Goal: Information Seeking & Learning: Learn about a topic

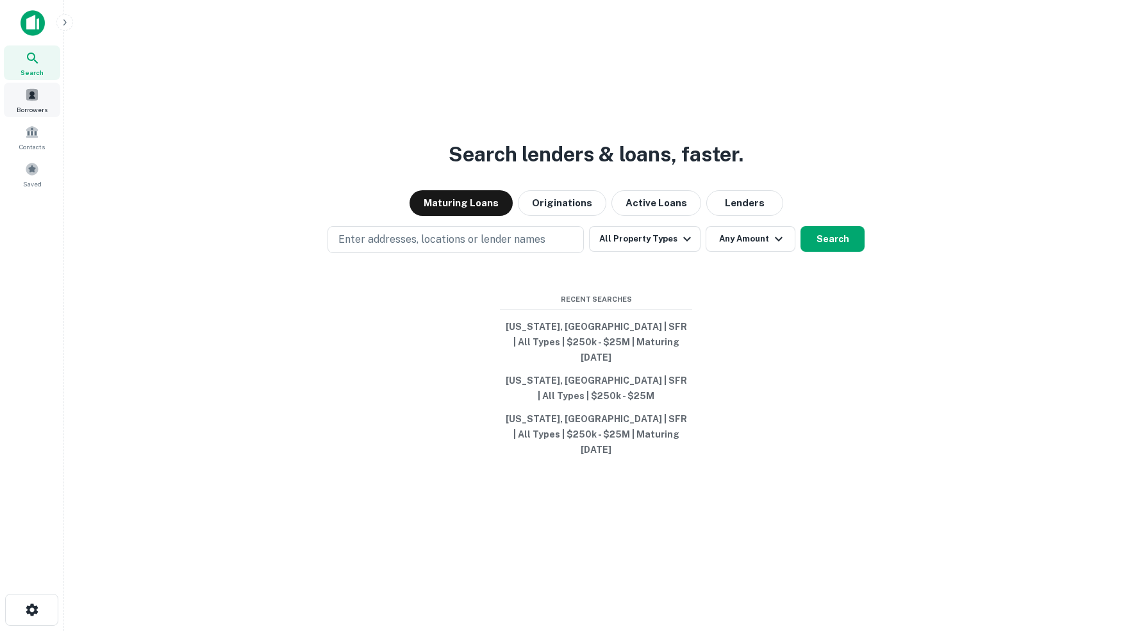
click at [28, 102] on span at bounding box center [32, 95] width 14 height 14
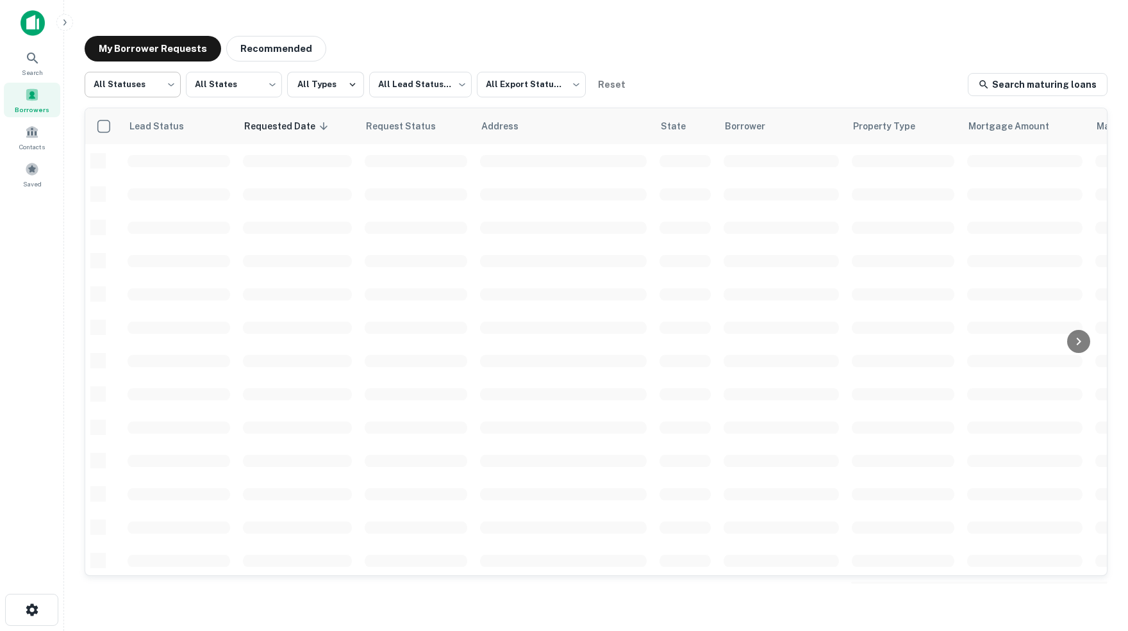
click at [174, 87] on body "Search Borrowers Contacts Saved My Borrower Requests Recommended All Statuses *…" at bounding box center [564, 315] width 1128 height 631
click at [121, 165] on li "Fulfilled" at bounding box center [132, 164] width 97 height 23
type input "*********"
click at [579, 83] on body "Search Borrowers Contacts Saved My Borrower Requests Recommended Fulfilled ****…" at bounding box center [564, 315] width 1128 height 631
click at [530, 165] on li "Not Exported" at bounding box center [536, 164] width 116 height 23
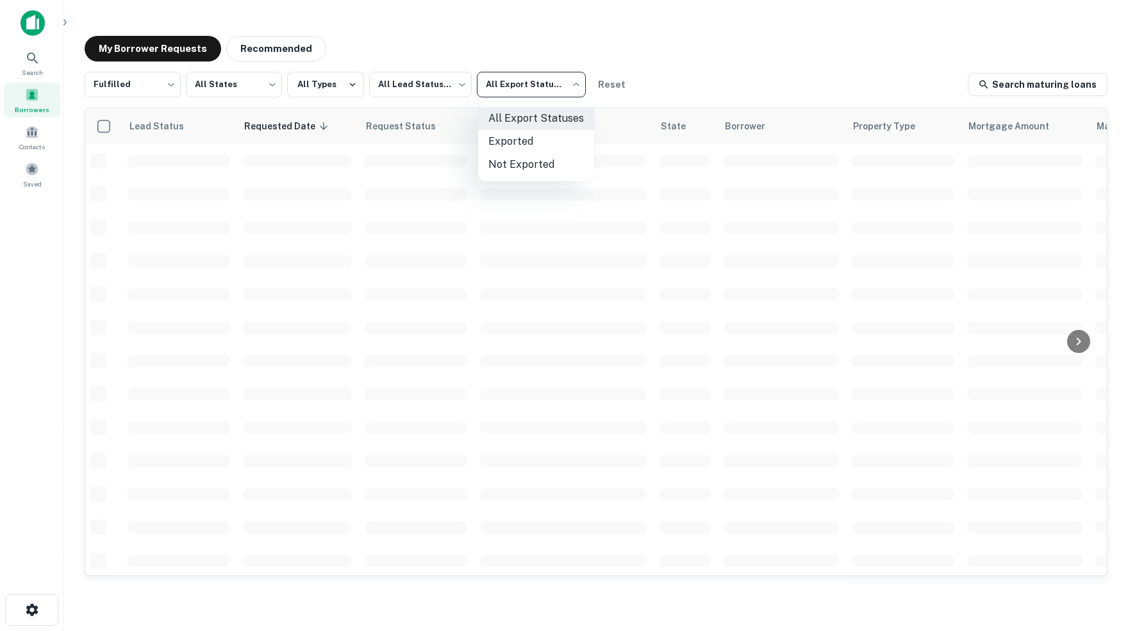
type input "*****"
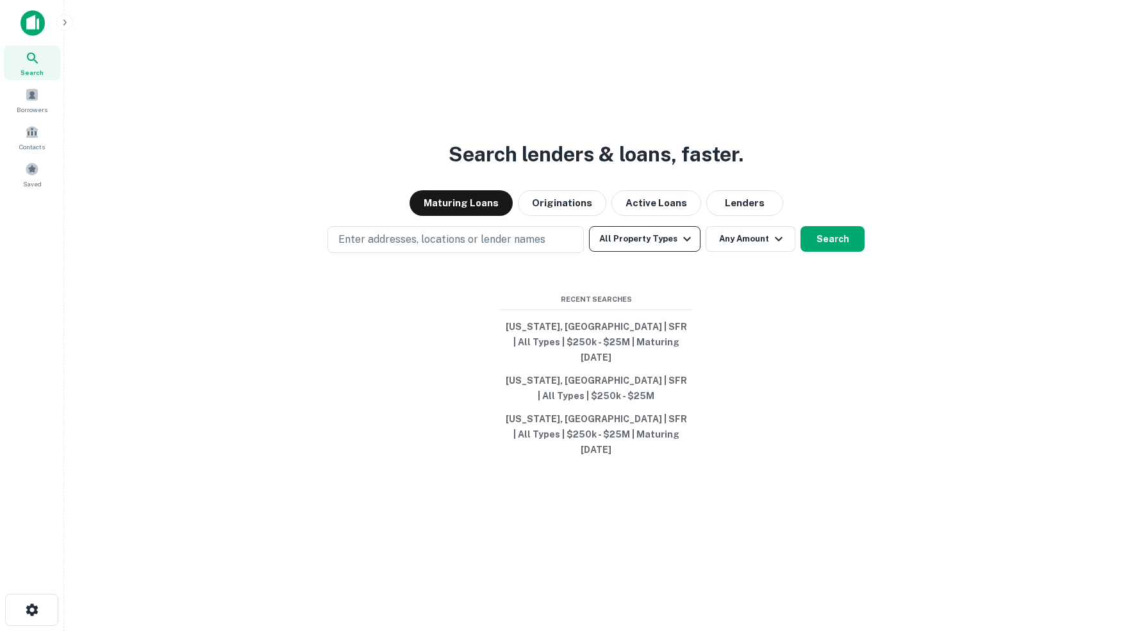
click at [688, 247] on icon "button" at bounding box center [686, 238] width 15 height 15
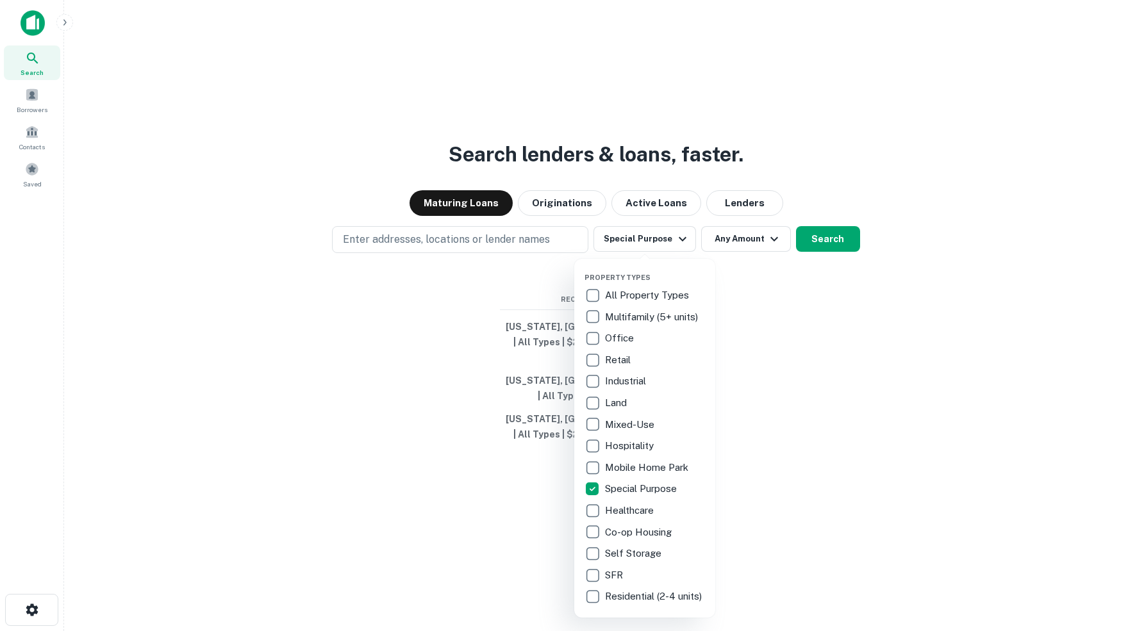
click at [467, 251] on div at bounding box center [564, 315] width 1128 height 631
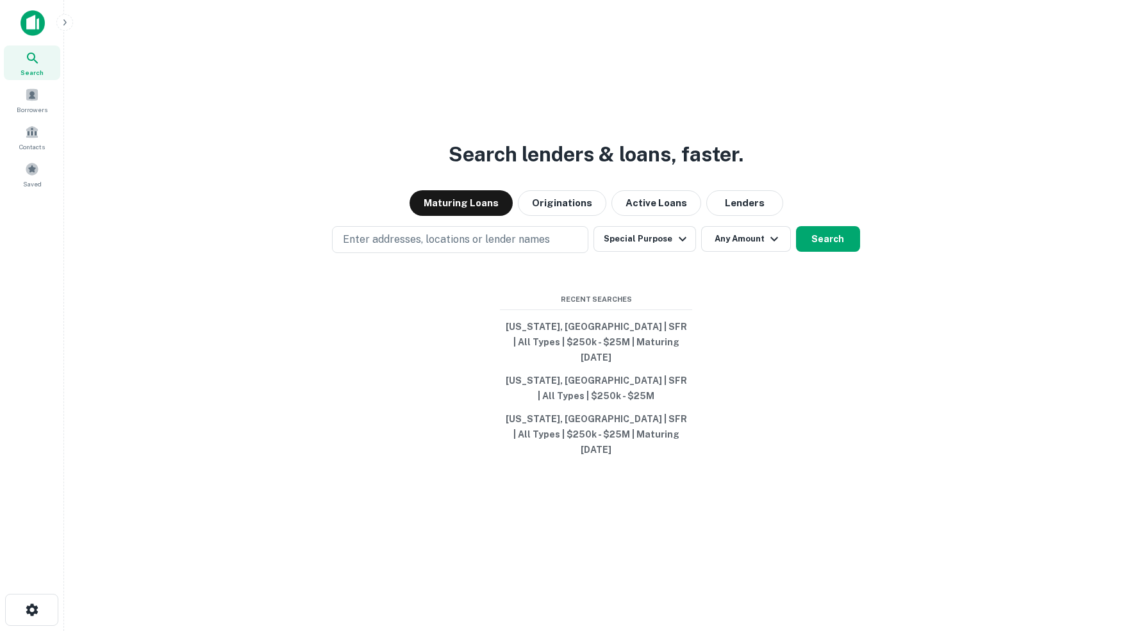
click at [467, 247] on p "Enter addresses, locations or lender names" at bounding box center [446, 239] width 207 height 15
type input "********"
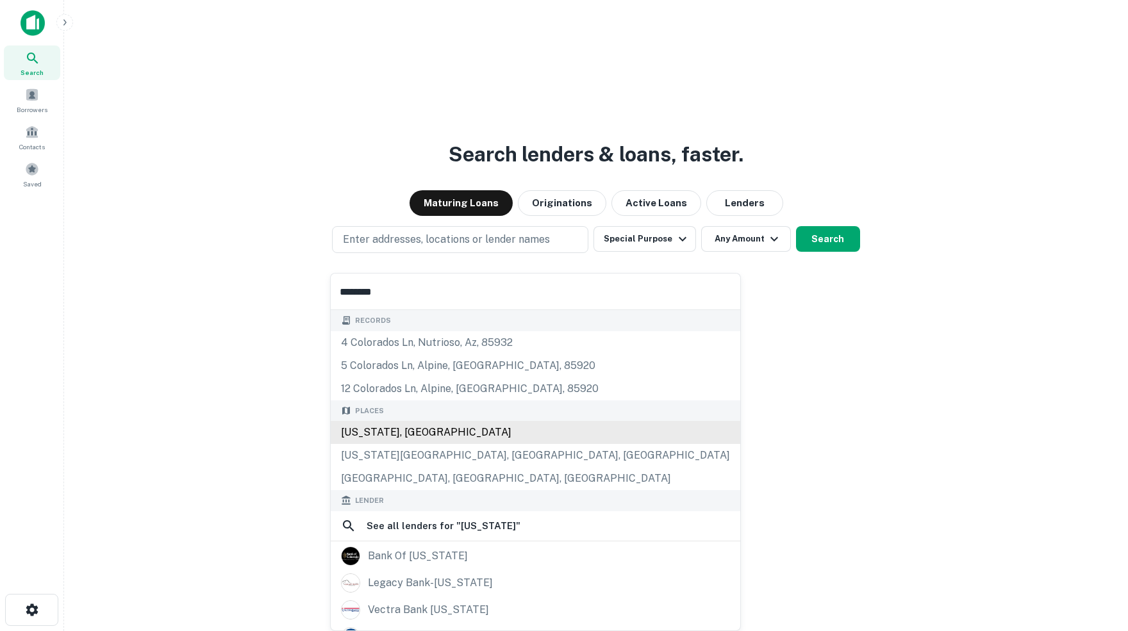
click at [378, 441] on div "Colorado, USA" at bounding box center [535, 432] width 409 height 23
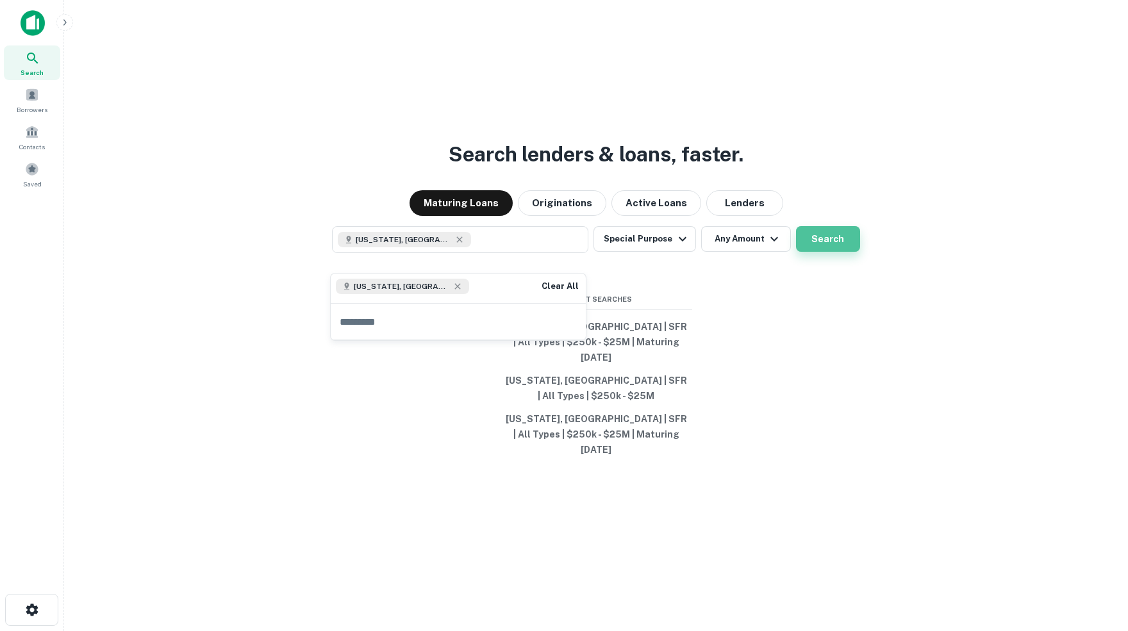
click at [819, 251] on button "Search" at bounding box center [828, 239] width 64 height 26
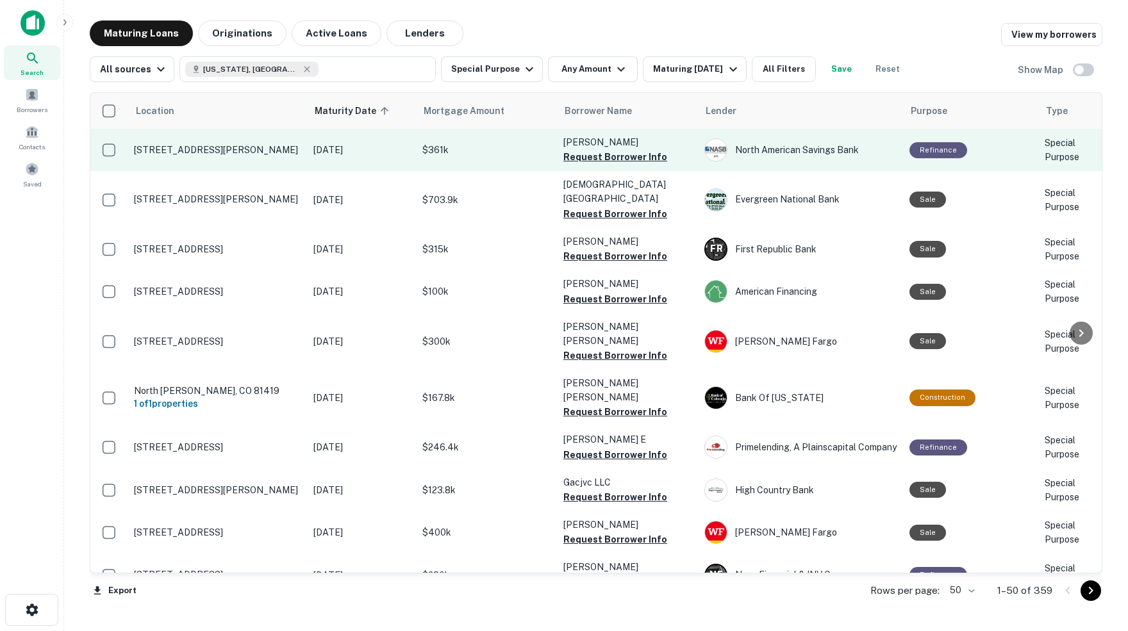
click at [227, 152] on p "23544 E Clifton Pl Aurora, CO 80016" at bounding box center [217, 150] width 167 height 12
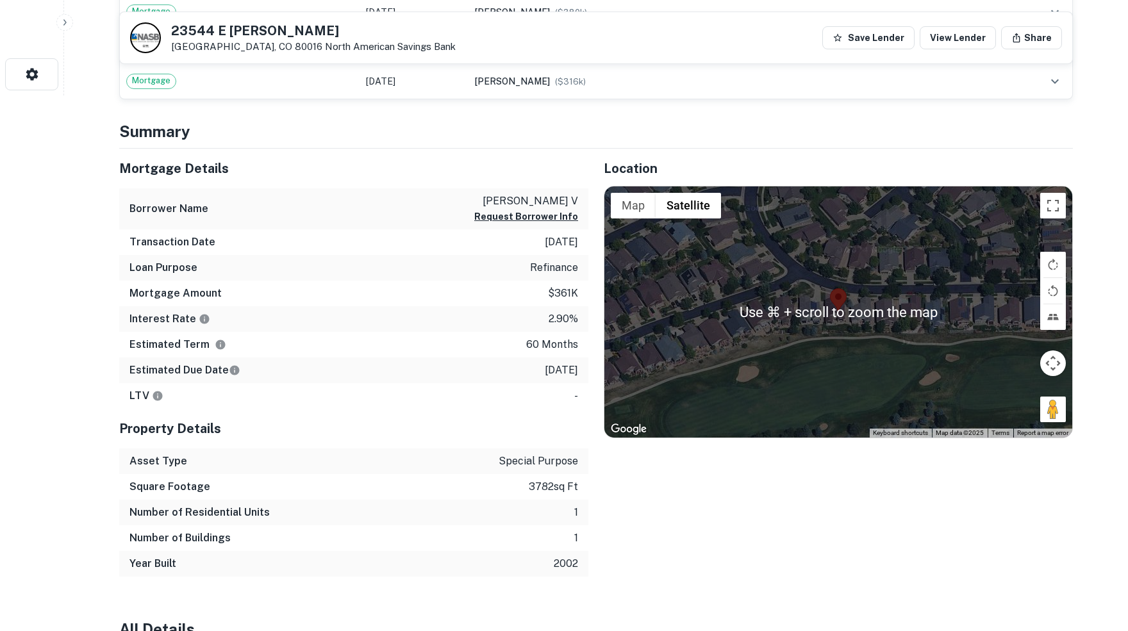
scroll to position [528, 0]
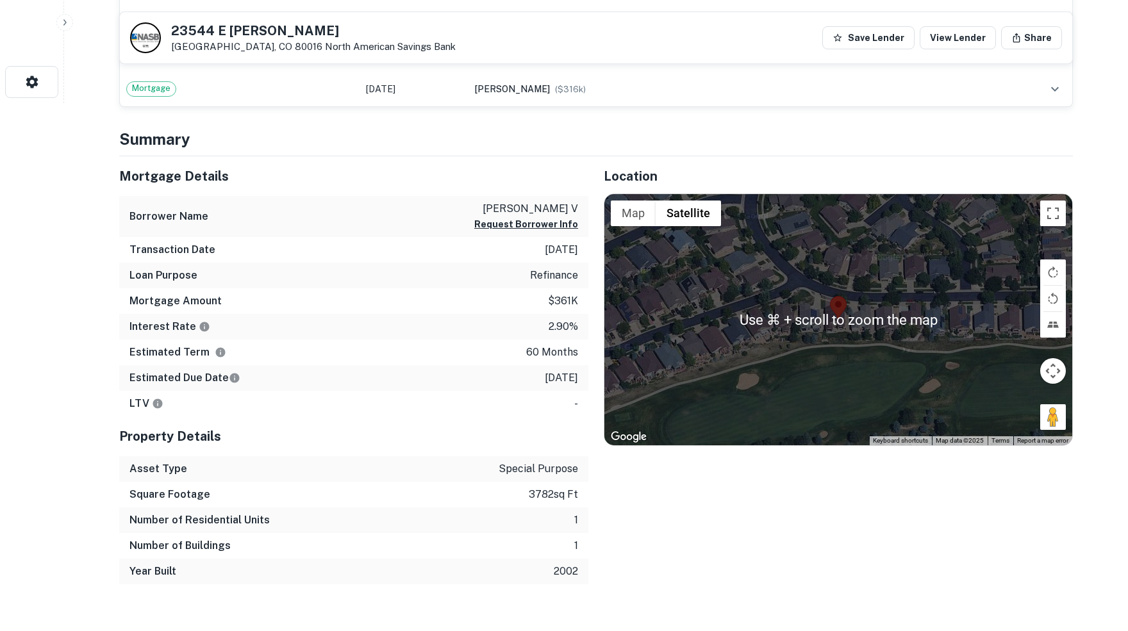
click at [831, 320] on img at bounding box center [838, 308] width 17 height 24
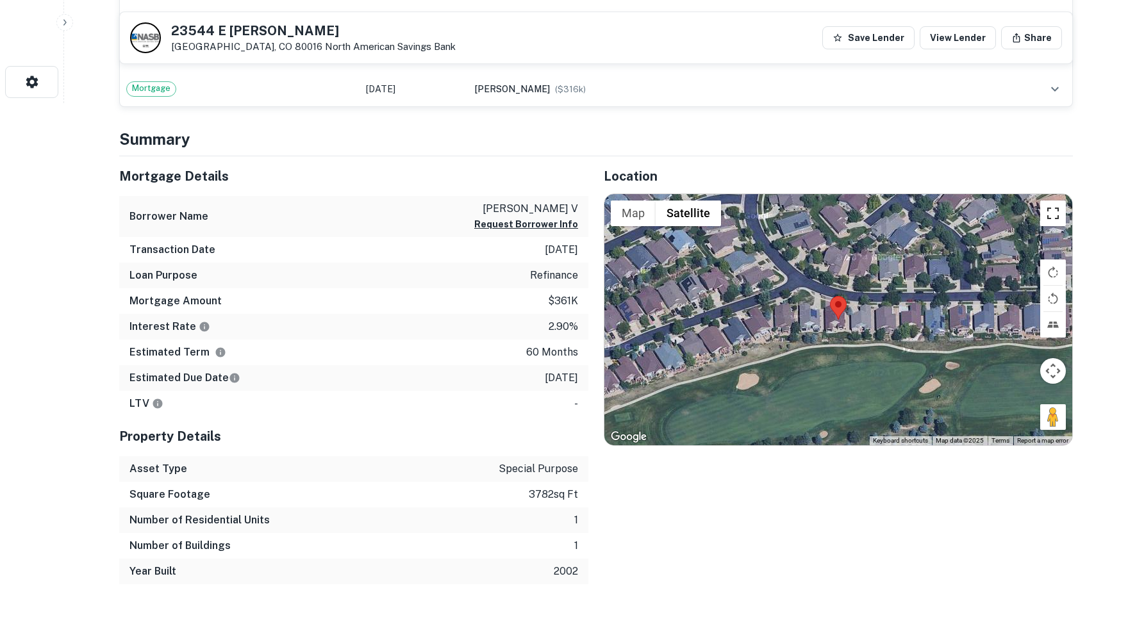
click at [1044, 226] on button "Toggle fullscreen view" at bounding box center [1053, 214] width 26 height 26
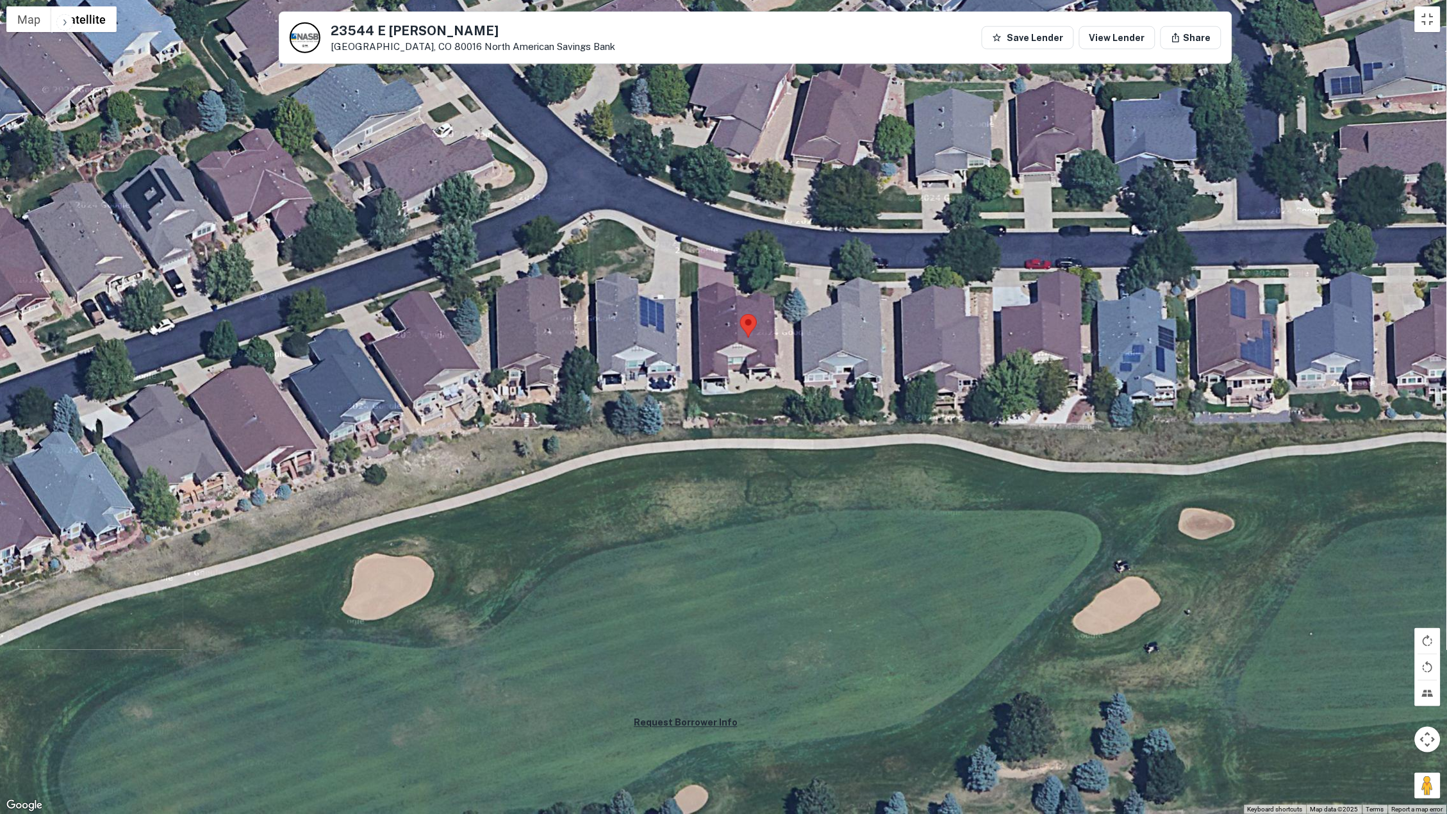
drag, startPoint x: 647, startPoint y: 450, endPoint x: 852, endPoint y: 515, distance: 214.4
click at [852, 515] on div "No data available." at bounding box center [723, 407] width 1447 height 814
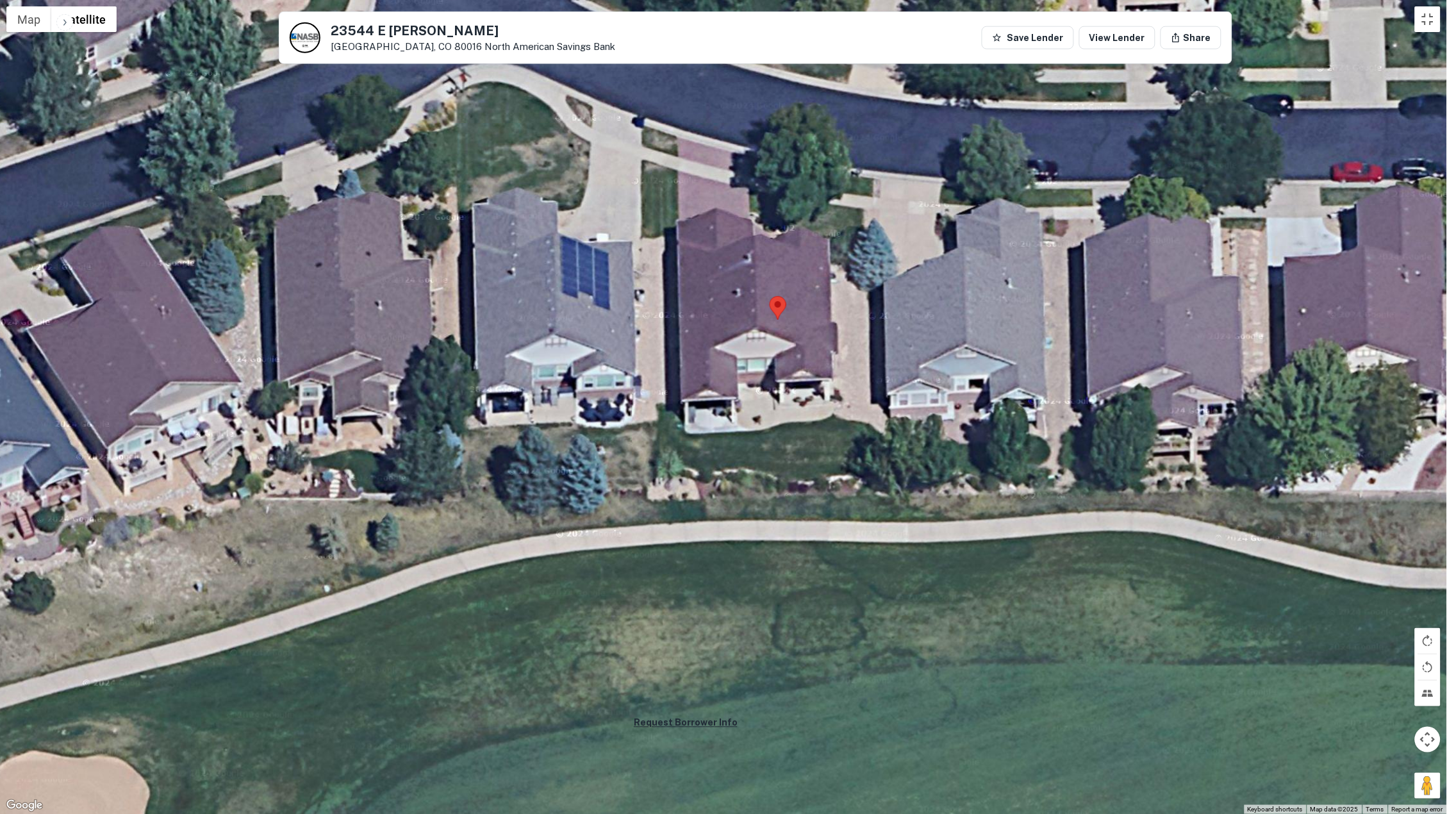
drag, startPoint x: 772, startPoint y: 455, endPoint x: 912, endPoint y: 622, distance: 217.9
click at [912, 622] on div "No data available." at bounding box center [723, 407] width 1447 height 814
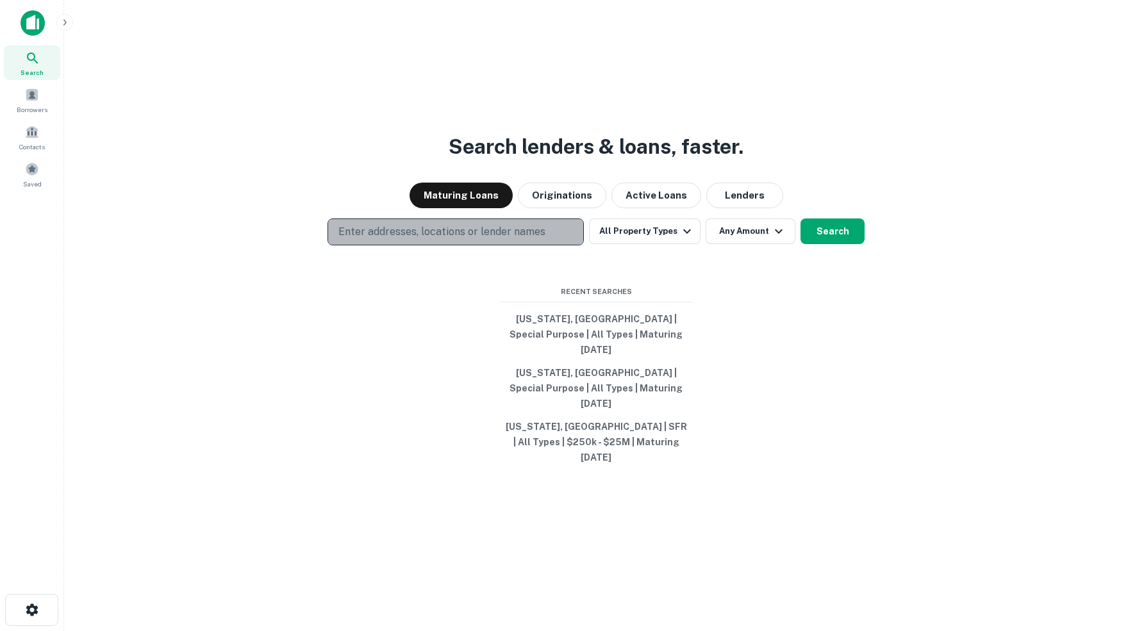
click at [418, 245] on button "Enter addresses, locations or lender names" at bounding box center [455, 231] width 256 height 27
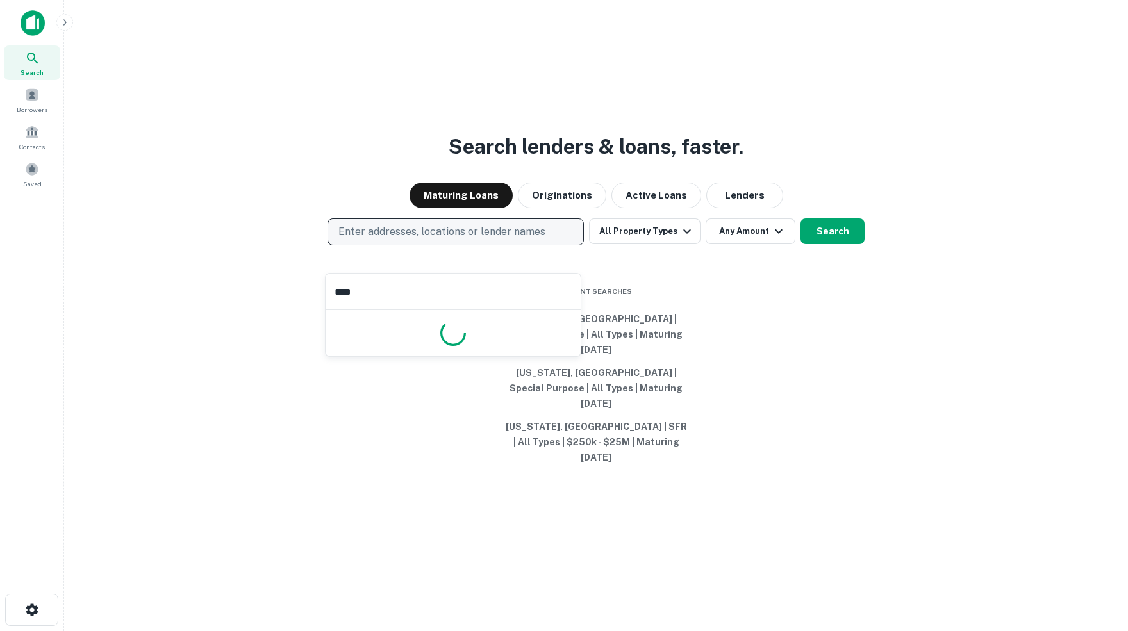
type input "*****"
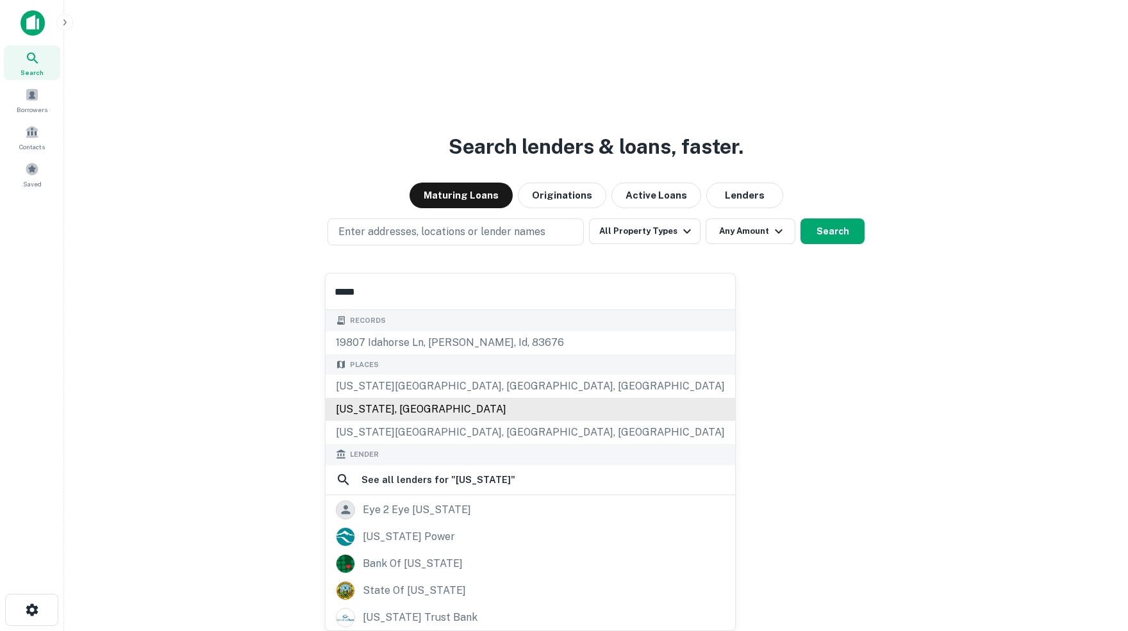
click at [376, 415] on div "[US_STATE], [GEOGRAPHIC_DATA]" at bounding box center [529, 409] width 409 height 23
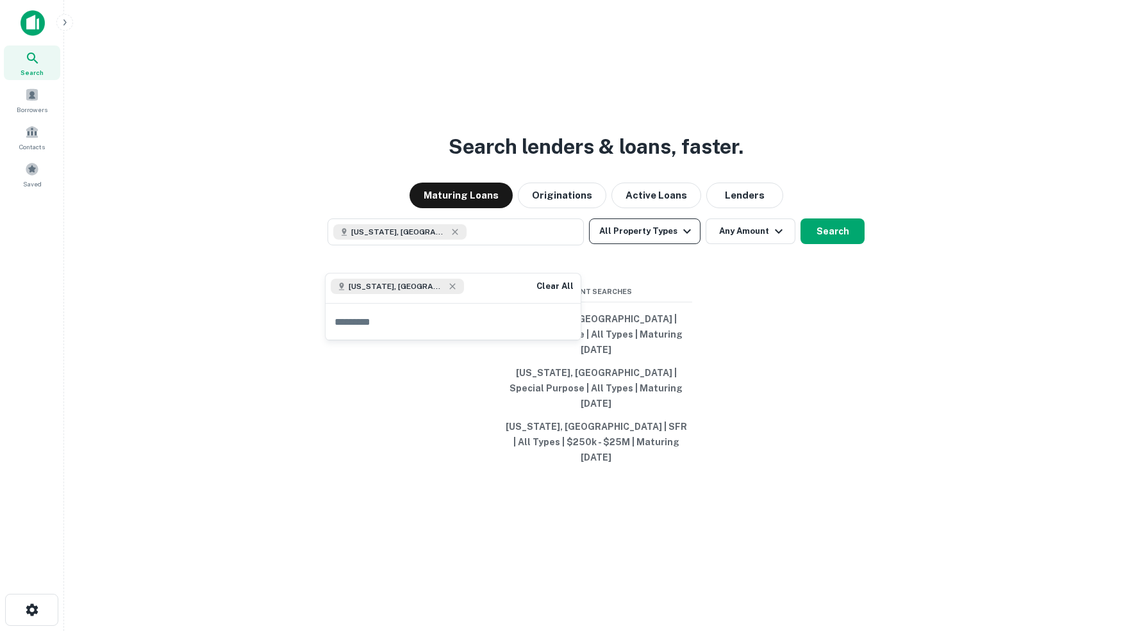
click at [686, 239] on icon "button" at bounding box center [686, 231] width 15 height 15
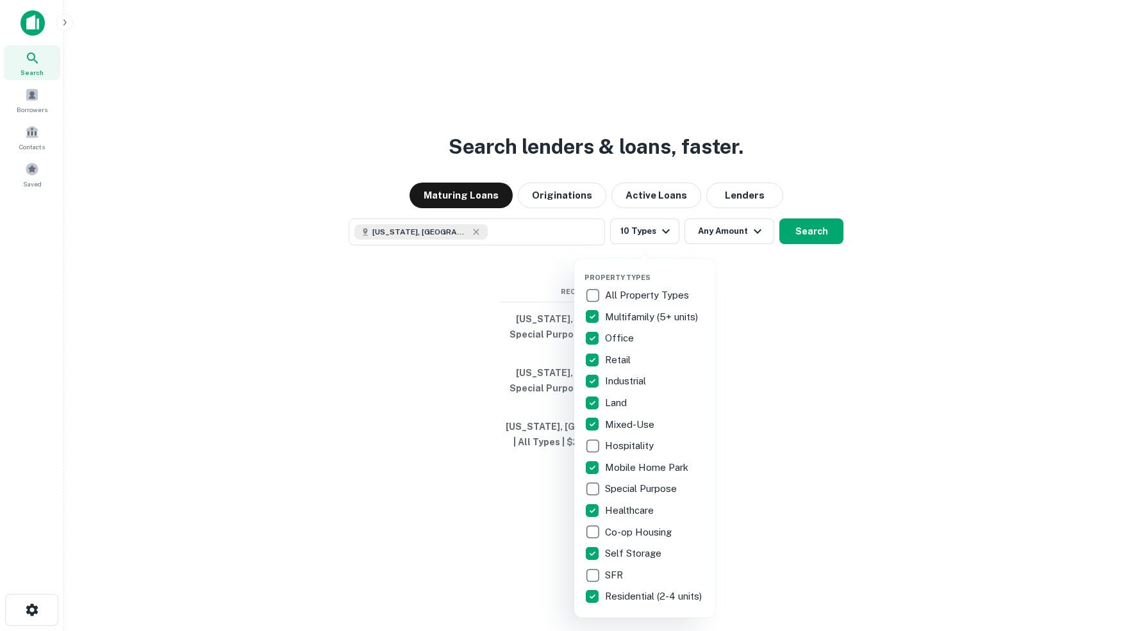
click at [815, 252] on div at bounding box center [564, 315] width 1128 height 631
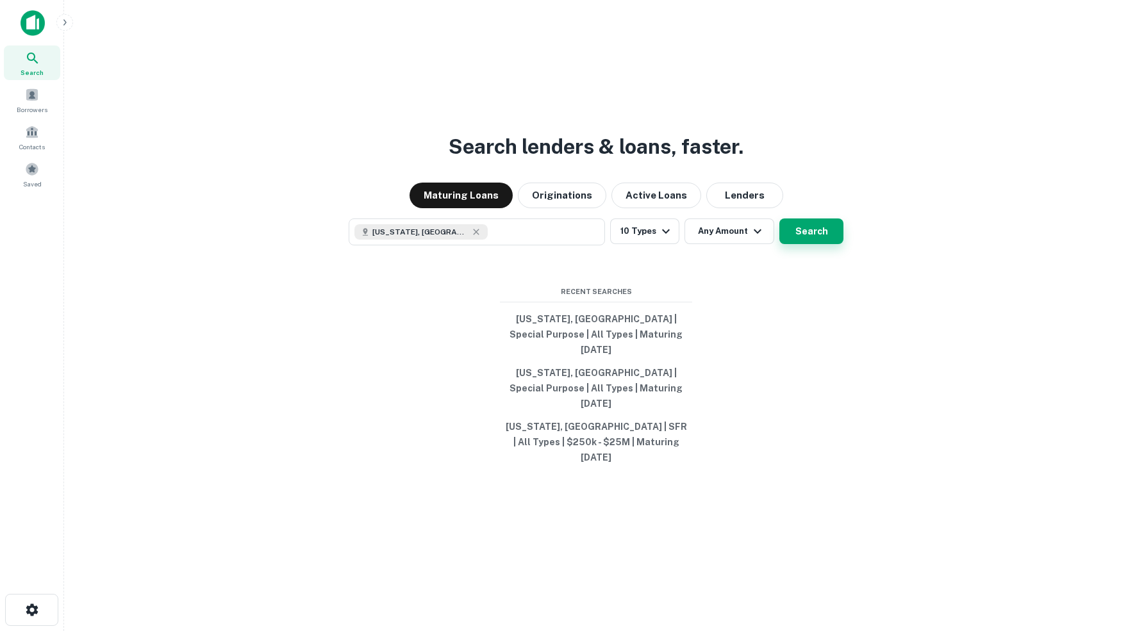
click at [812, 244] on button "Search" at bounding box center [811, 231] width 64 height 26
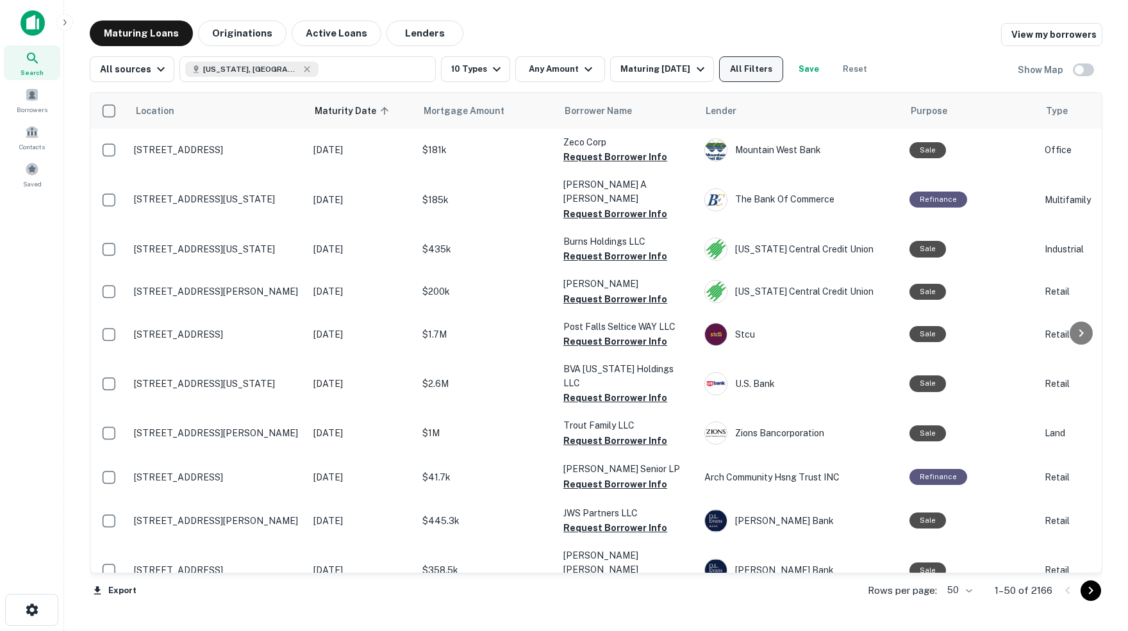
click at [770, 70] on button "All Filters" at bounding box center [751, 69] width 64 height 26
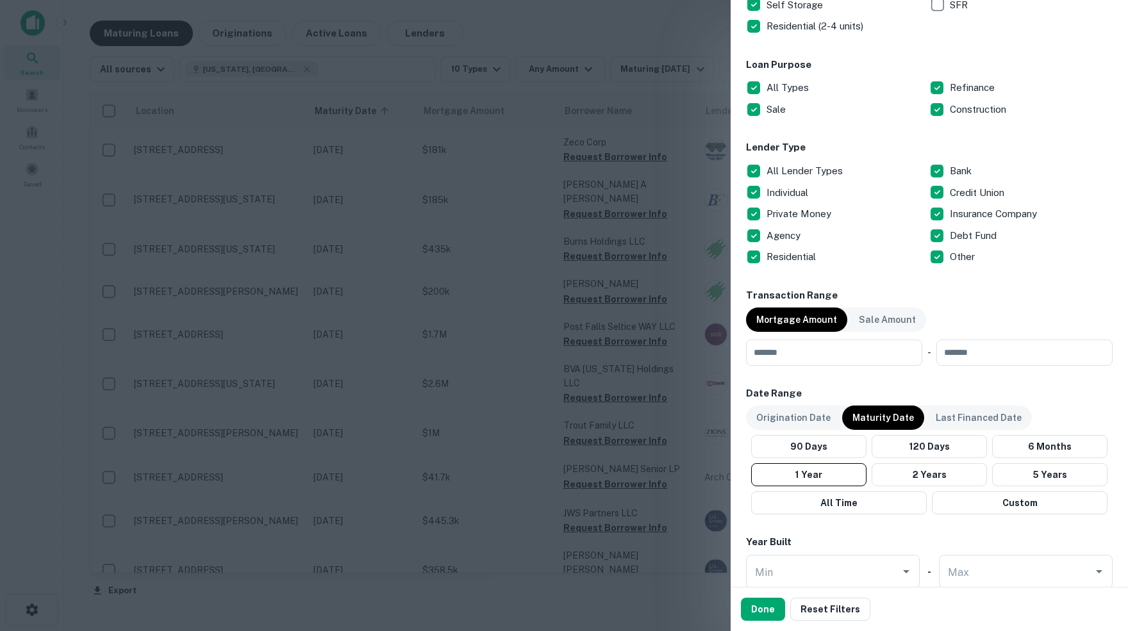
scroll to position [454, 0]
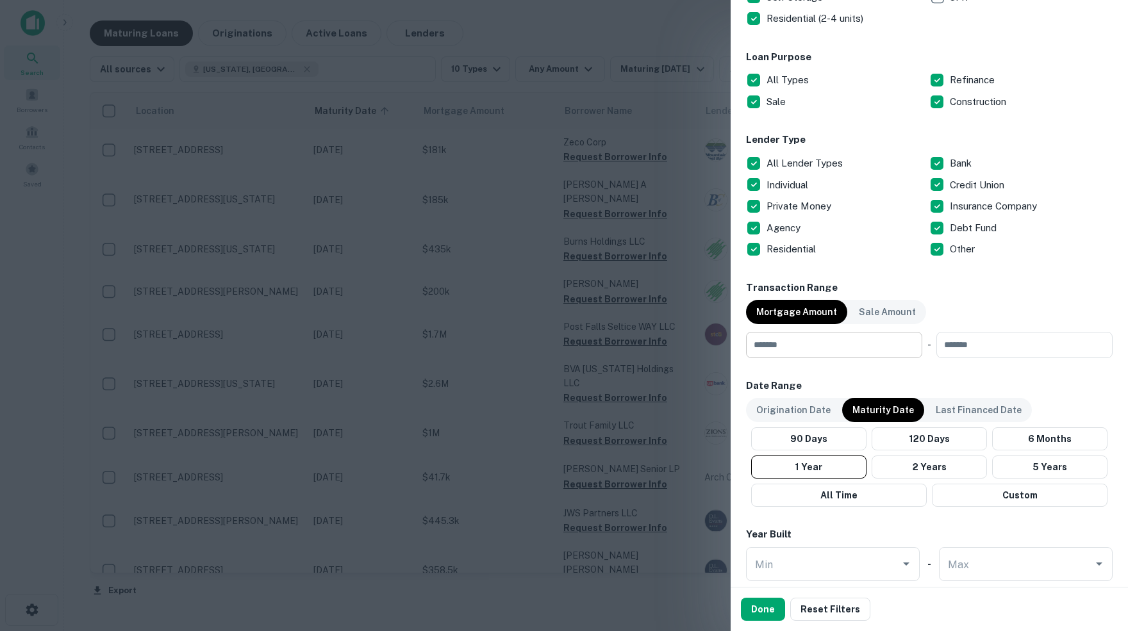
click at [823, 344] on input "number" at bounding box center [829, 345] width 167 height 26
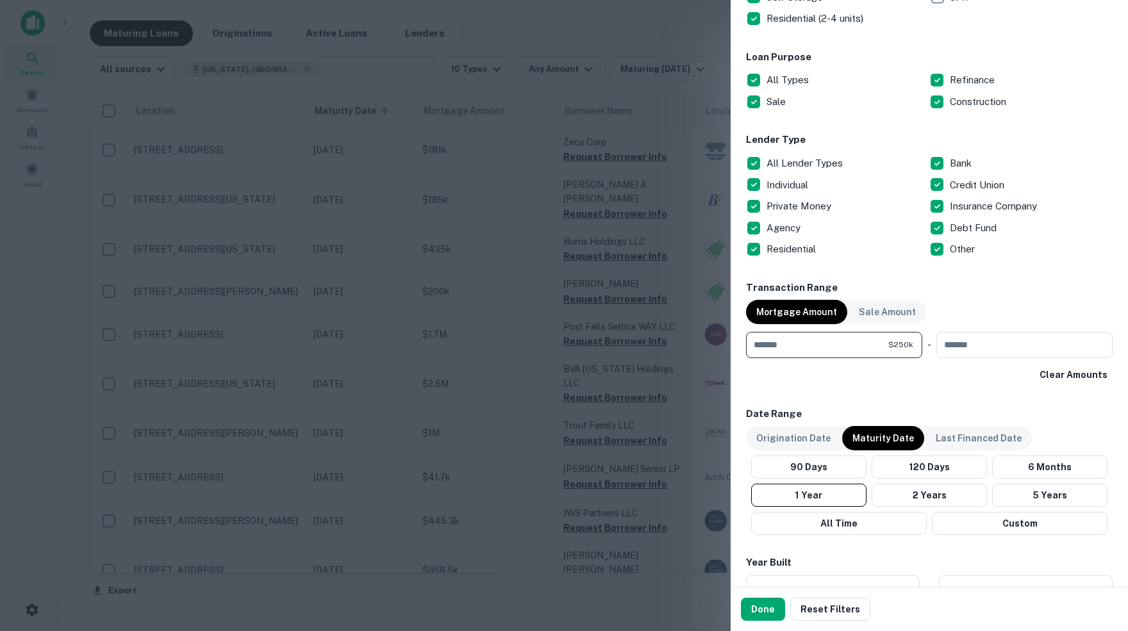
type input "******"
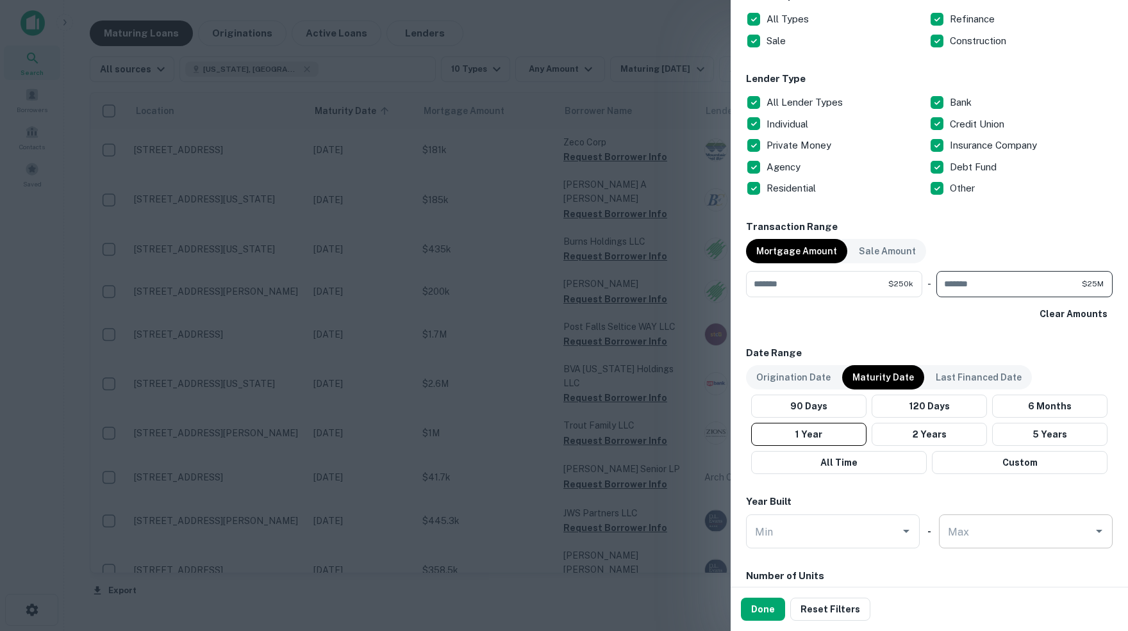
scroll to position [528, 0]
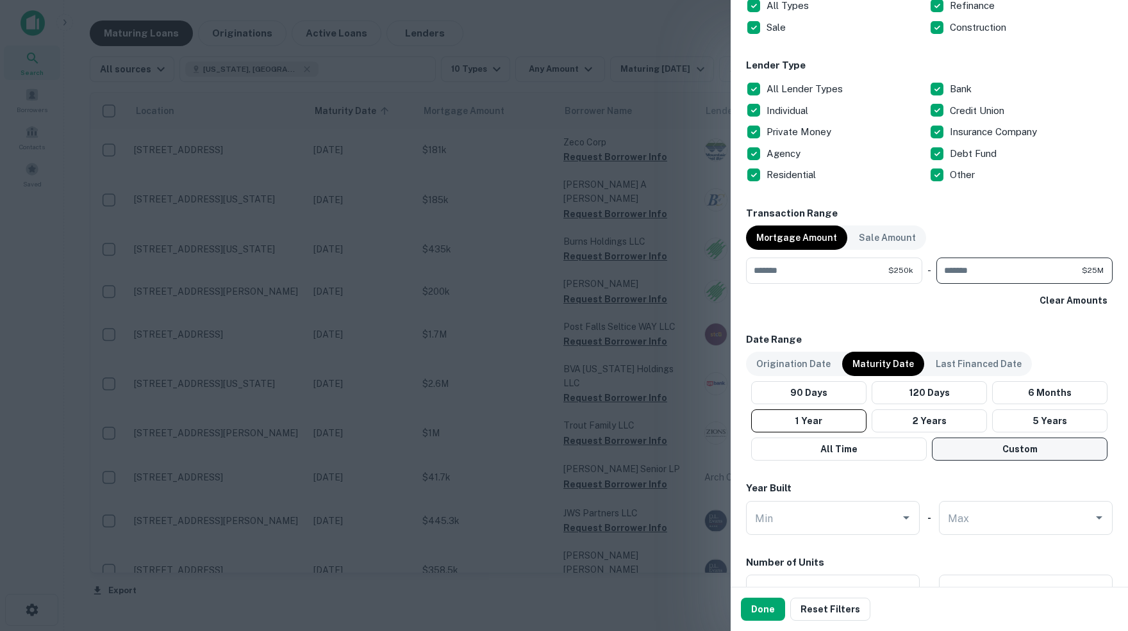
type input "********"
click at [1032, 448] on button "Custom" at bounding box center [1020, 449] width 176 height 23
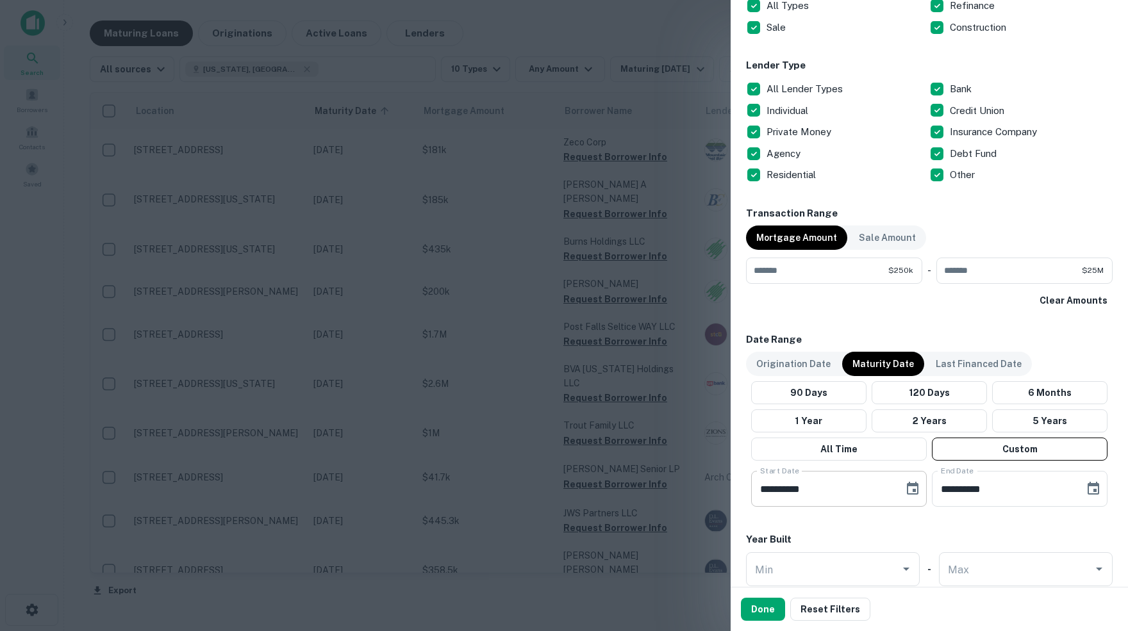
click at [910, 488] on icon "Choose date, selected date is May 23, 2025" at bounding box center [912, 488] width 15 height 15
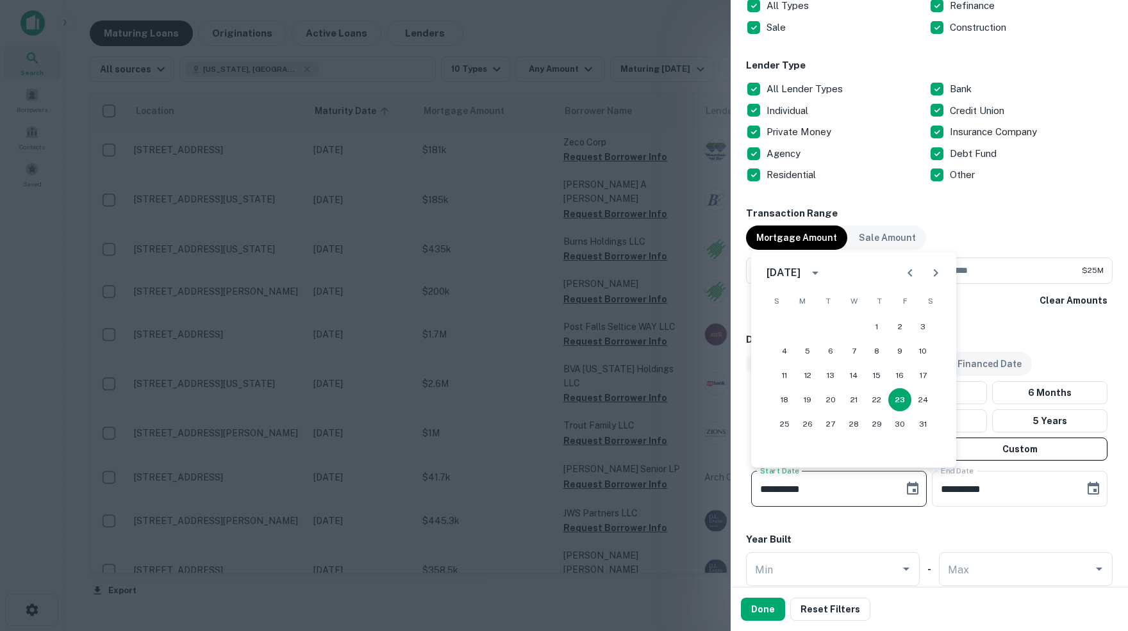
click at [936, 274] on icon "Next month" at bounding box center [936, 273] width 4 height 8
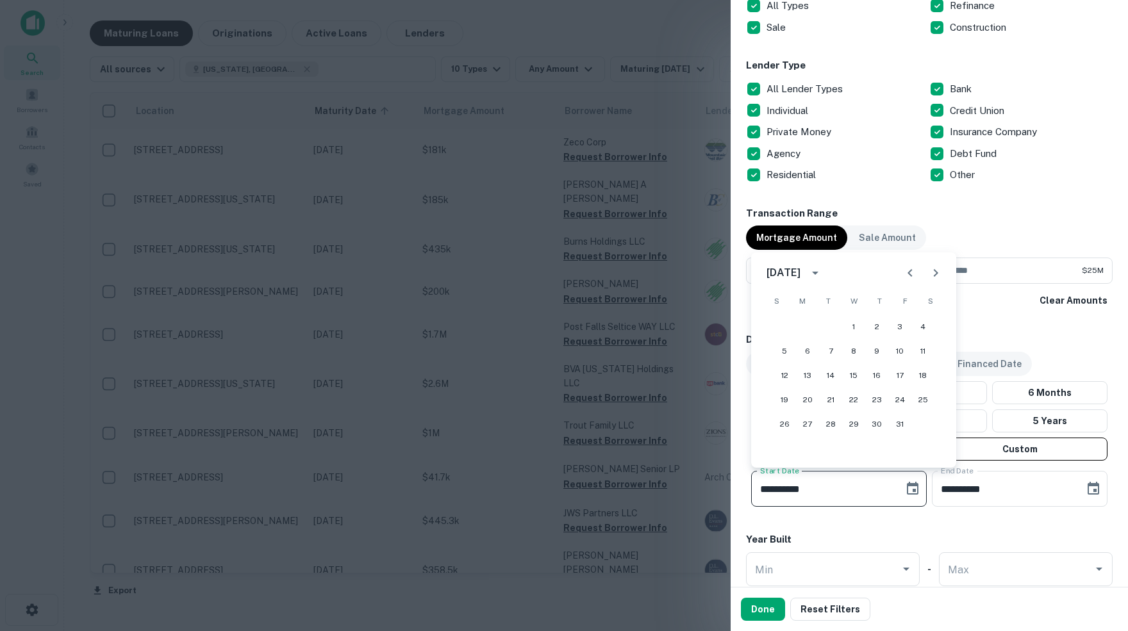
click at [936, 274] on icon "Next month" at bounding box center [936, 273] width 4 height 8
click at [920, 326] on button "1" at bounding box center [922, 326] width 23 height 23
type input "**********"
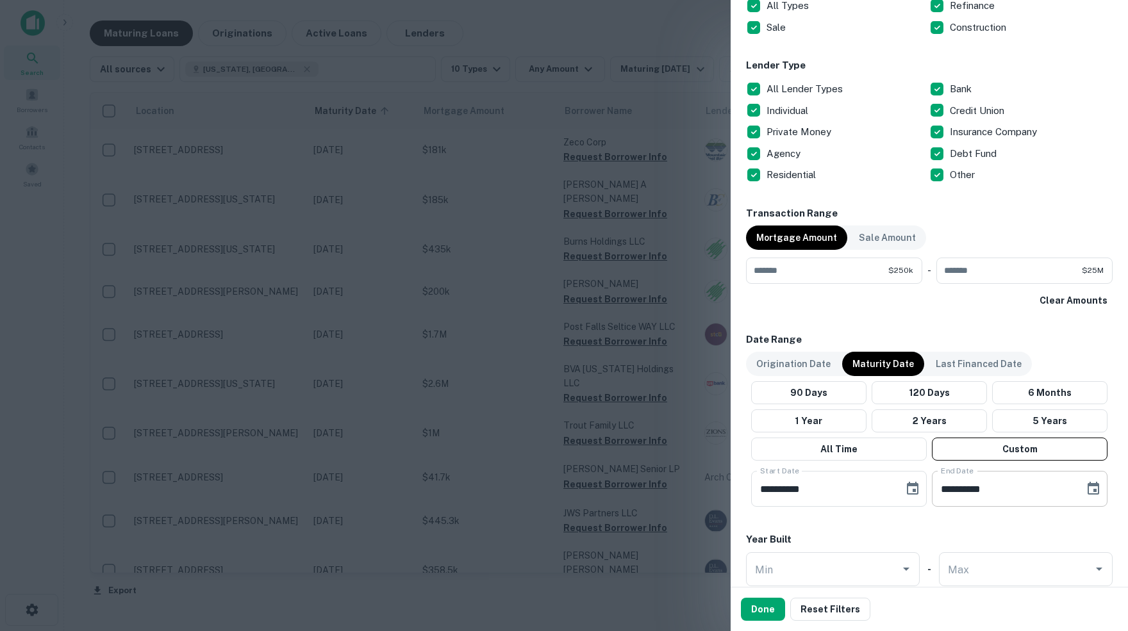
click at [1089, 488] on icon "Choose date, selected date is Sep 20, 2025" at bounding box center [1092, 488] width 15 height 15
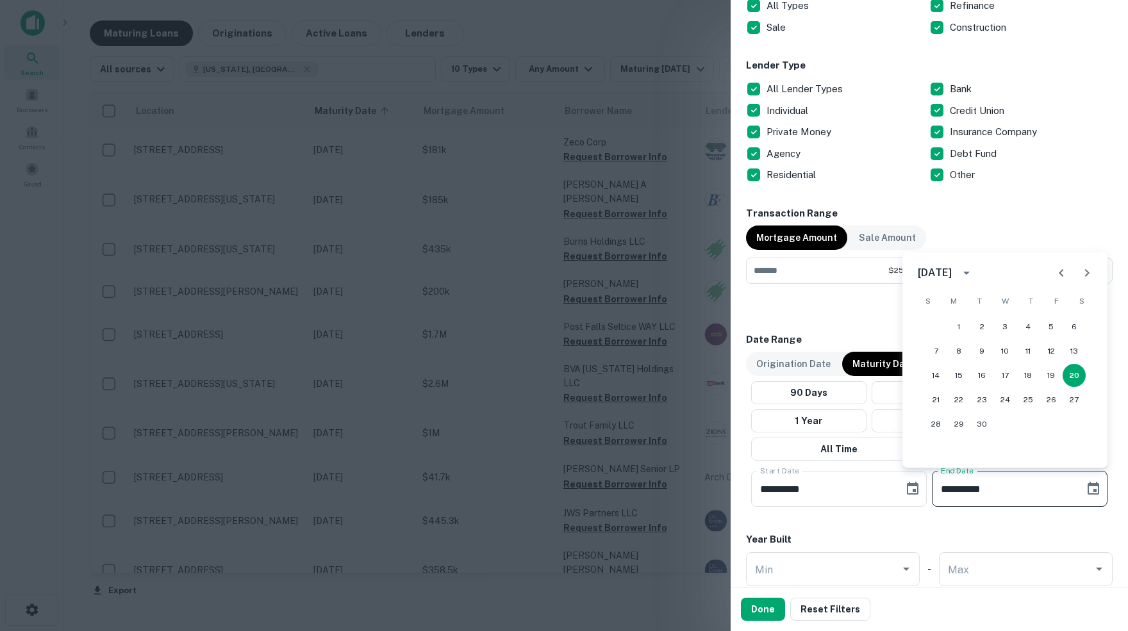
click at [1087, 274] on icon "Next month" at bounding box center [1087, 273] width 4 height 8
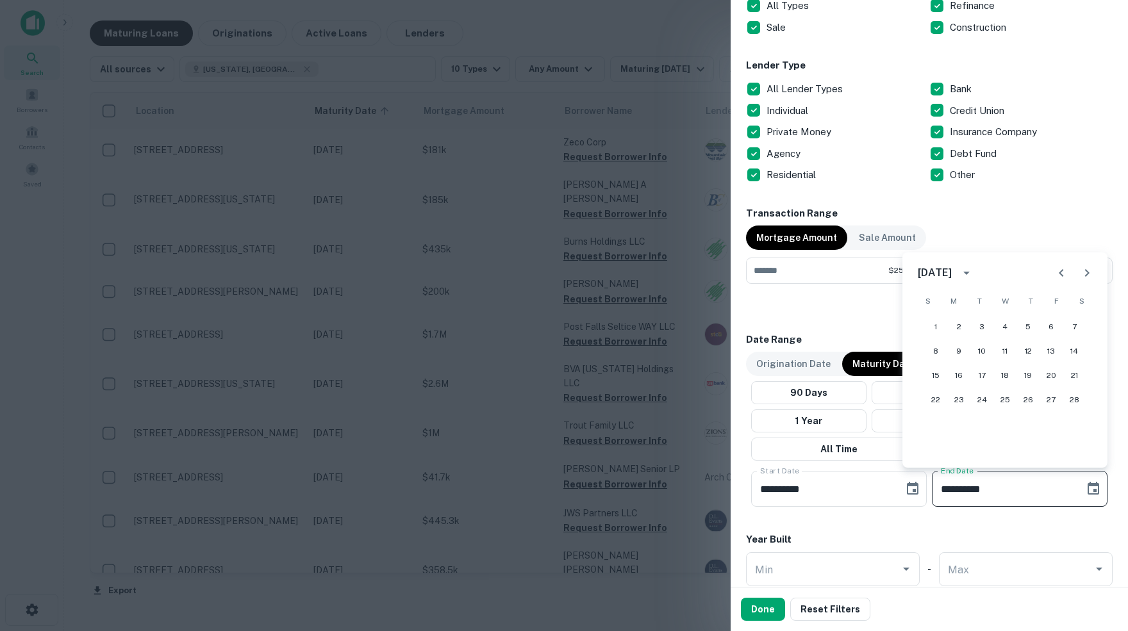
click at [1087, 274] on icon "Next month" at bounding box center [1087, 273] width 4 height 8
click at [934, 449] on button "31" at bounding box center [935, 448] width 23 height 23
type input "**********"
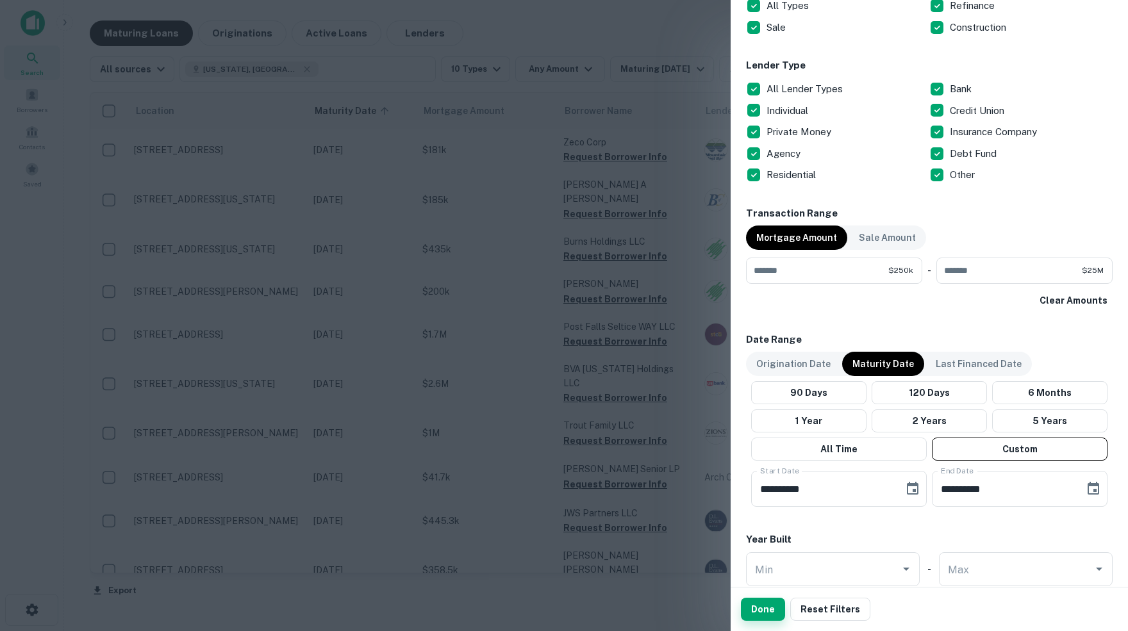
click at [765, 609] on button "Done" at bounding box center [763, 609] width 44 height 23
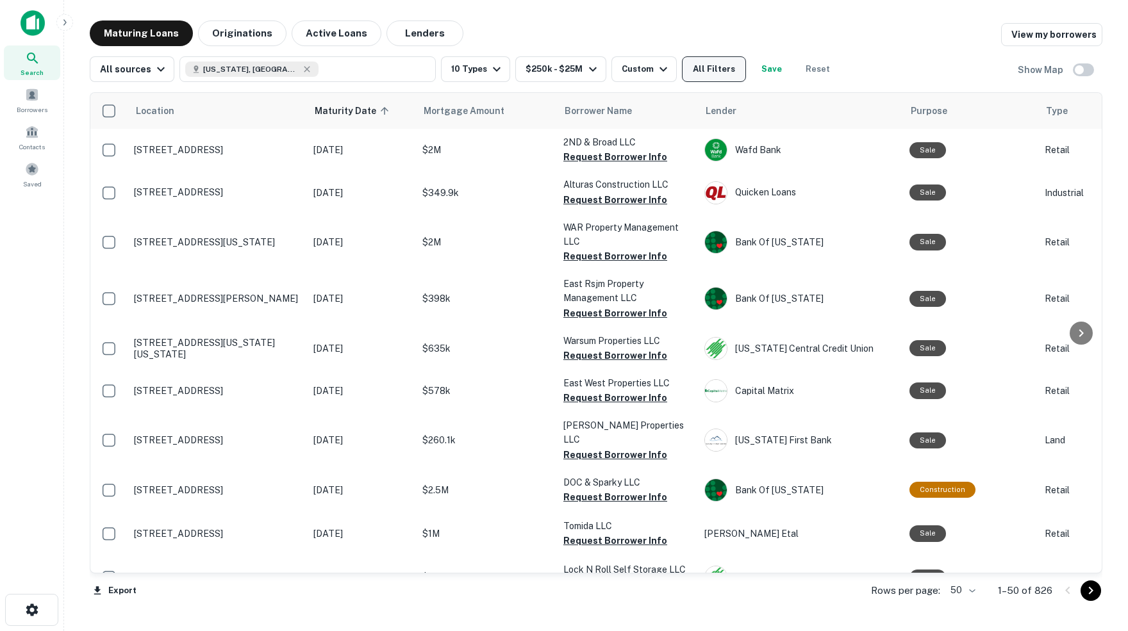
click at [745, 70] on button "All Filters" at bounding box center [714, 69] width 64 height 26
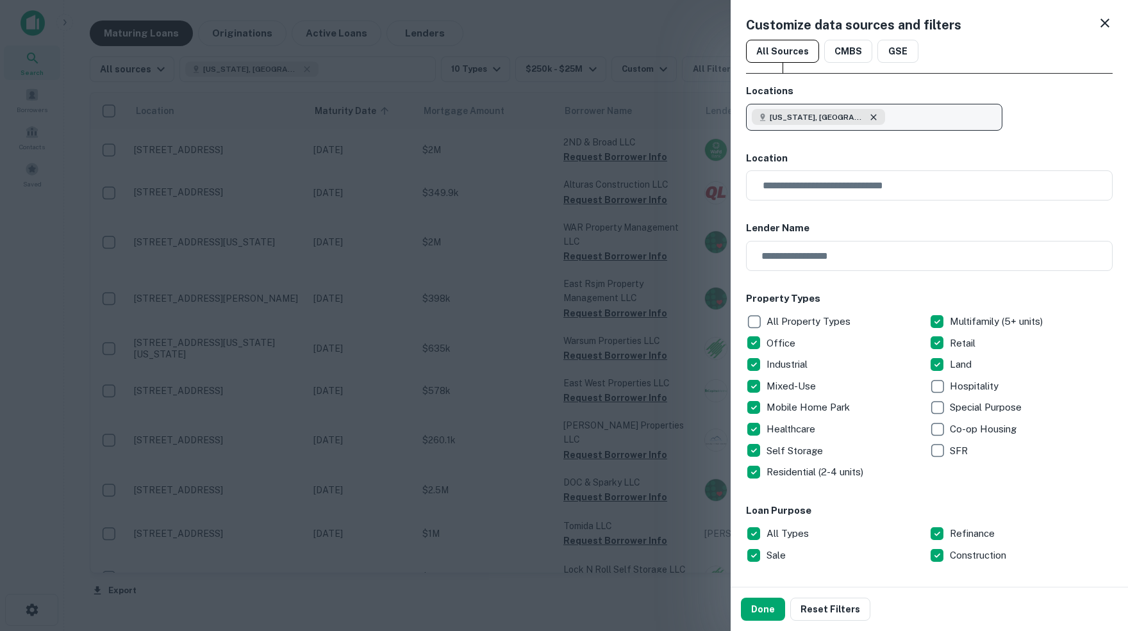
click at [870, 117] on icon "button" at bounding box center [873, 117] width 6 height 6
click at [795, 117] on p "Enter addresses, locations or lender names" at bounding box center [860, 117] width 207 height 15
click at [765, 110] on p "Enter addresses, locations or lender names" at bounding box center [860, 117] width 207 height 15
type input "**********"
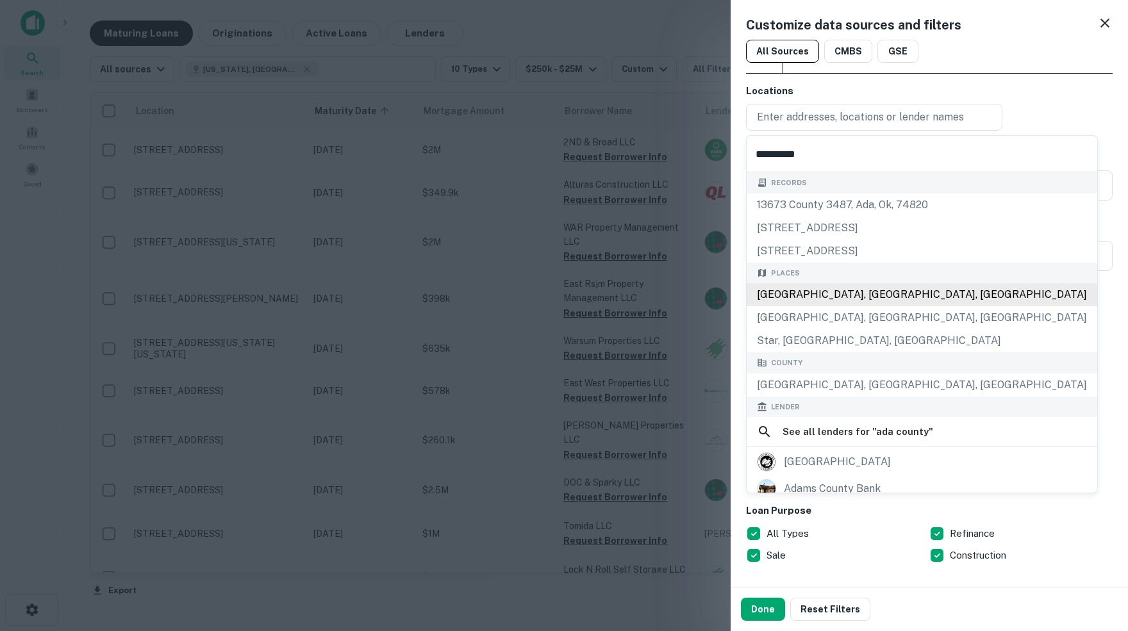
click at [820, 298] on div "Ada County, ID, USA" at bounding box center [921, 294] width 350 height 23
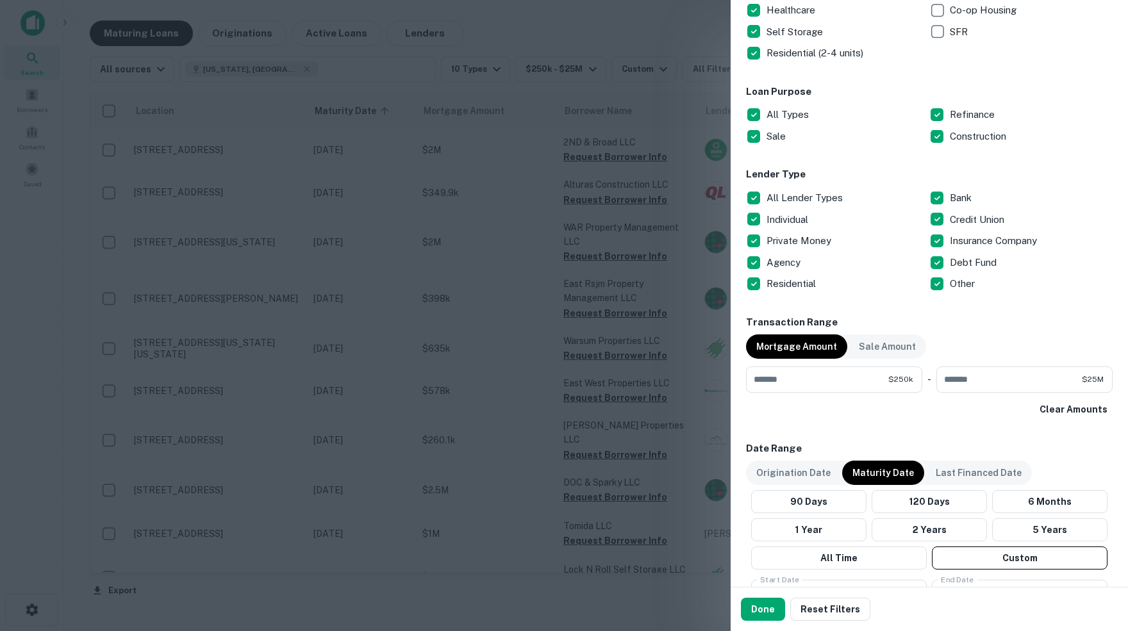
scroll to position [421, 0]
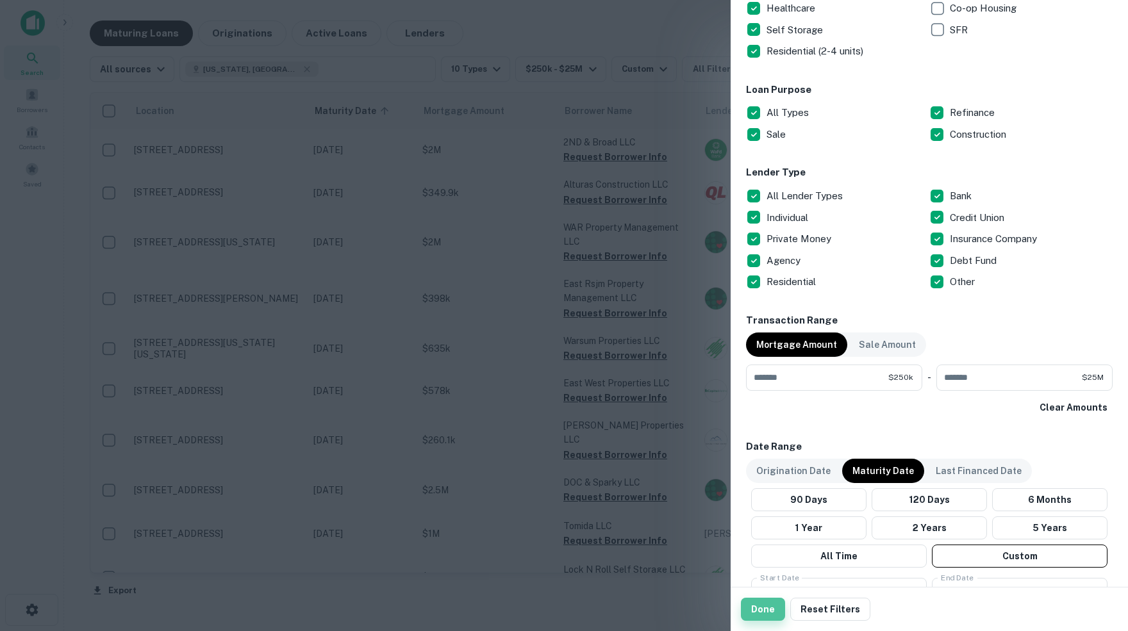
click at [762, 613] on button "Done" at bounding box center [763, 609] width 44 height 23
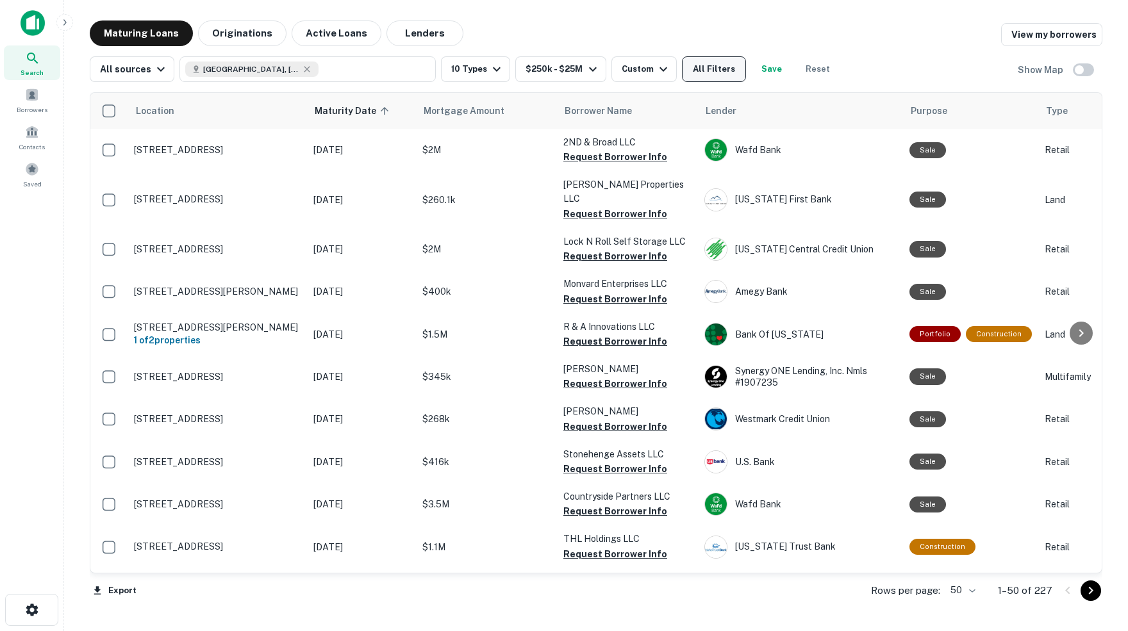
click at [743, 70] on button "All Filters" at bounding box center [714, 69] width 64 height 26
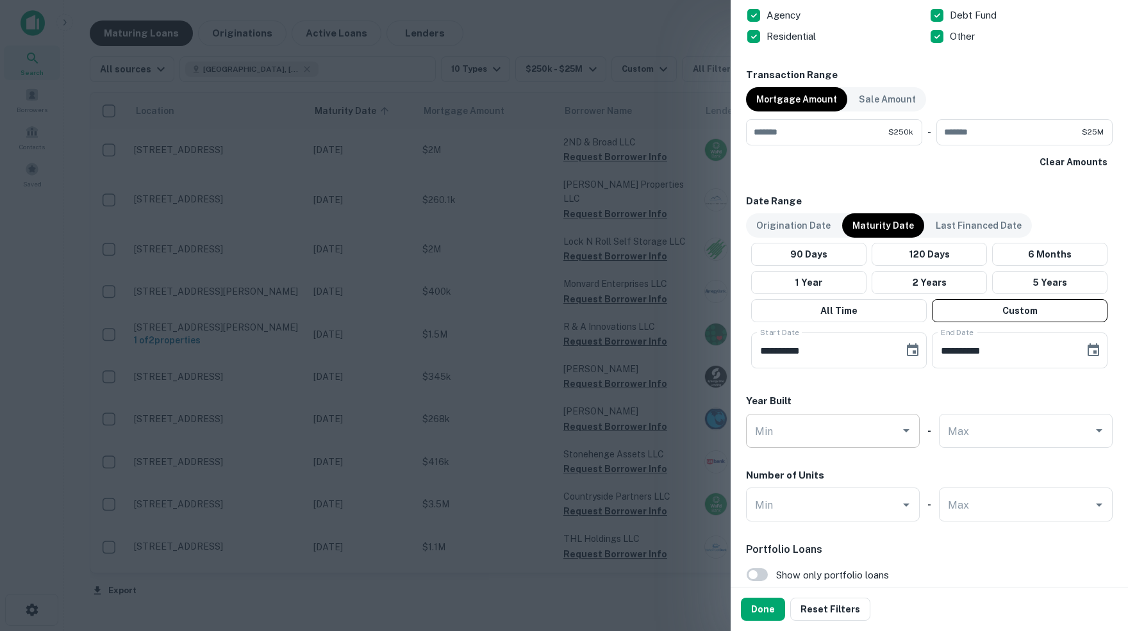
scroll to position [672, 0]
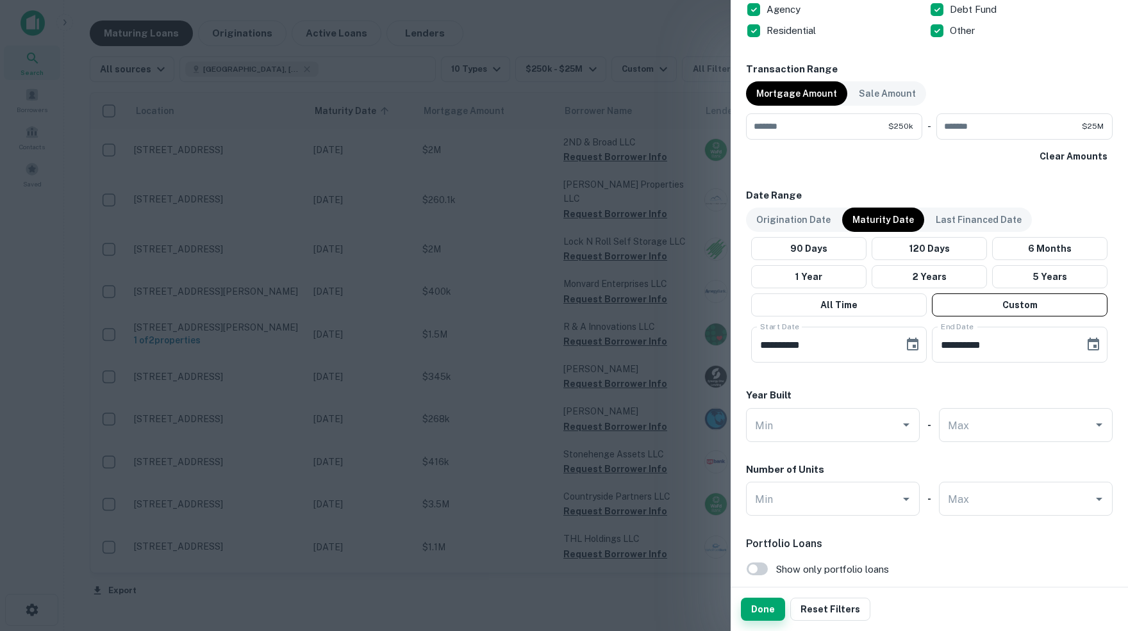
click at [759, 609] on button "Done" at bounding box center [763, 609] width 44 height 23
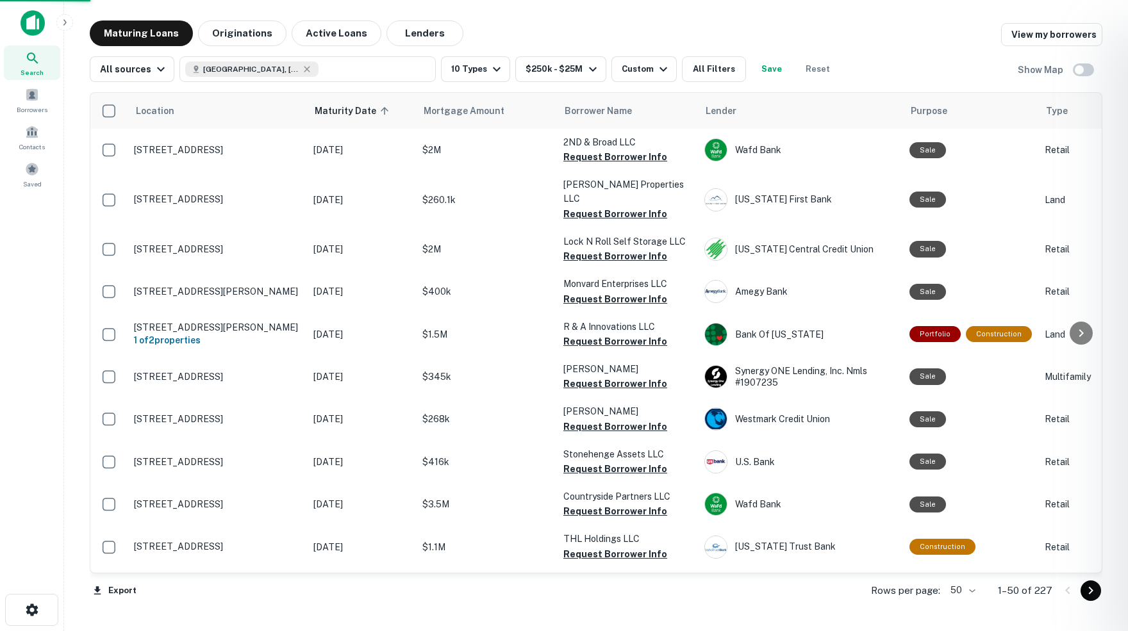
click at [759, 609] on div at bounding box center [564, 315] width 1128 height 631
click at [579, 156] on div at bounding box center [564, 315] width 1128 height 631
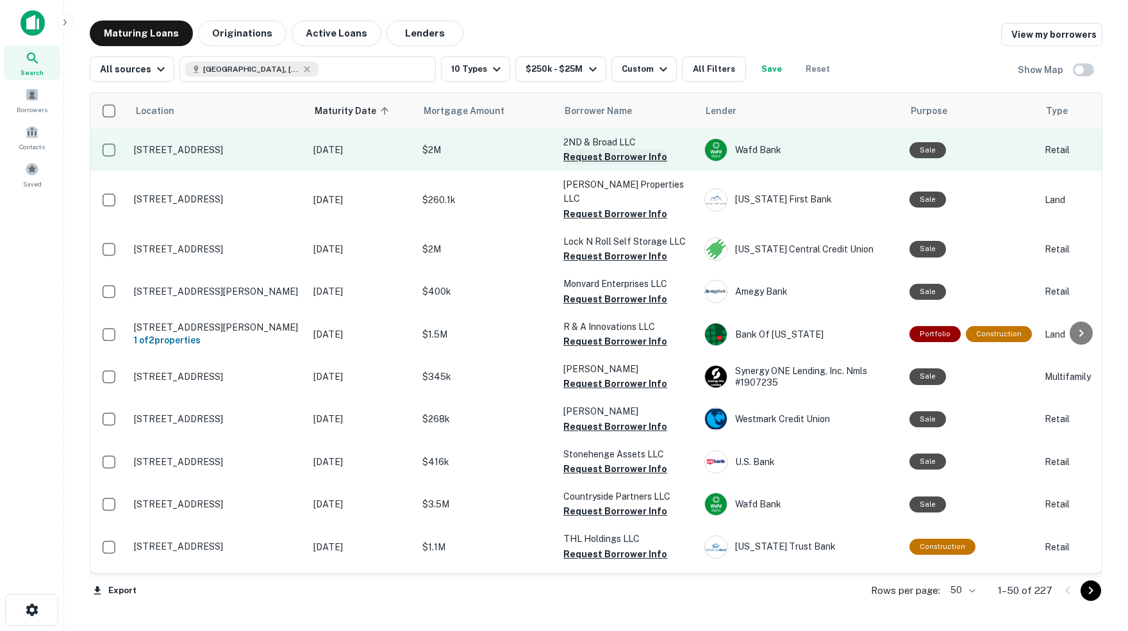
click at [592, 156] on button "Request Borrower Info" at bounding box center [615, 156] width 104 height 15
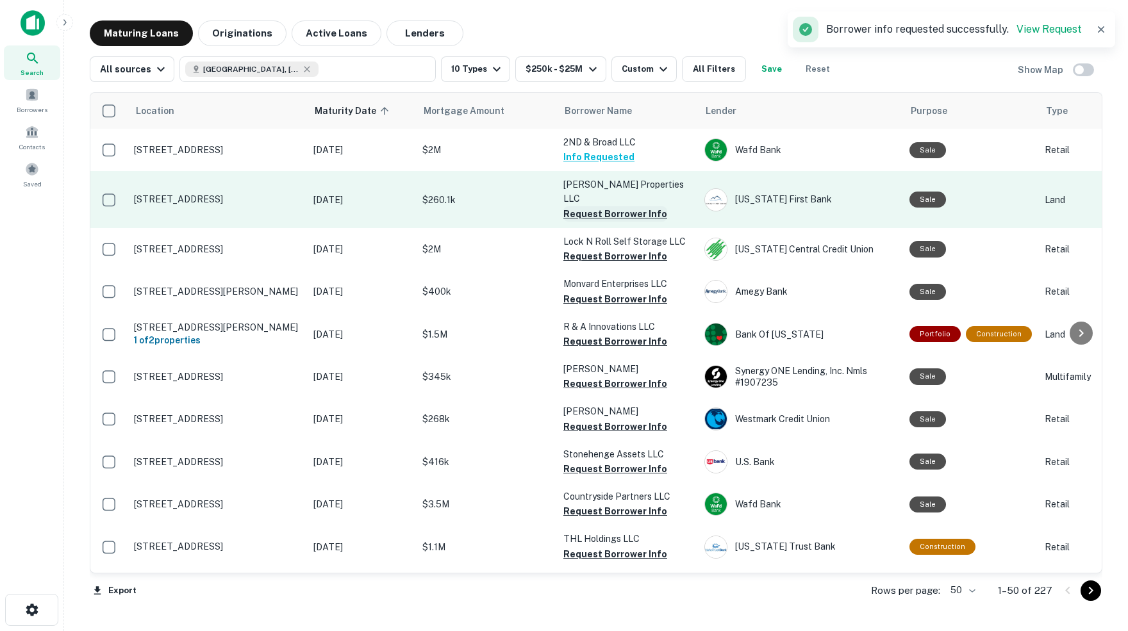
click at [589, 206] on button "Request Borrower Info" at bounding box center [615, 213] width 104 height 15
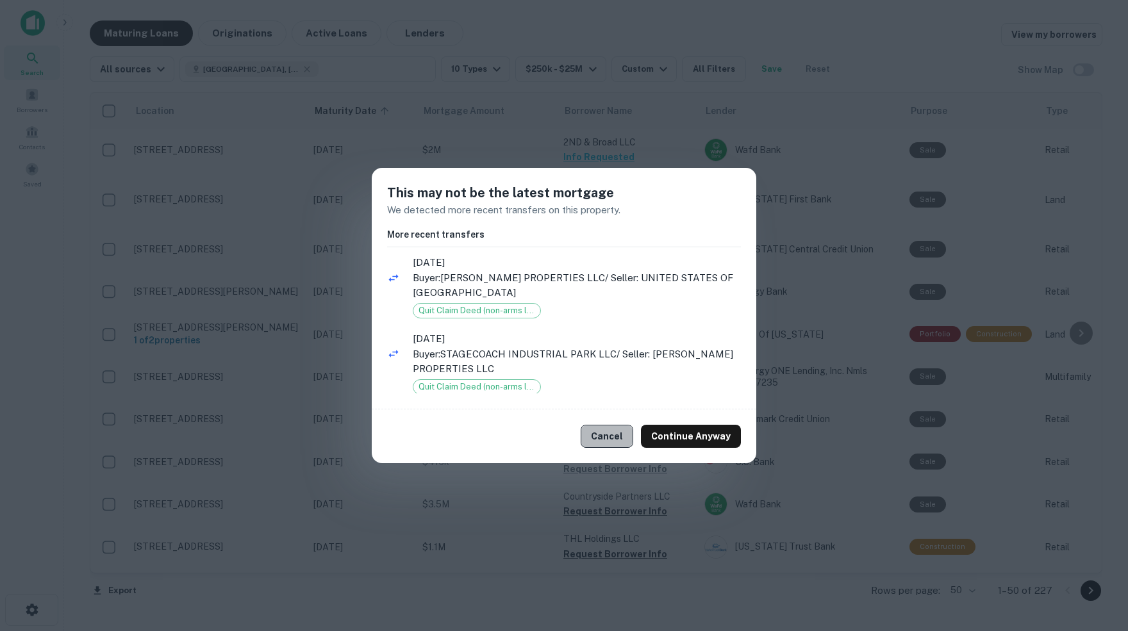
click at [614, 440] on button "Cancel" at bounding box center [607, 436] width 53 height 23
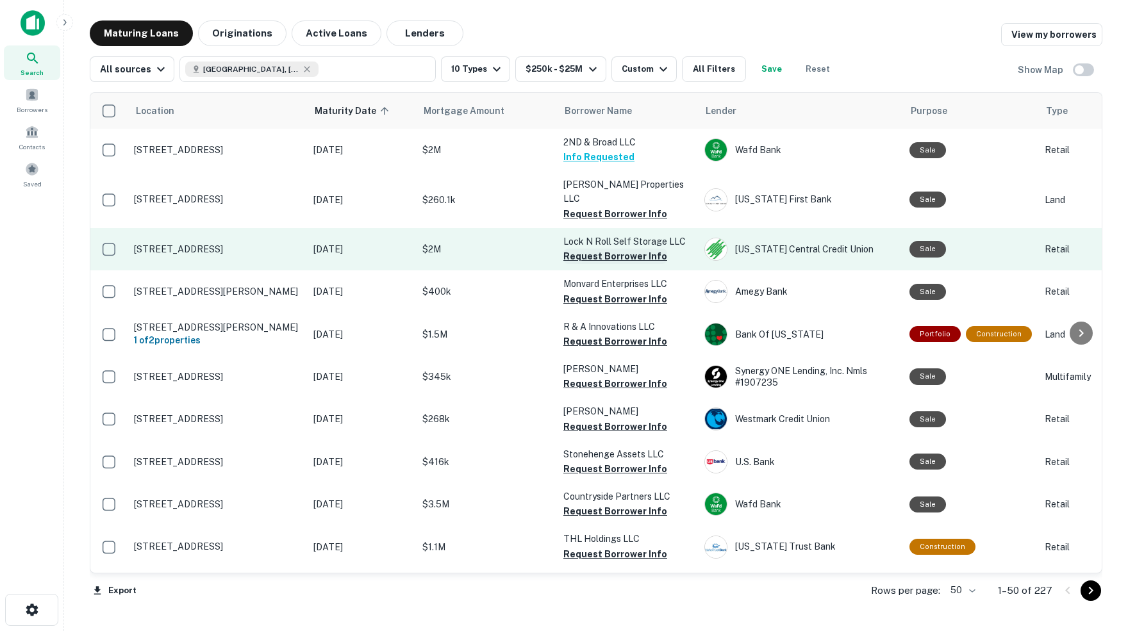
click at [595, 249] on button "Request Borrower Info" at bounding box center [615, 256] width 104 height 15
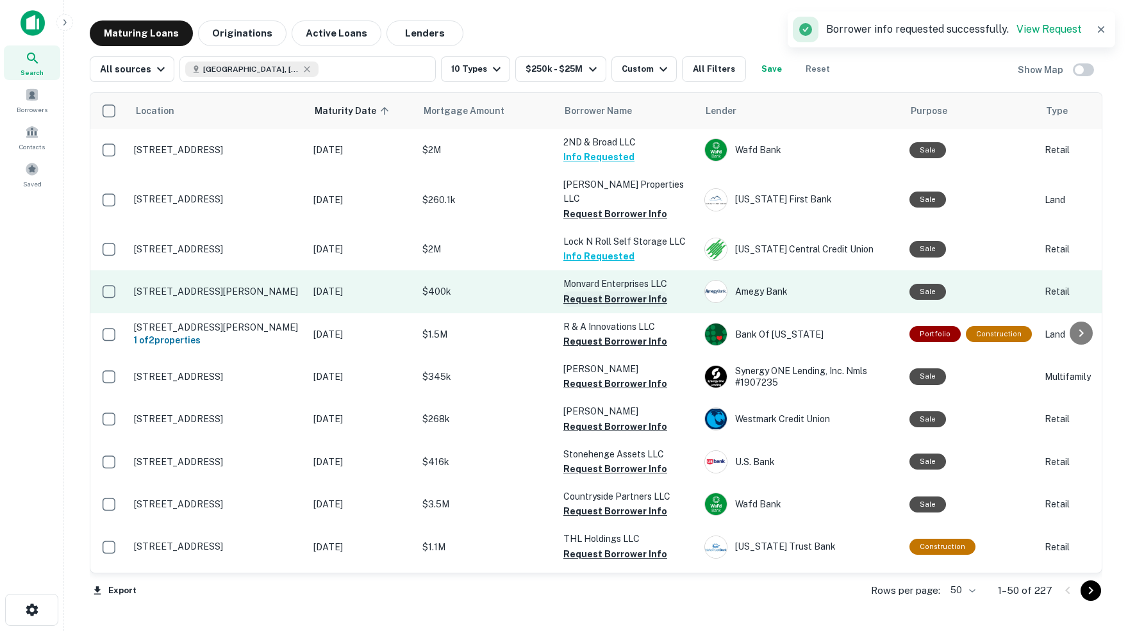
click at [600, 292] on button "Request Borrower Info" at bounding box center [615, 299] width 104 height 15
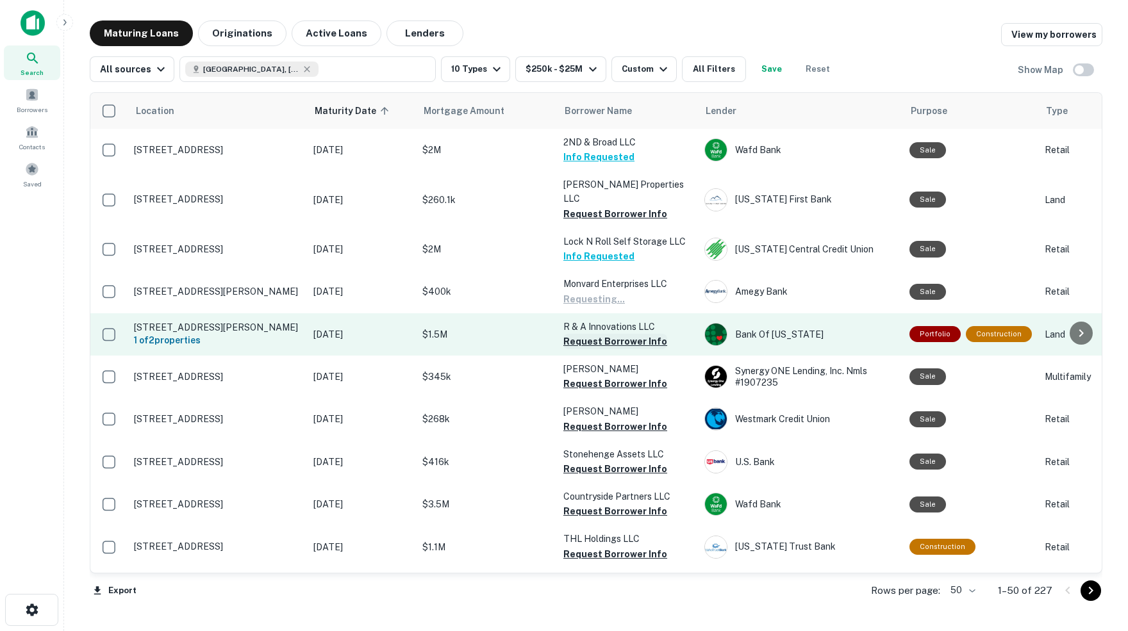
click at [607, 334] on button "Request Borrower Info" at bounding box center [615, 341] width 104 height 15
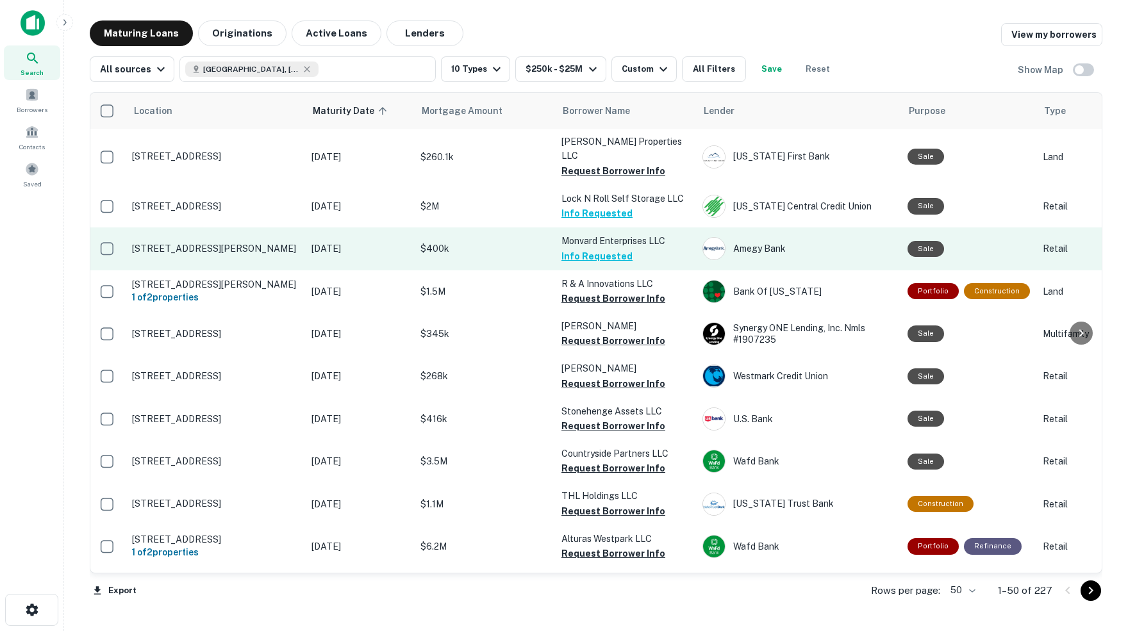
scroll to position [46, 2]
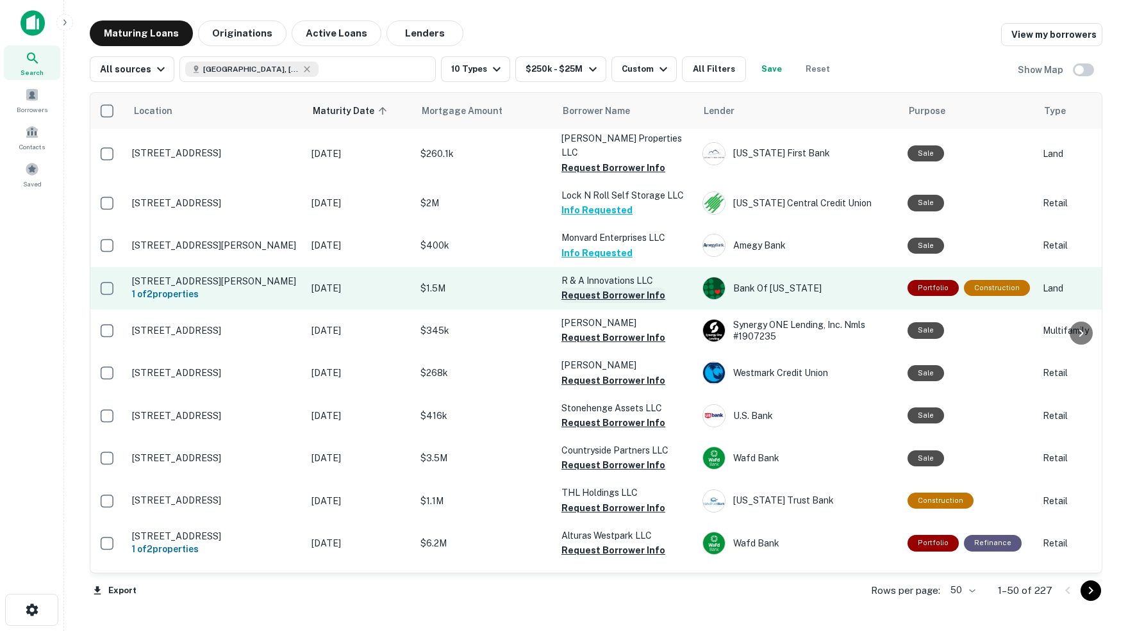
click at [612, 288] on button "Request Borrower Info" at bounding box center [613, 295] width 104 height 15
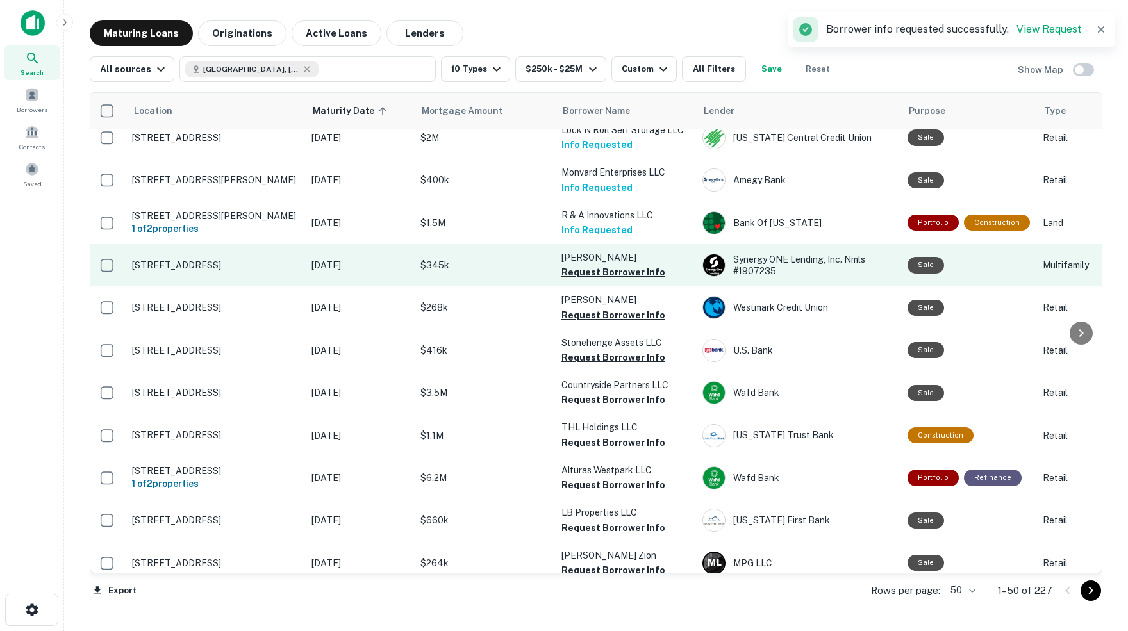
scroll to position [116, 1]
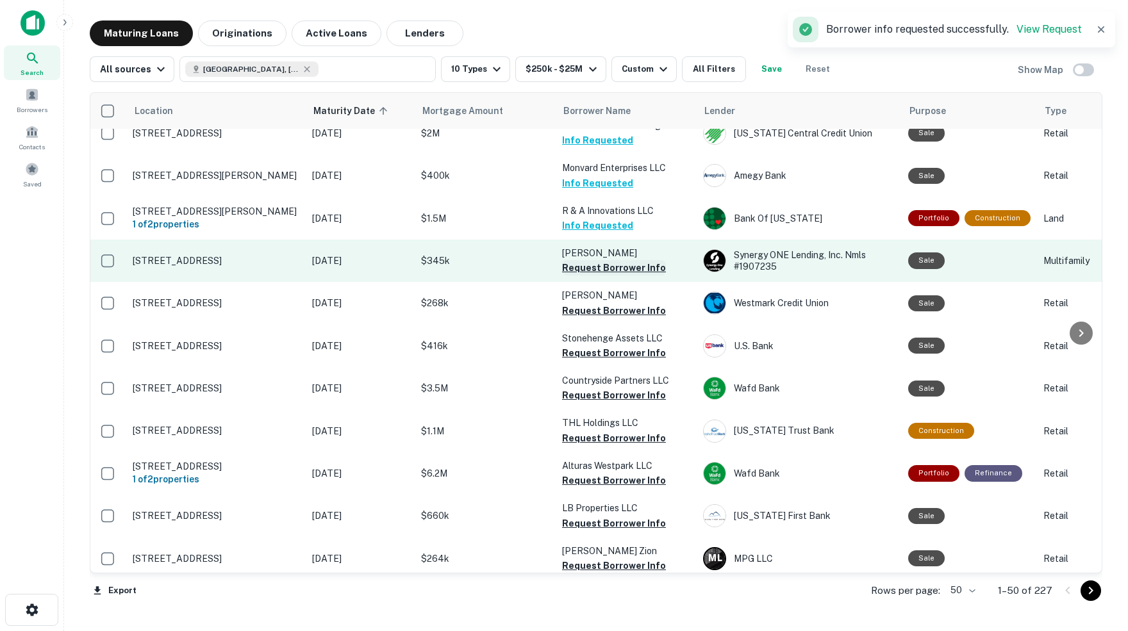
click at [625, 260] on button "Request Borrower Info" at bounding box center [614, 267] width 104 height 15
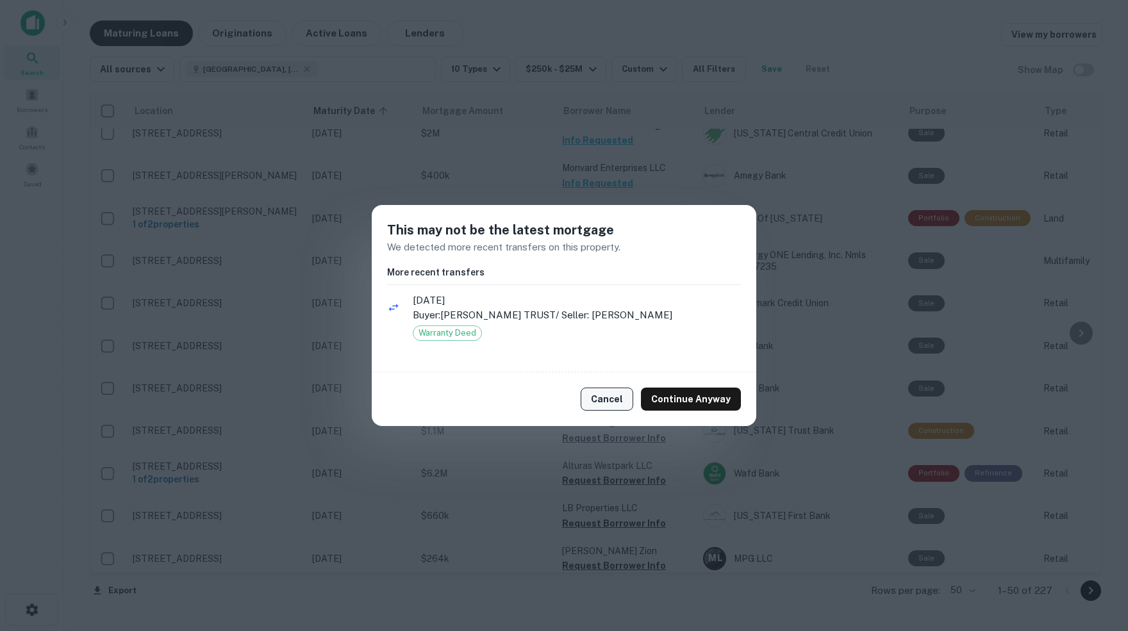
click at [616, 398] on button "Cancel" at bounding box center [607, 399] width 53 height 23
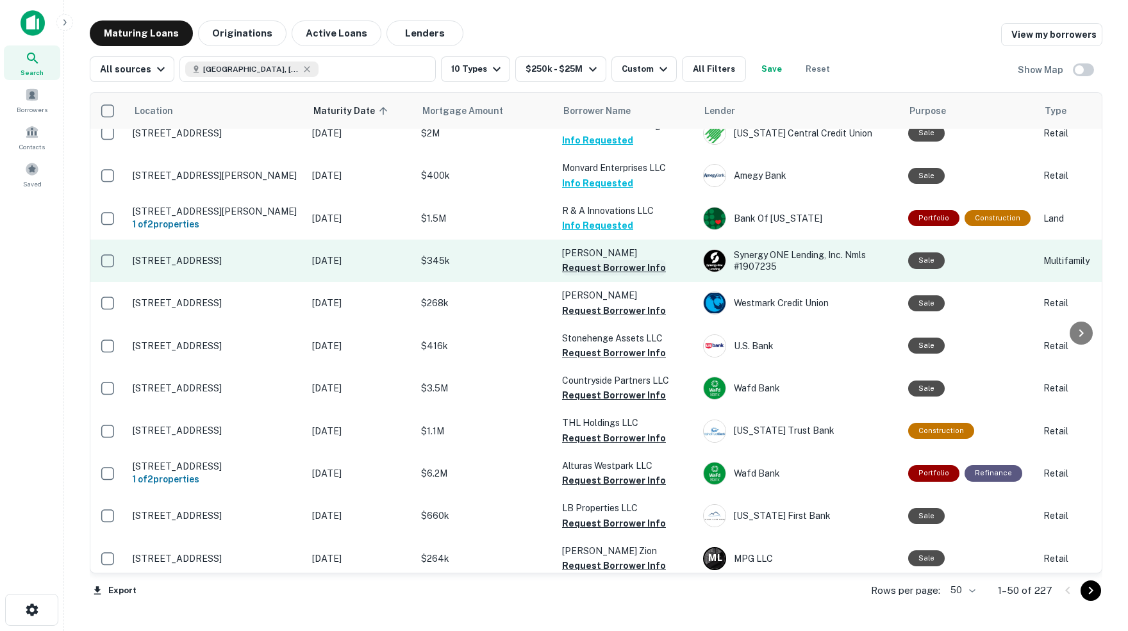
click at [625, 260] on button "Request Borrower Info" at bounding box center [614, 267] width 104 height 15
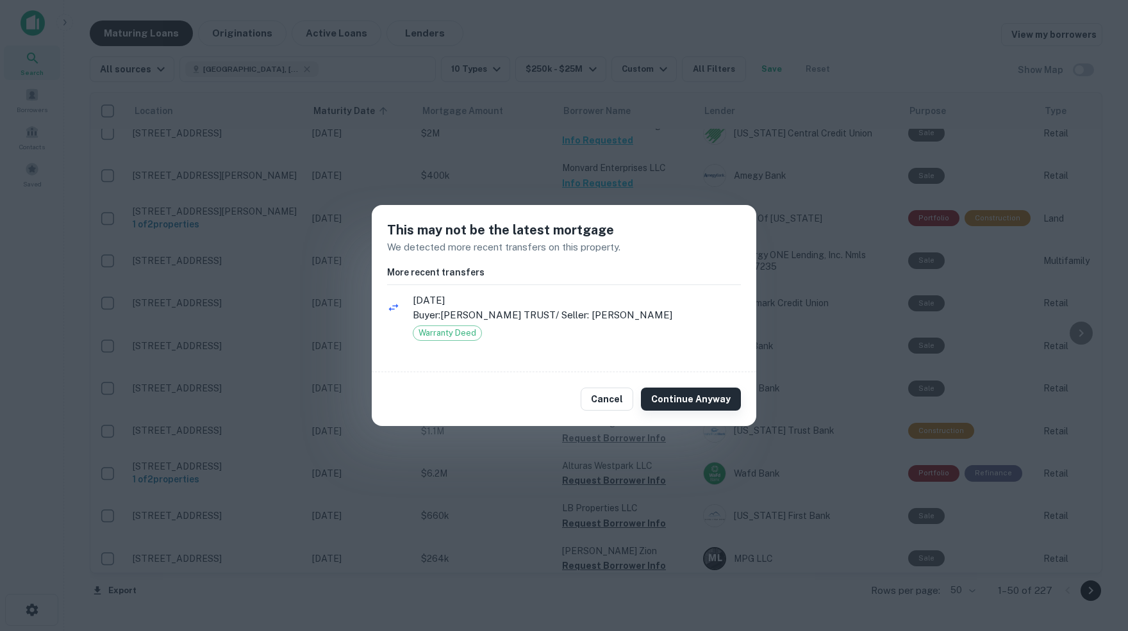
click at [686, 402] on button "Continue Anyway" at bounding box center [691, 399] width 100 height 23
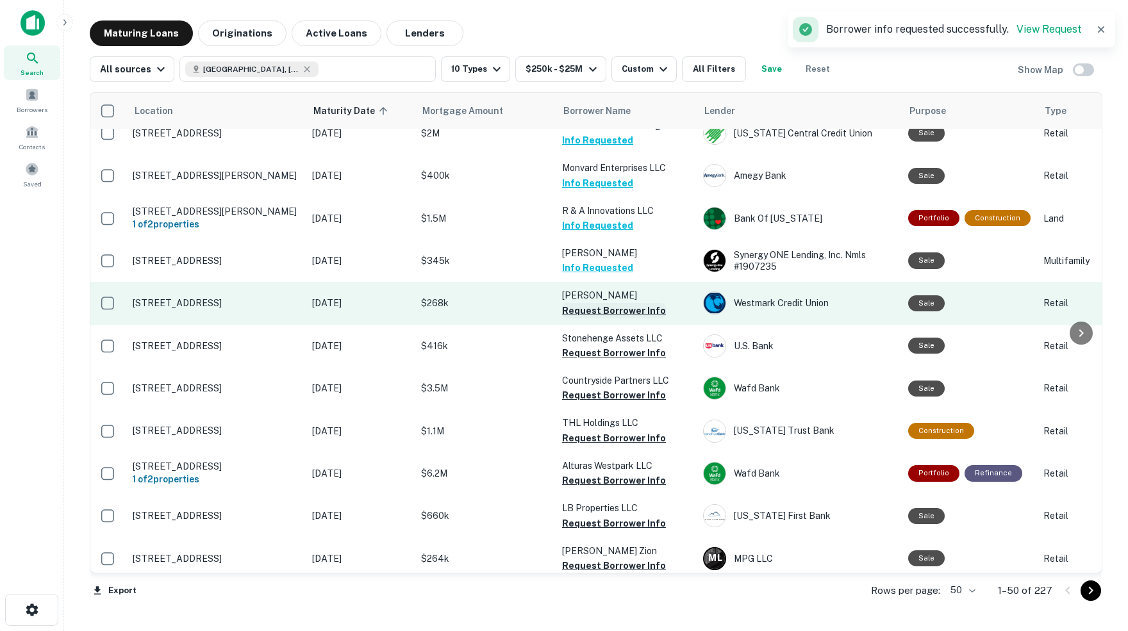
click at [588, 303] on button "Request Borrower Info" at bounding box center [614, 310] width 104 height 15
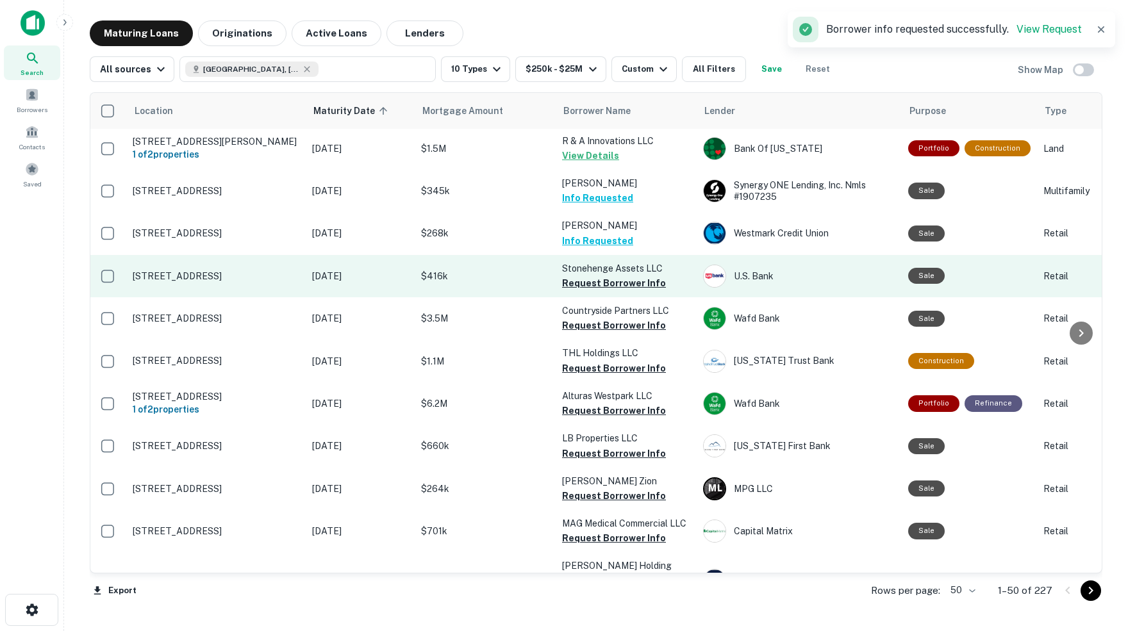
scroll to position [188, 1]
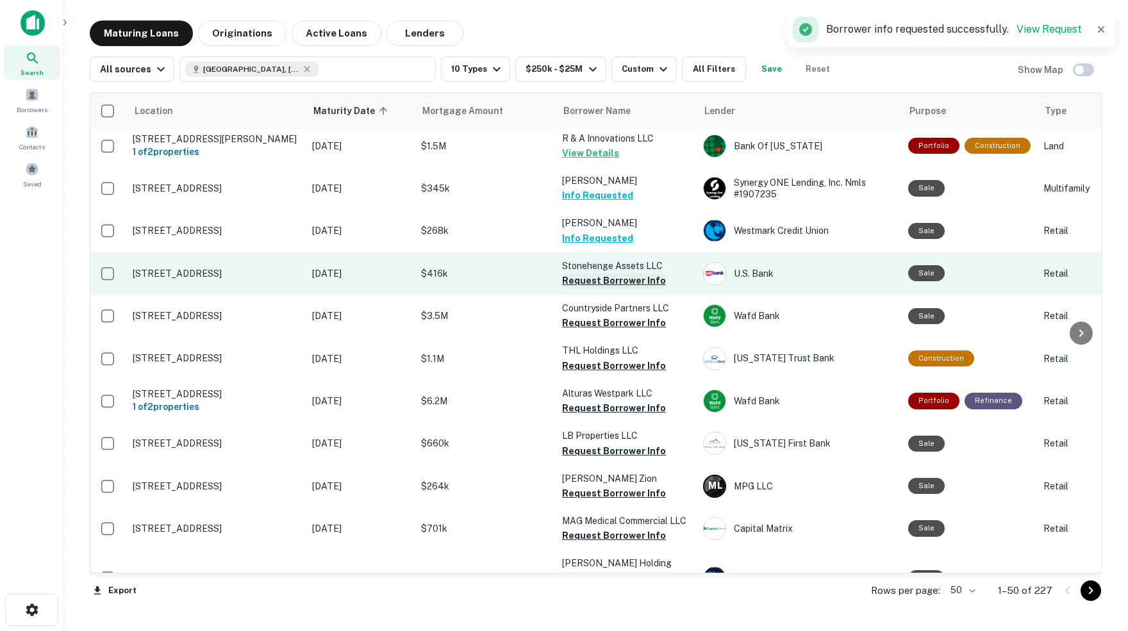
click at [610, 273] on button "Request Borrower Info" at bounding box center [614, 280] width 104 height 15
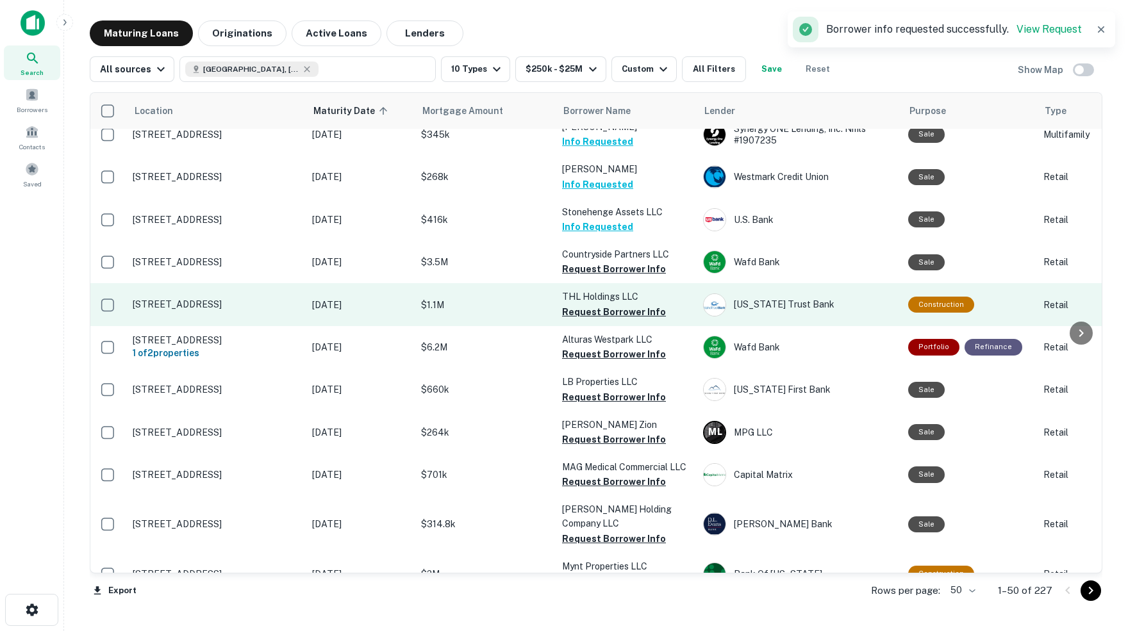
scroll to position [244, 1]
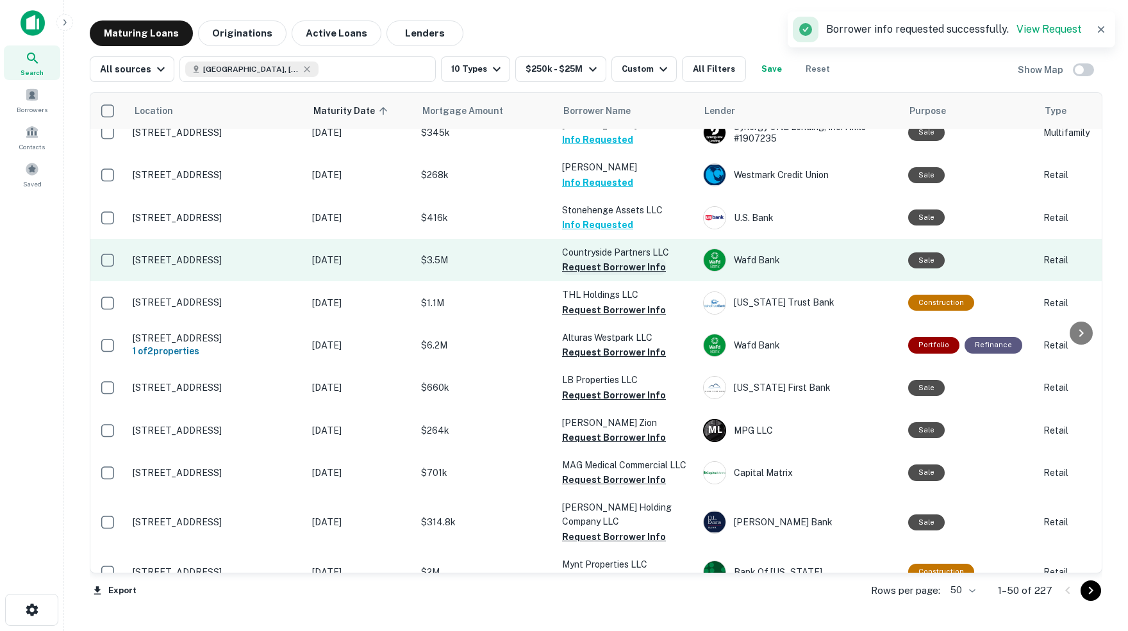
click at [590, 260] on button "Request Borrower Info" at bounding box center [614, 267] width 104 height 15
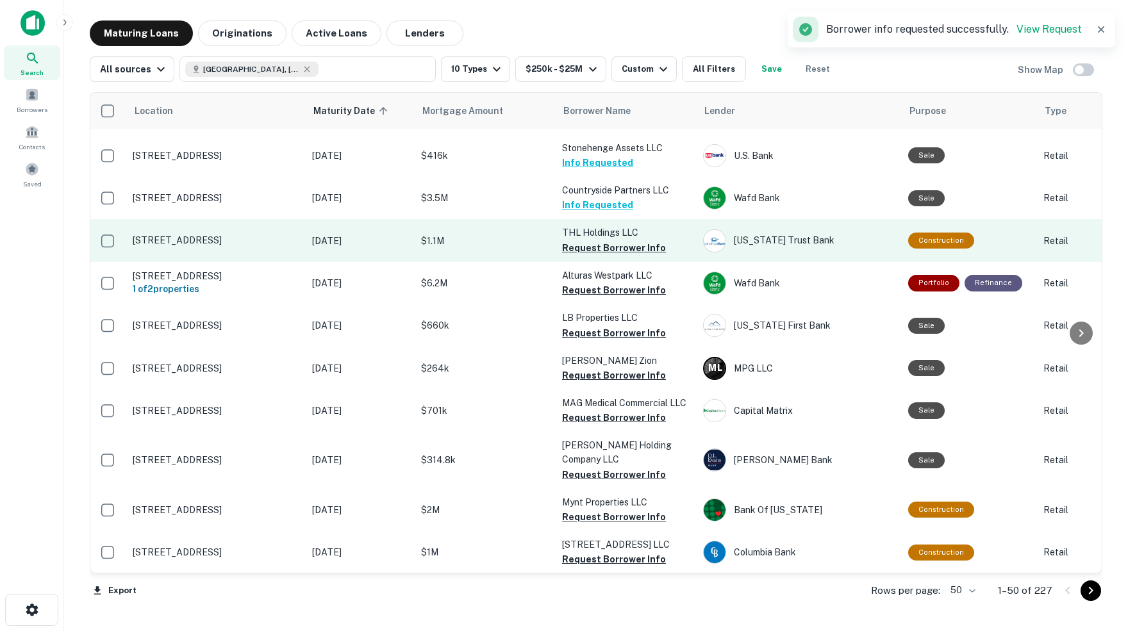
scroll to position [308, 1]
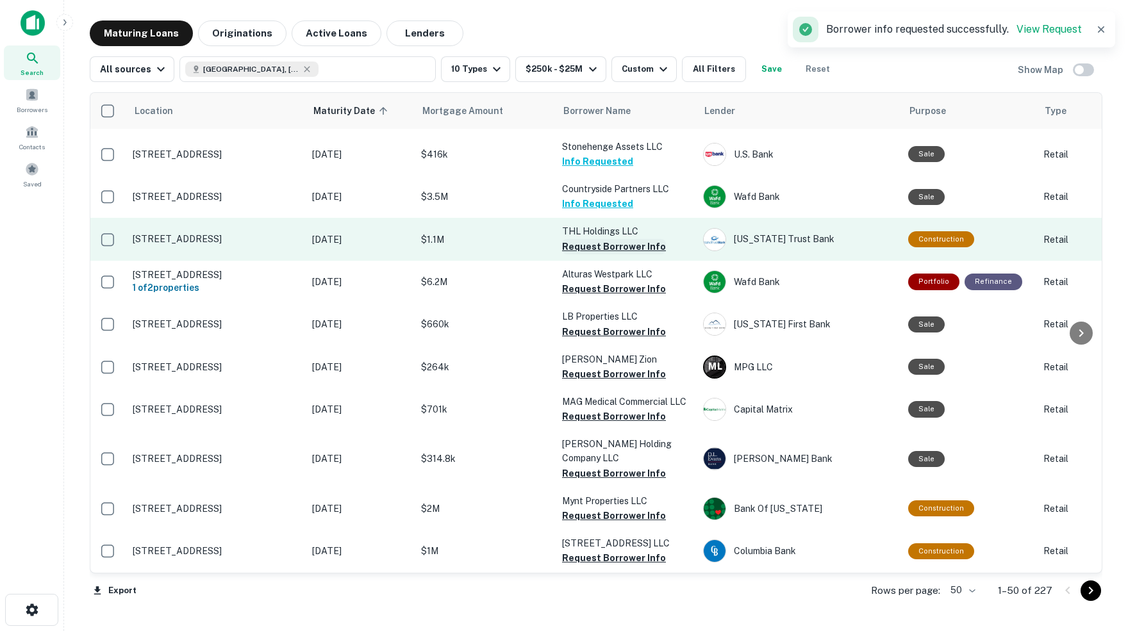
click at [600, 239] on button "Request Borrower Info" at bounding box center [614, 246] width 104 height 15
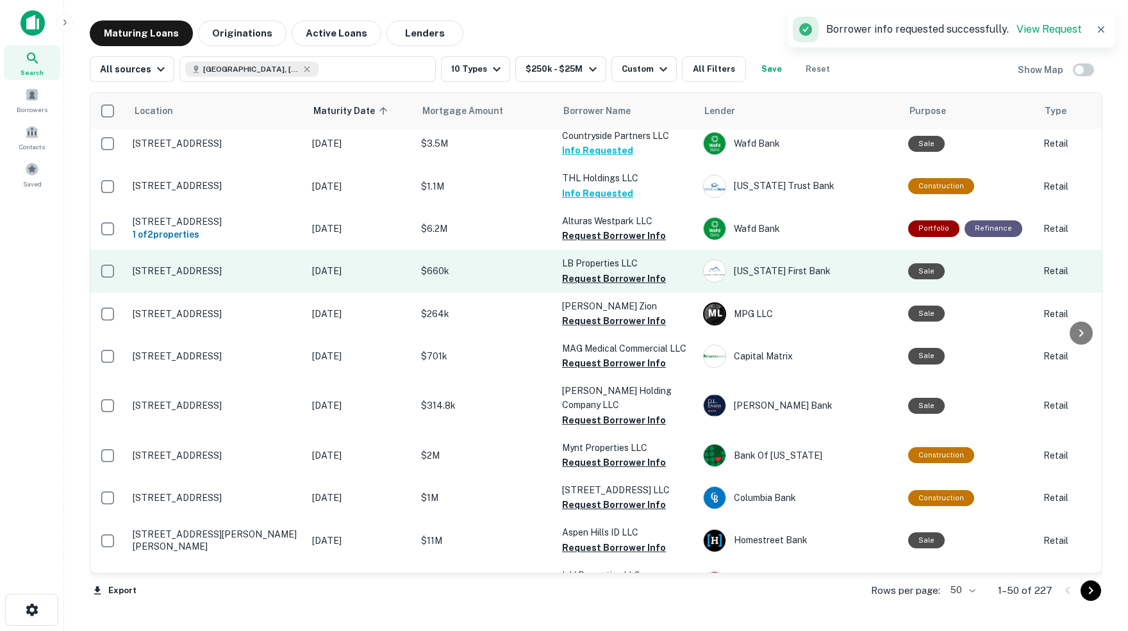
scroll to position [363, 1]
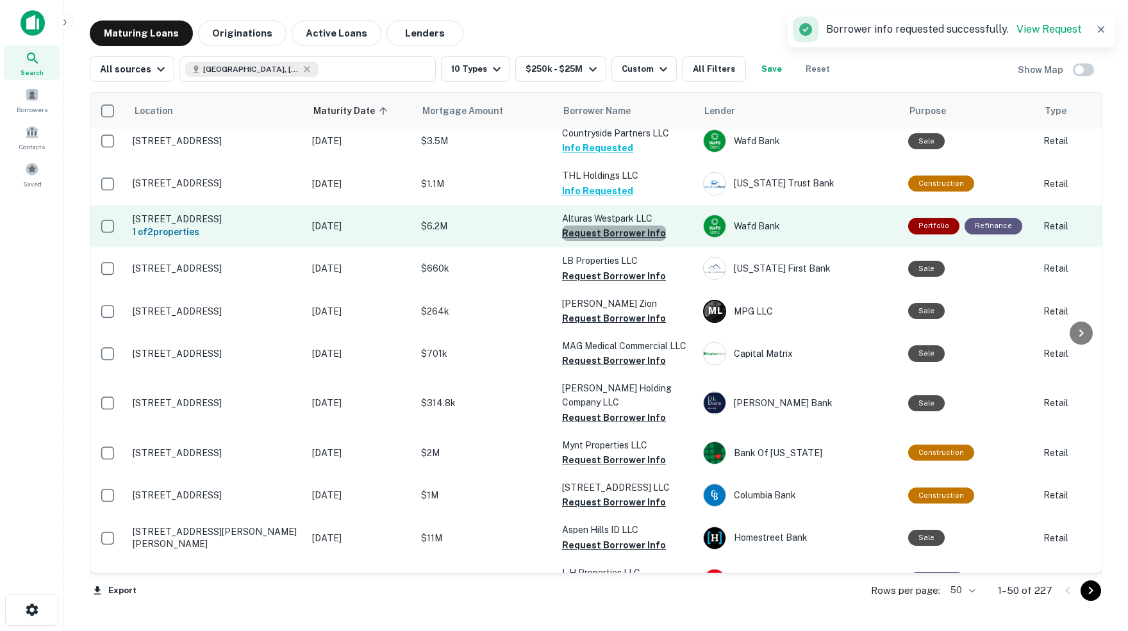
click at [614, 226] on button "Request Borrower Info" at bounding box center [614, 233] width 104 height 15
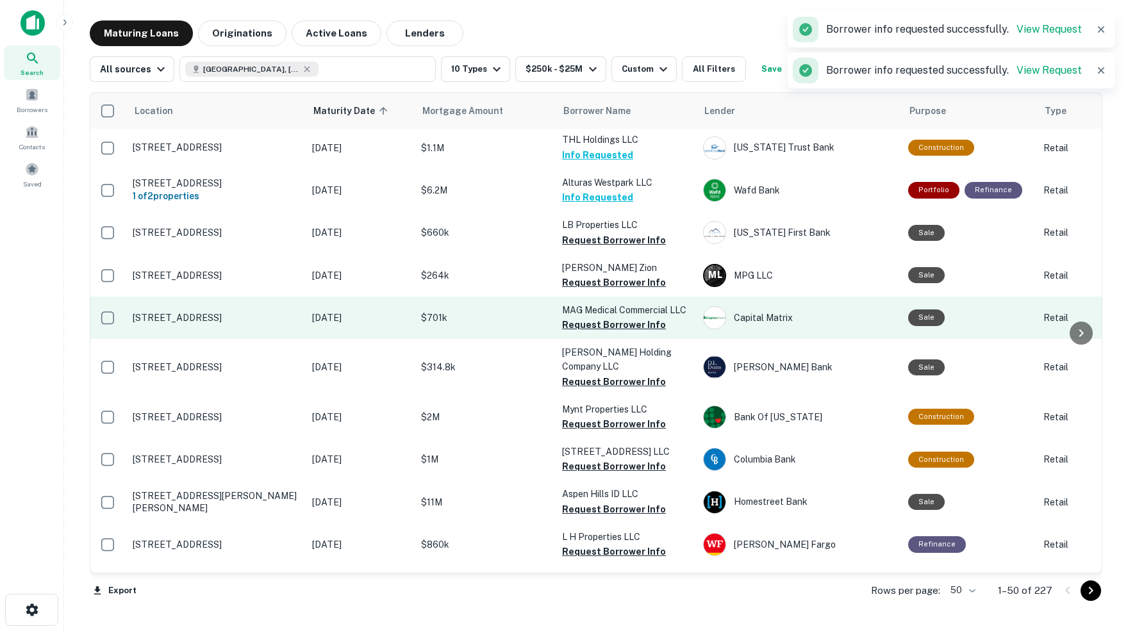
scroll to position [407, 1]
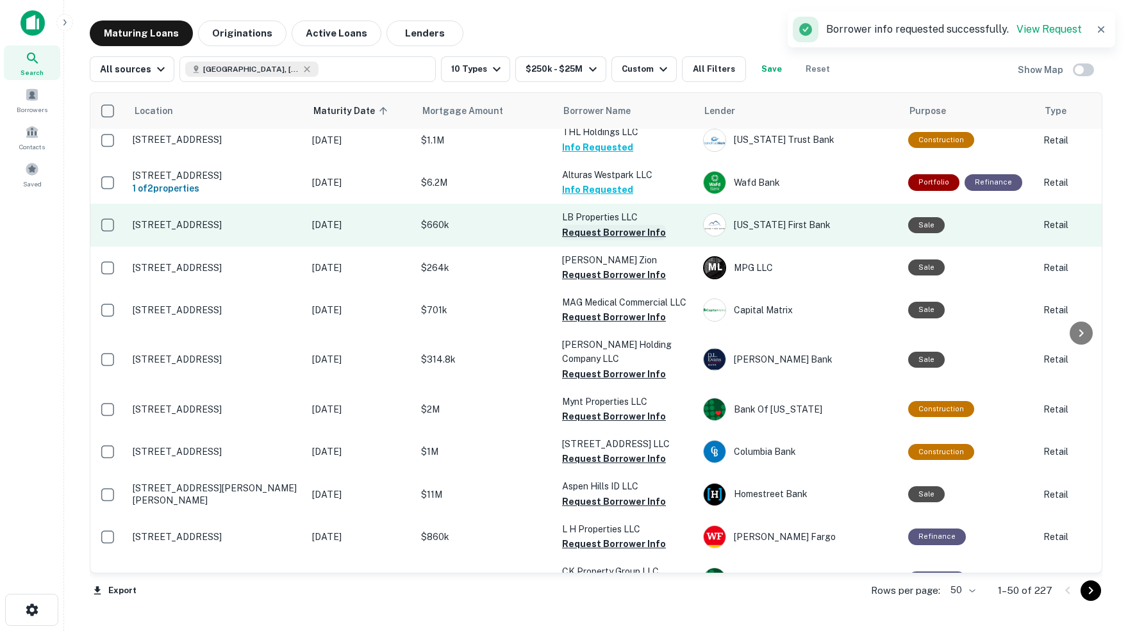
click at [604, 225] on button "Request Borrower Info" at bounding box center [614, 232] width 104 height 15
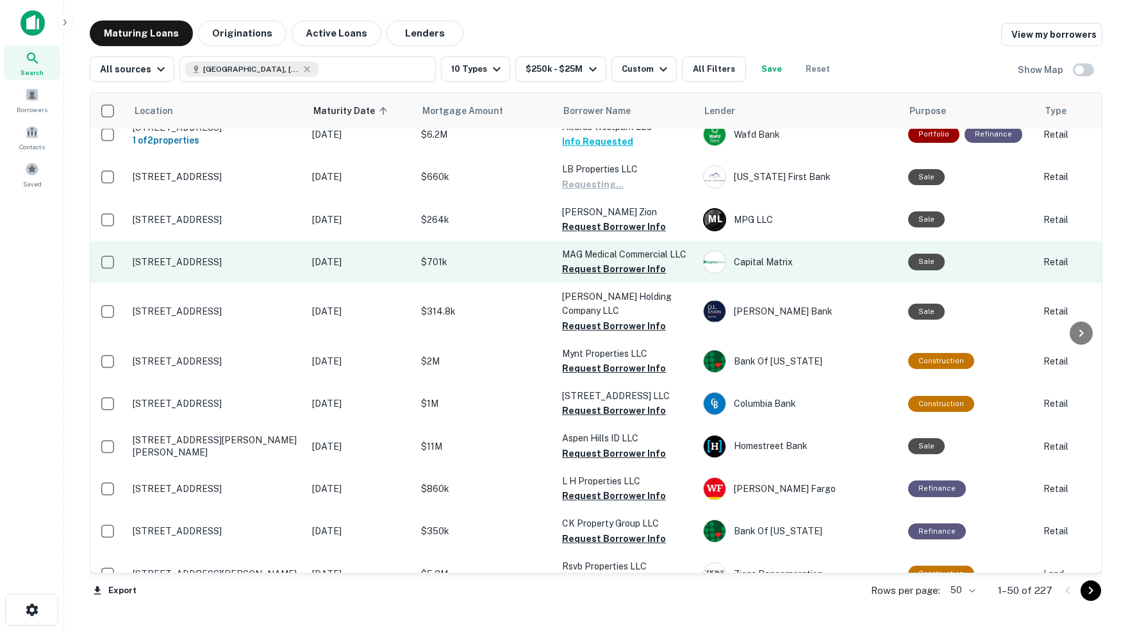
scroll to position [457, 1]
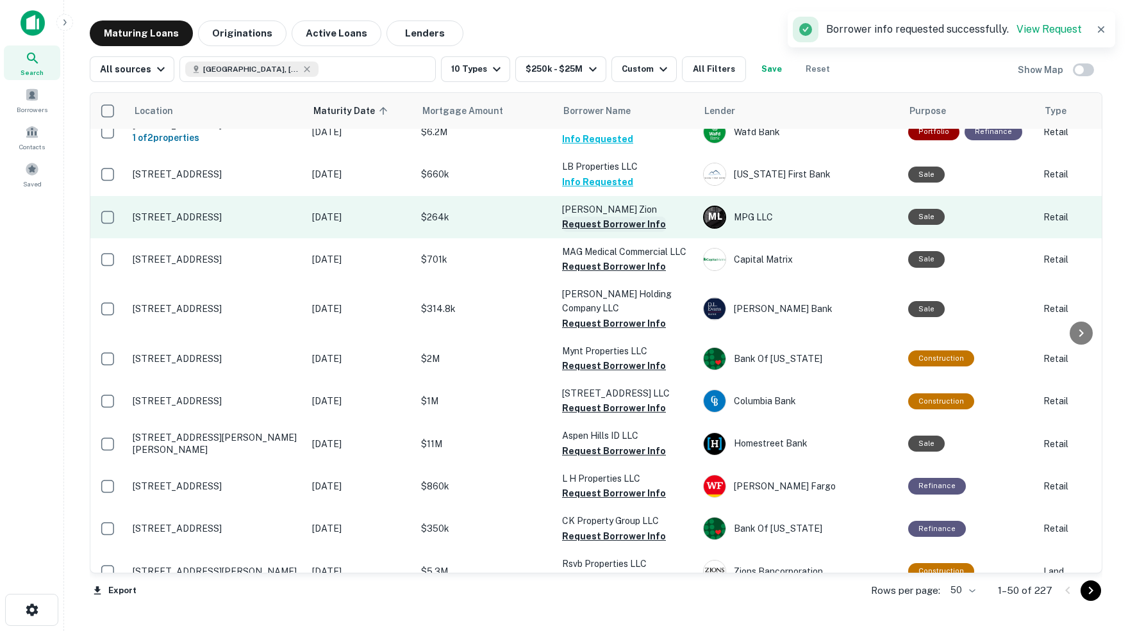
click at [596, 217] on button "Request Borrower Info" at bounding box center [614, 224] width 104 height 15
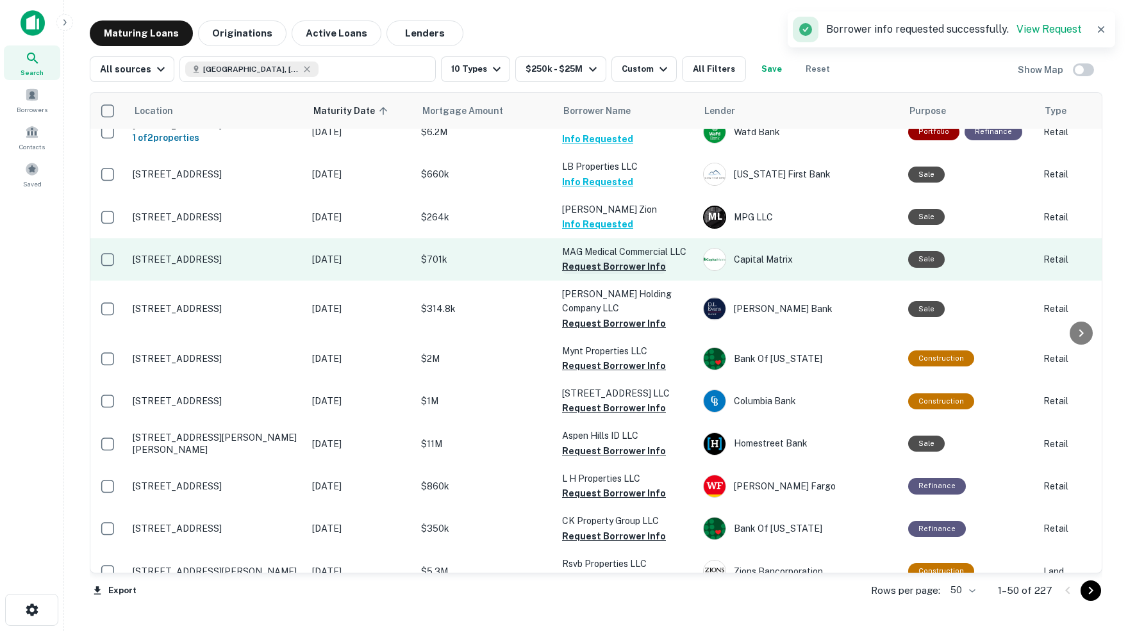
click at [601, 259] on button "Request Borrower Info" at bounding box center [614, 266] width 104 height 15
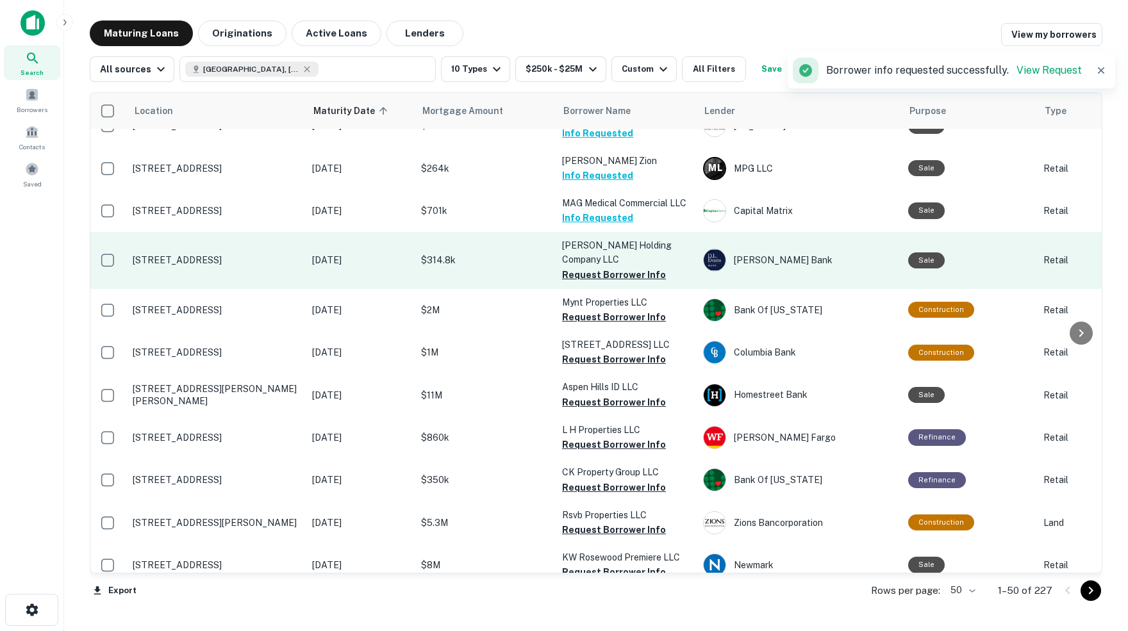
scroll to position [515, 1]
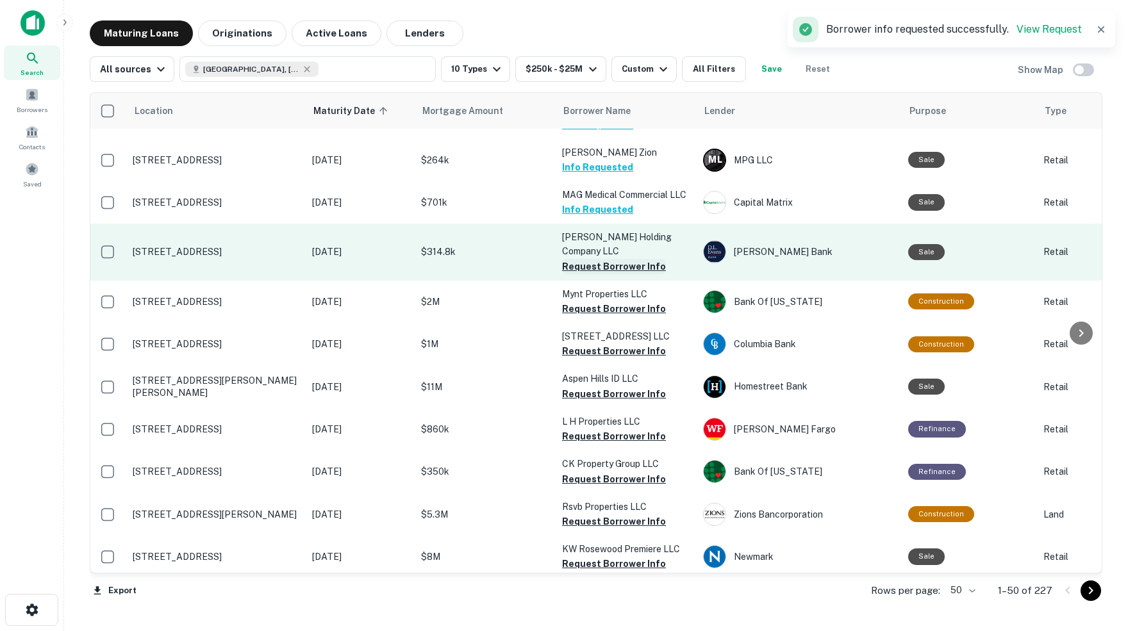
click at [595, 259] on button "Request Borrower Info" at bounding box center [614, 266] width 104 height 15
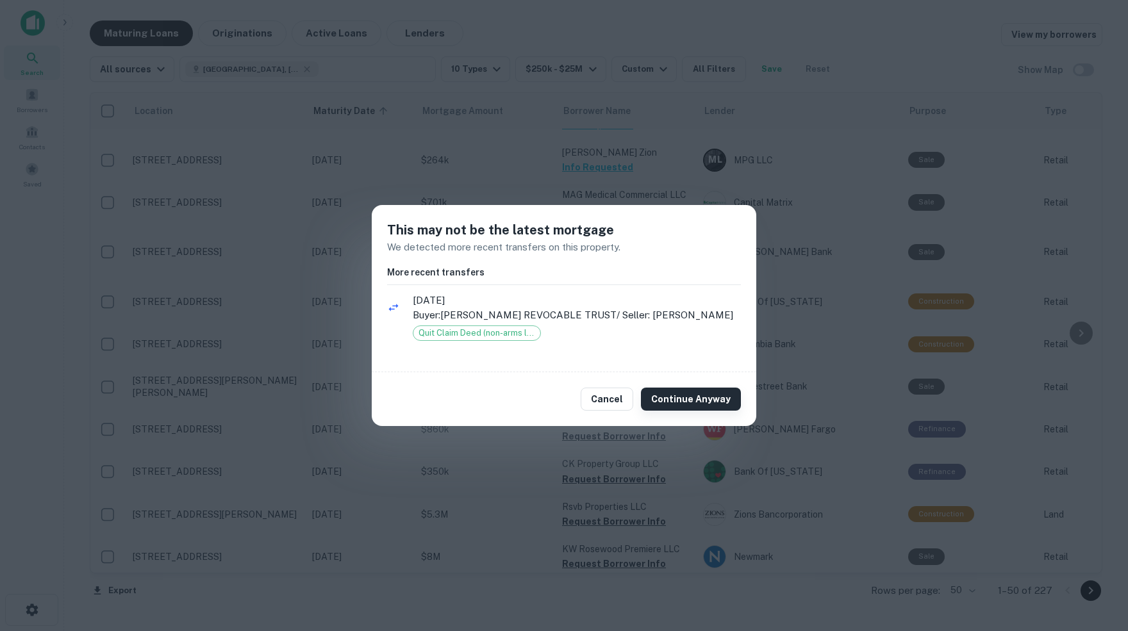
click at [695, 400] on button "Continue Anyway" at bounding box center [691, 399] width 100 height 23
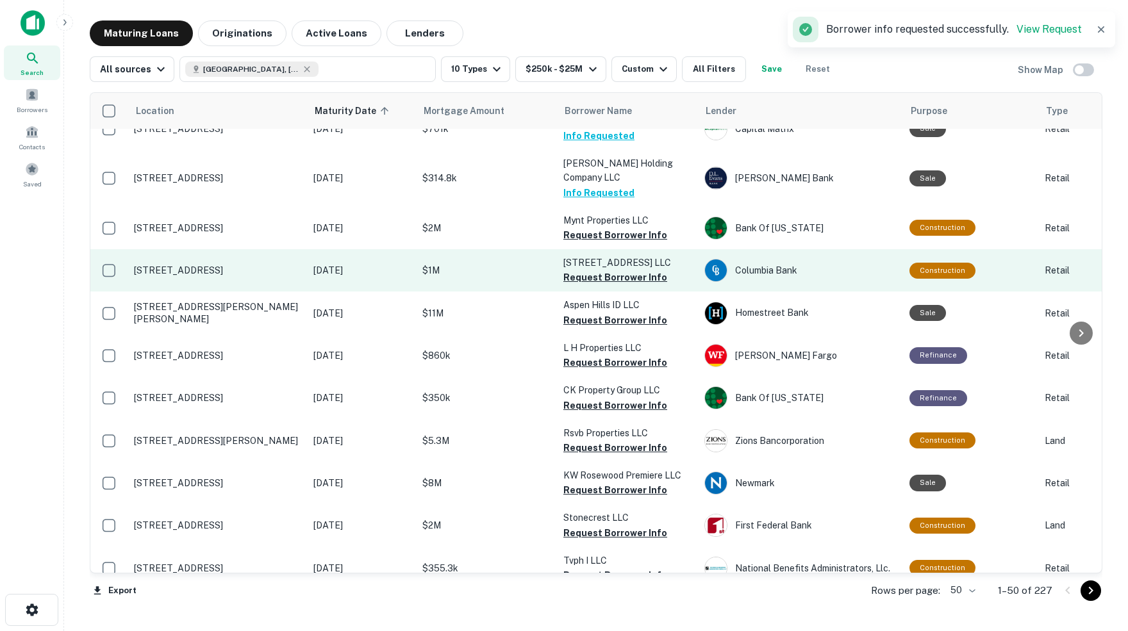
scroll to position [587, 0]
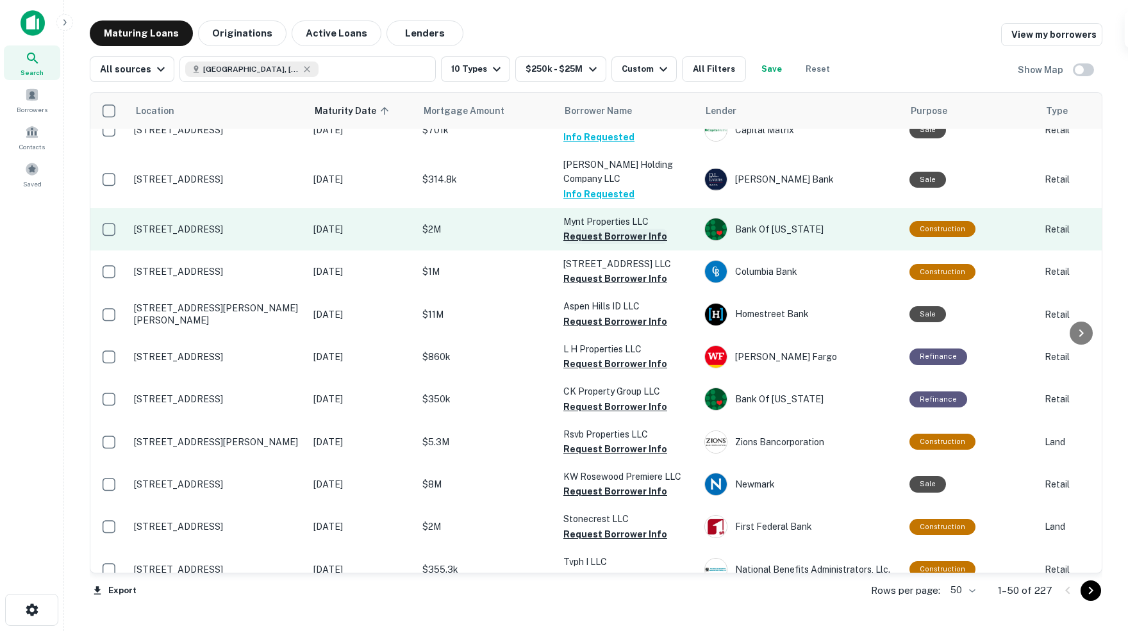
click at [616, 229] on button "Request Borrower Info" at bounding box center [615, 236] width 104 height 15
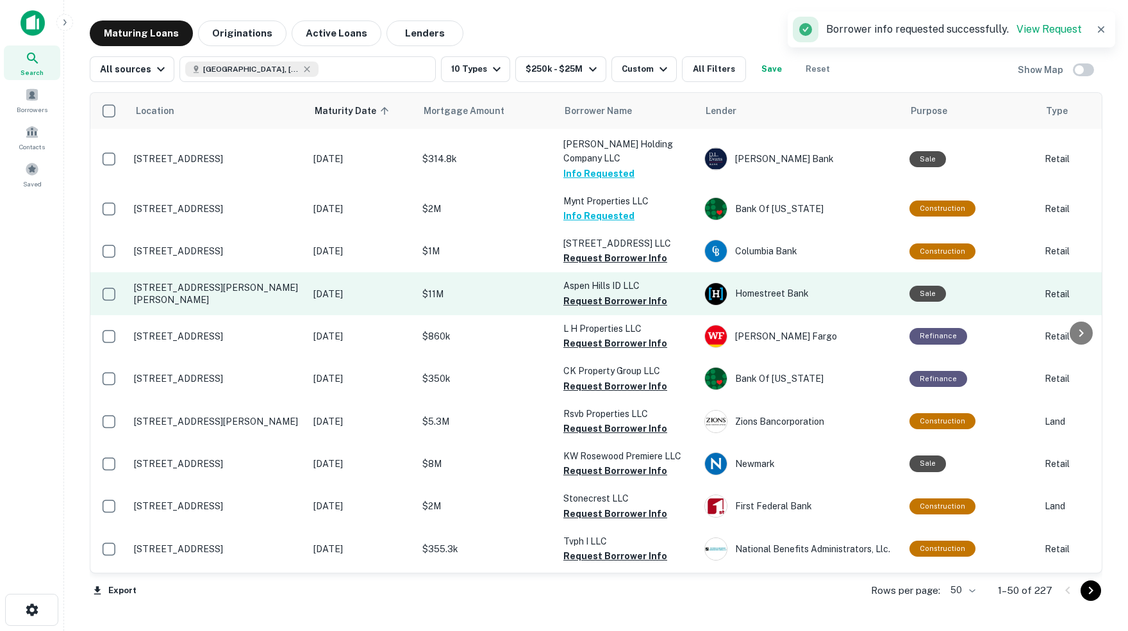
scroll to position [610, 0]
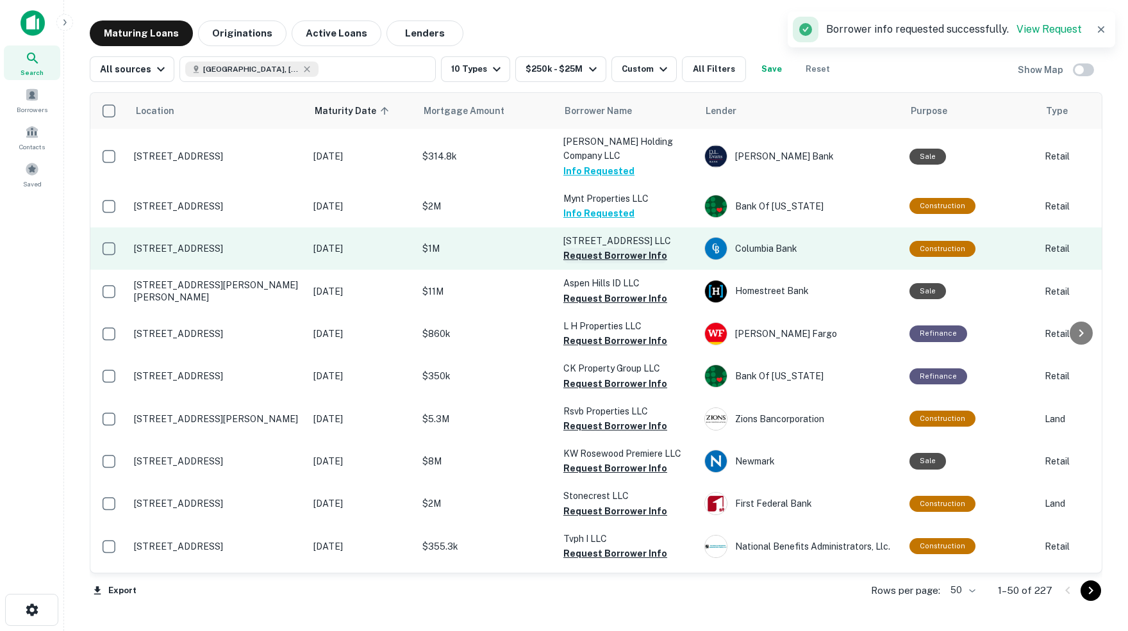
click at [616, 248] on button "Request Borrower Info" at bounding box center [615, 255] width 104 height 15
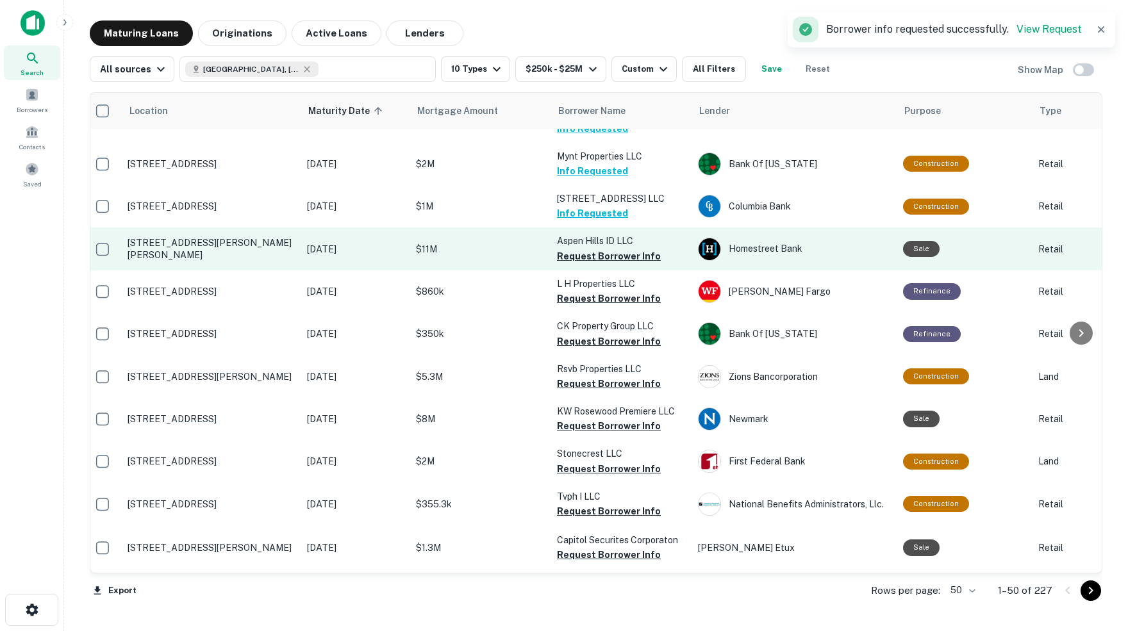
scroll to position [652, 8]
click at [620, 249] on button "Request Borrower Info" at bounding box center [608, 256] width 104 height 15
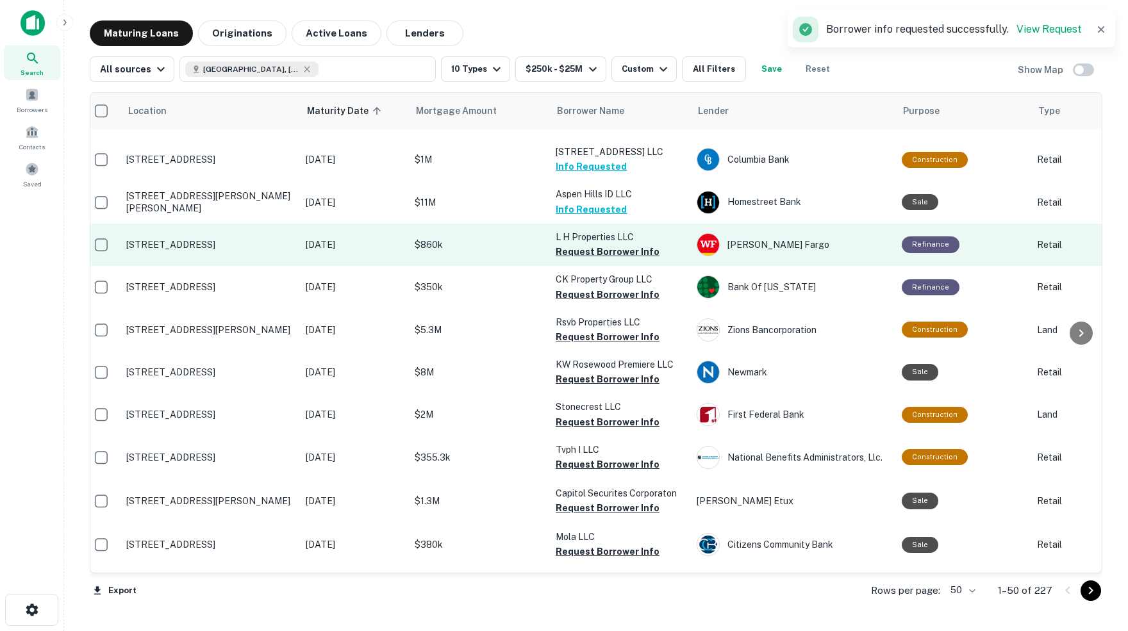
scroll to position [707, 8]
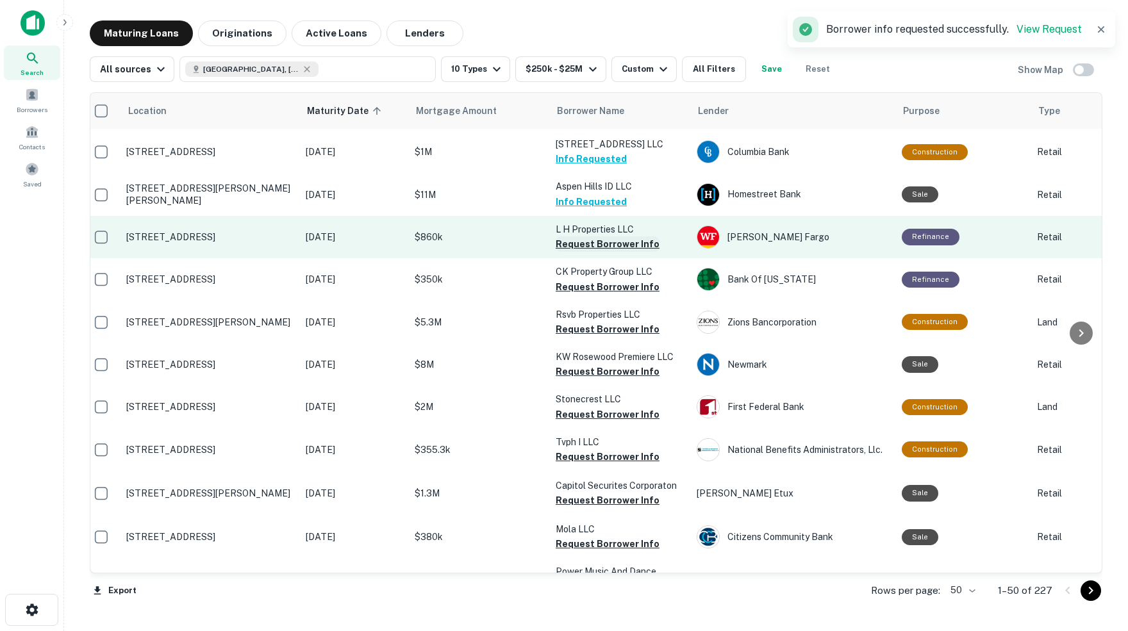
click at [614, 236] on button "Request Borrower Info" at bounding box center [608, 243] width 104 height 15
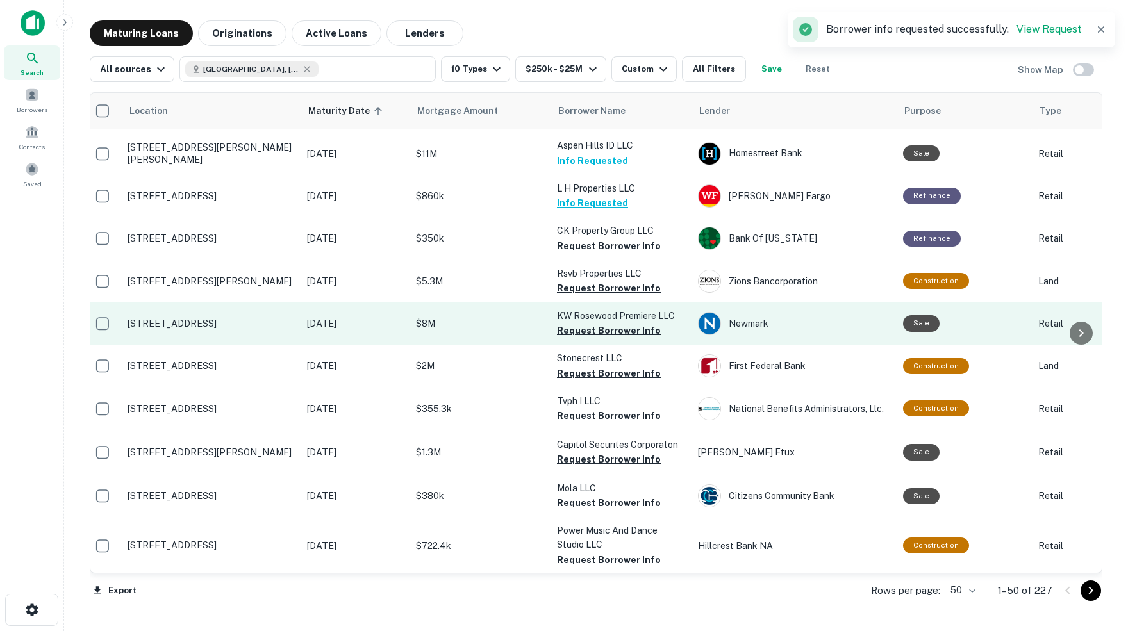
scroll to position [746, 6]
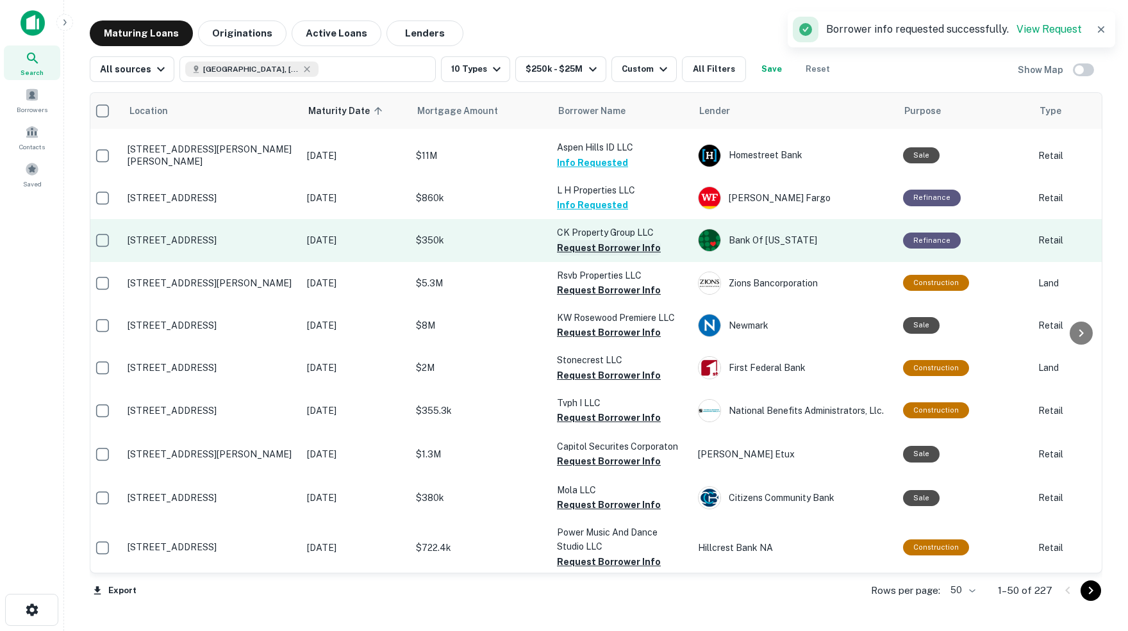
click at [620, 240] on button "Request Borrower Info" at bounding box center [609, 247] width 104 height 15
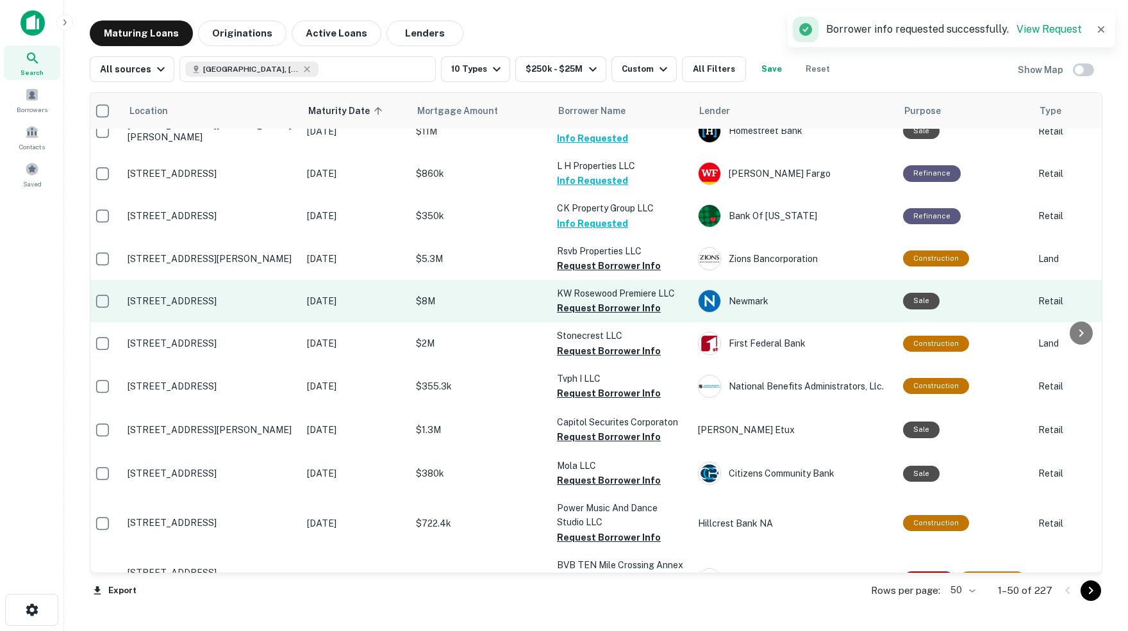
scroll to position [771, 6]
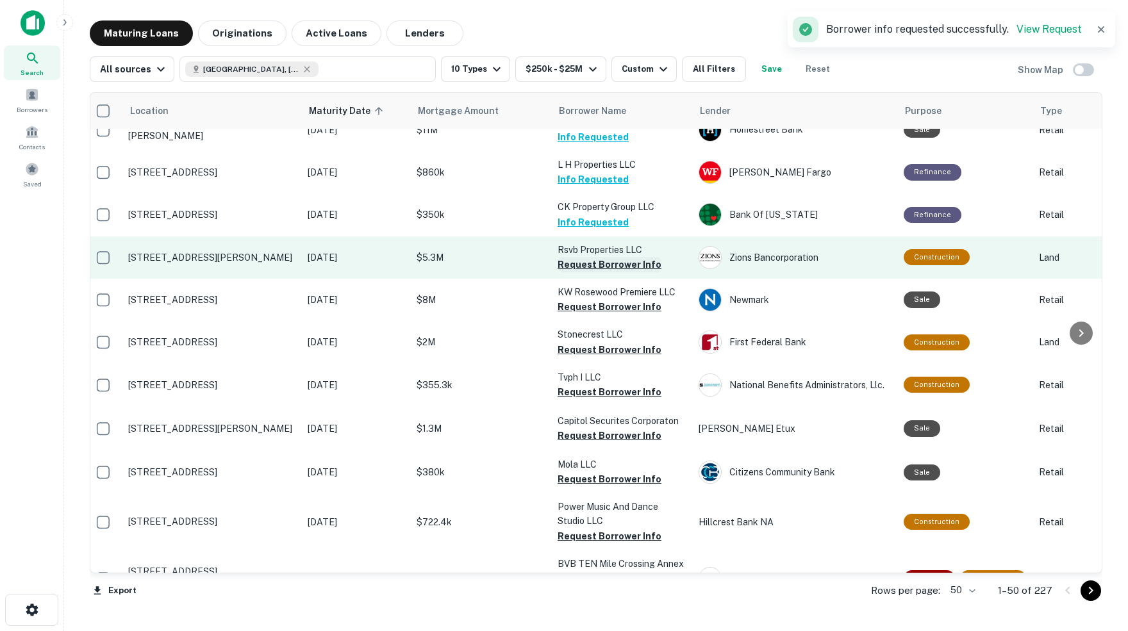
click at [604, 257] on button "Request Borrower Info" at bounding box center [609, 264] width 104 height 15
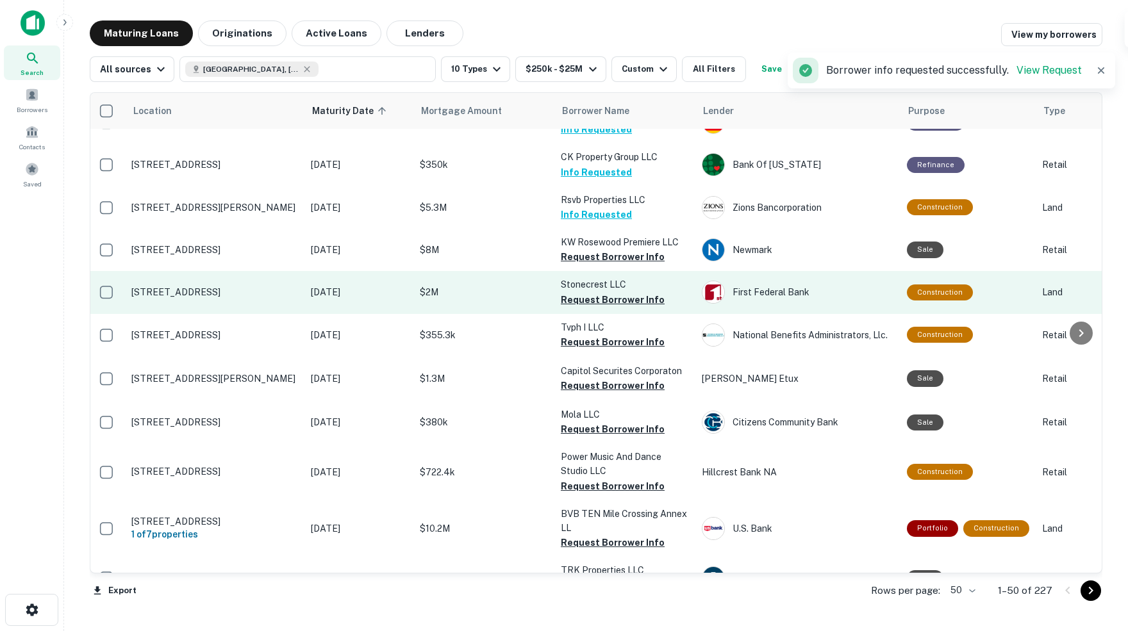
scroll to position [822, 3]
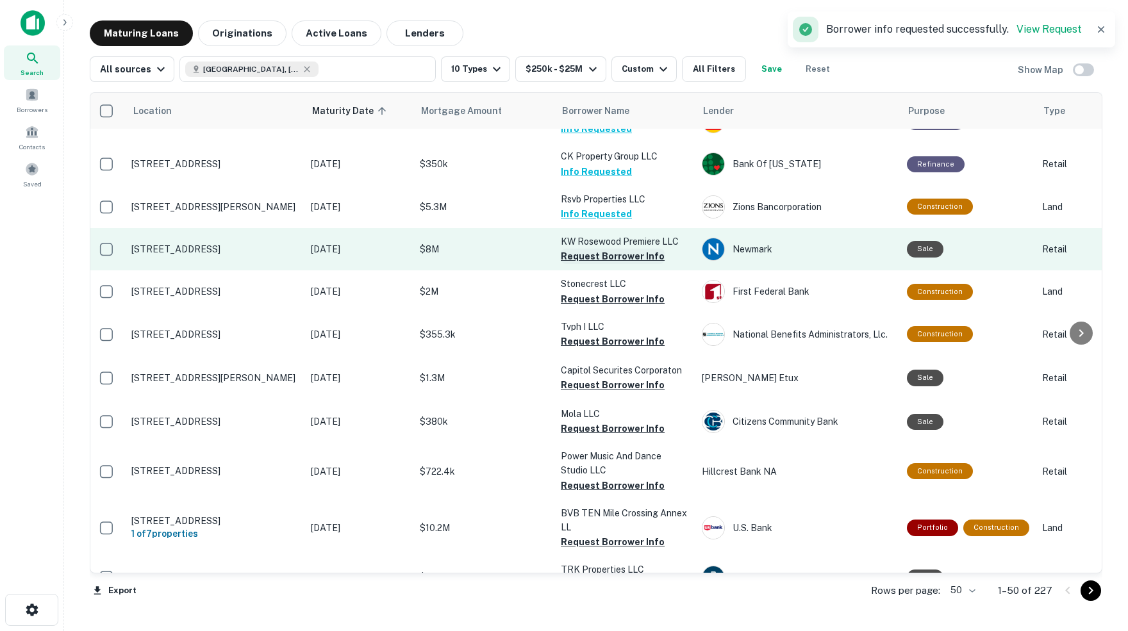
click at [624, 249] on button "Request Borrower Info" at bounding box center [613, 256] width 104 height 15
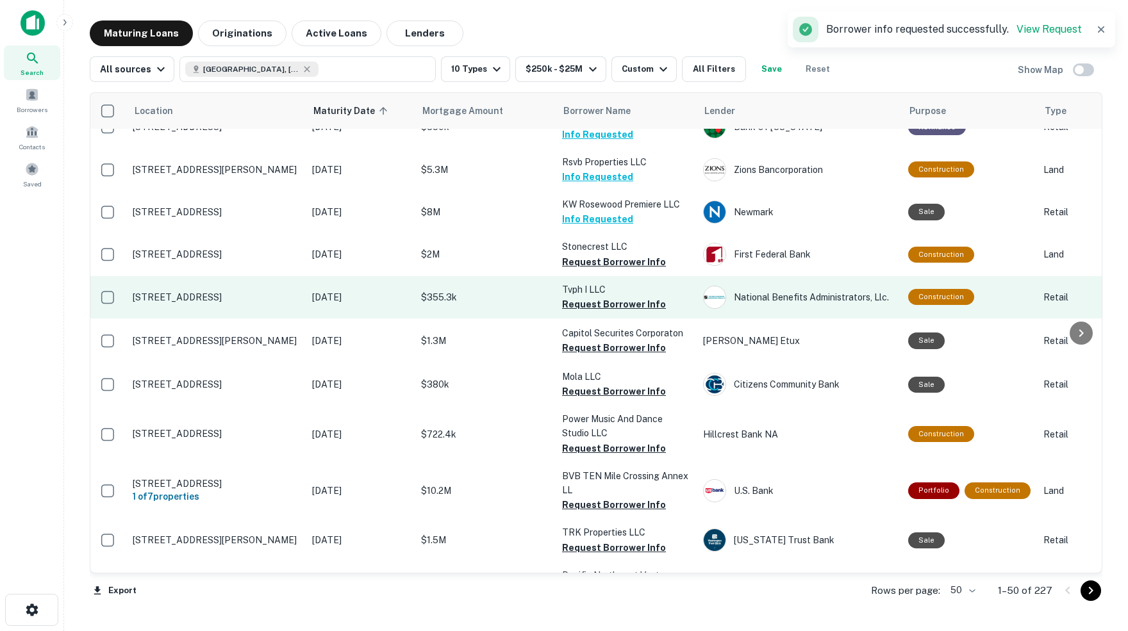
scroll to position [861, 1]
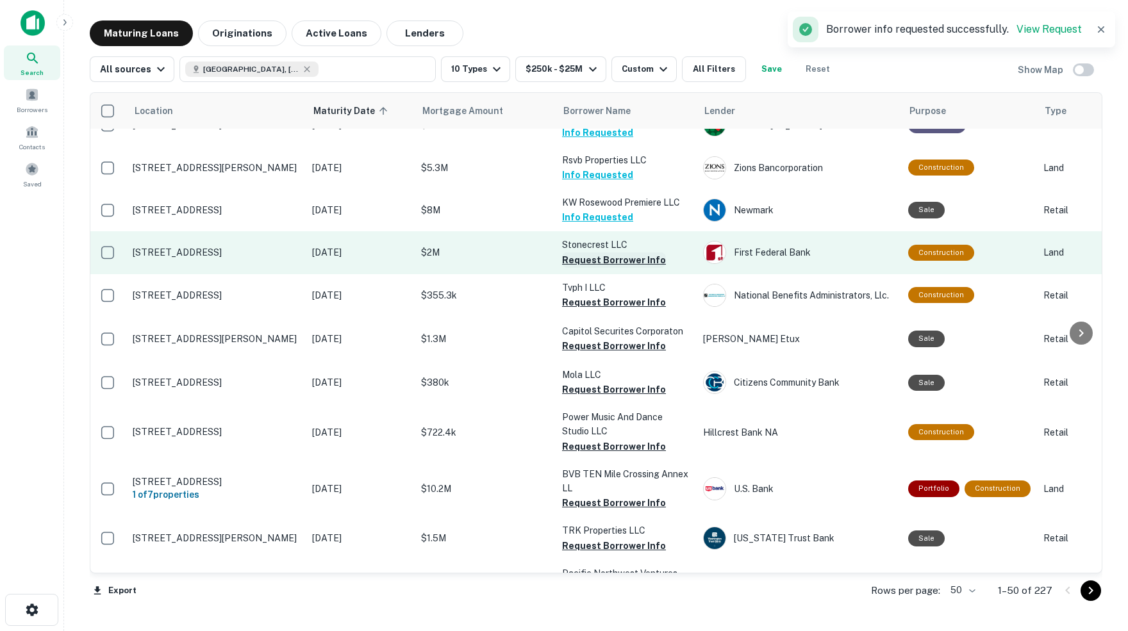
click at [611, 252] on button "Request Borrower Info" at bounding box center [614, 259] width 104 height 15
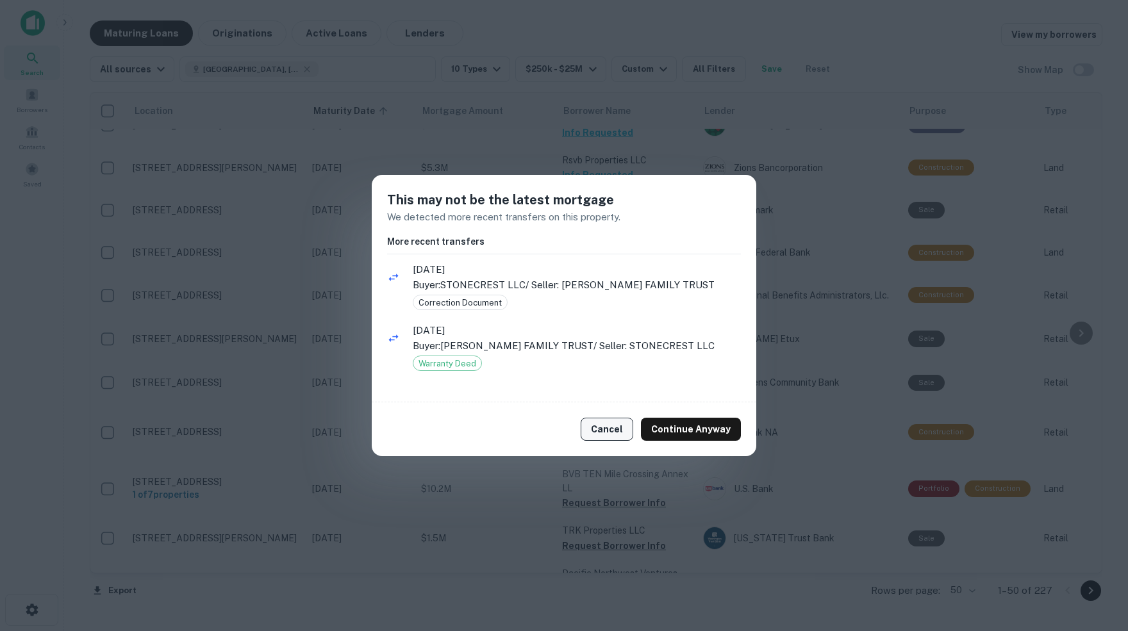
click at [612, 434] on button "Cancel" at bounding box center [607, 429] width 53 height 23
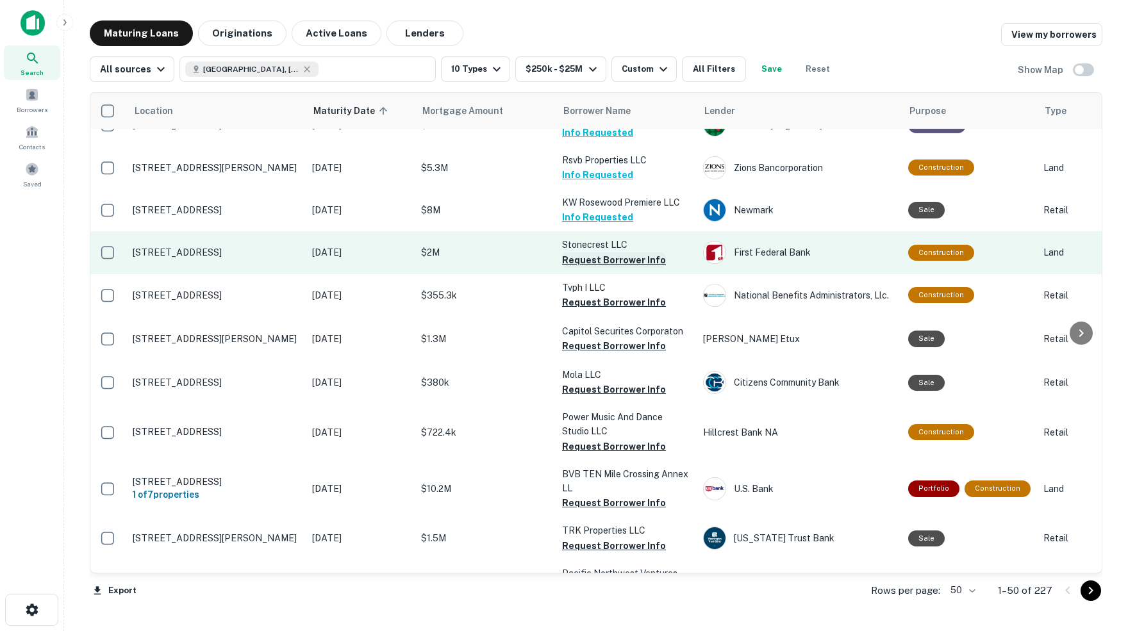
click at [584, 252] on button "Request Borrower Info" at bounding box center [614, 259] width 104 height 15
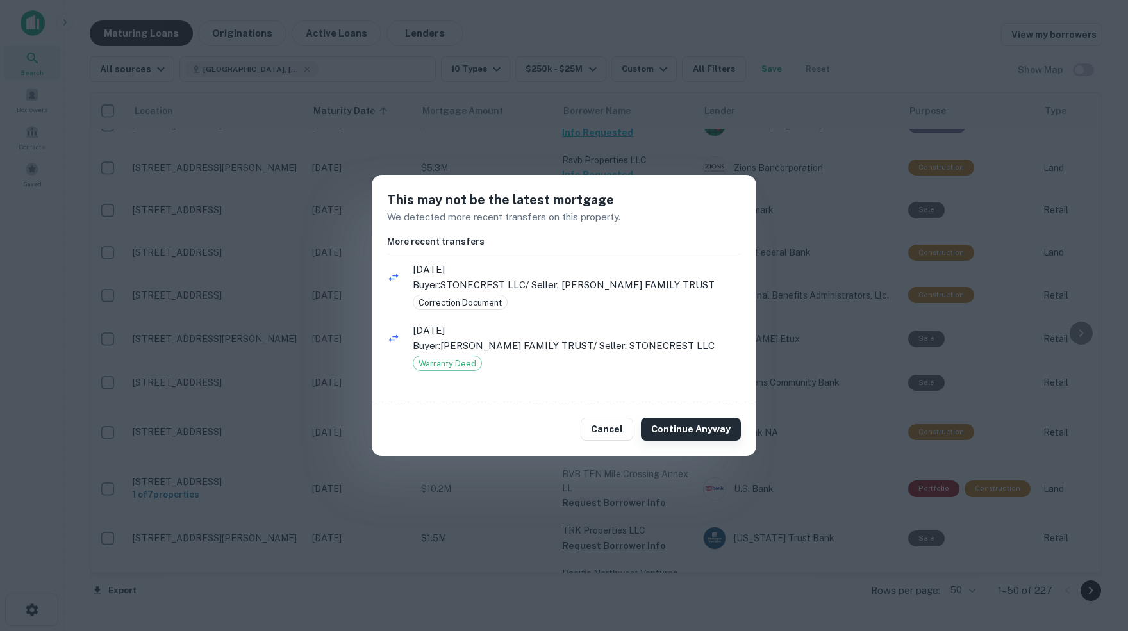
click at [686, 426] on button "Continue Anyway" at bounding box center [691, 429] width 100 height 23
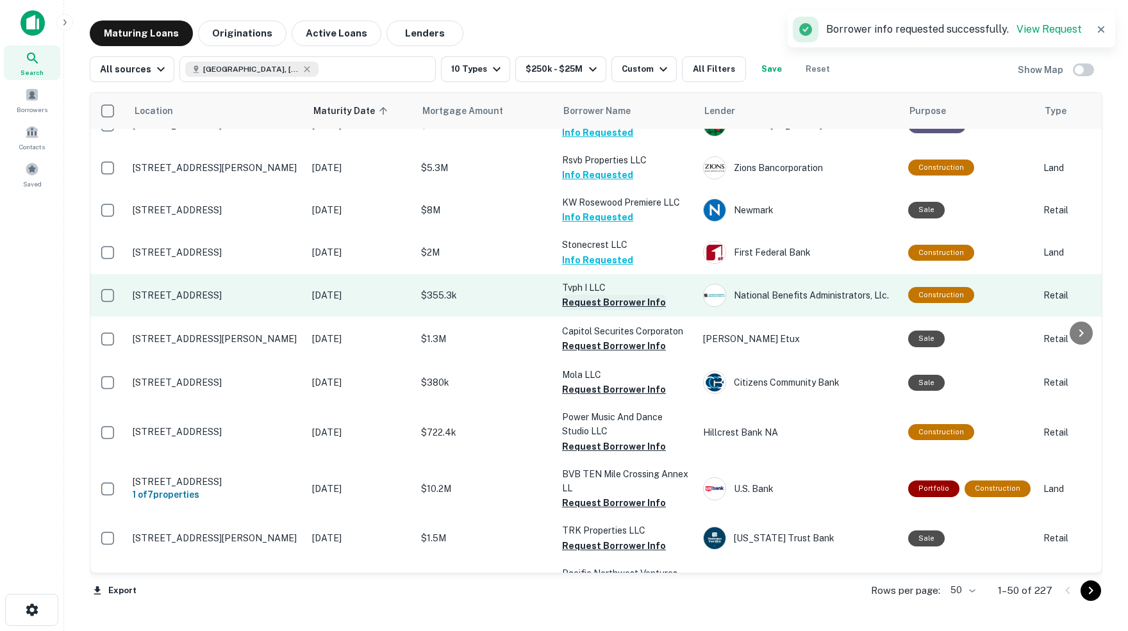
click at [592, 295] on button "Request Borrower Info" at bounding box center [614, 302] width 104 height 15
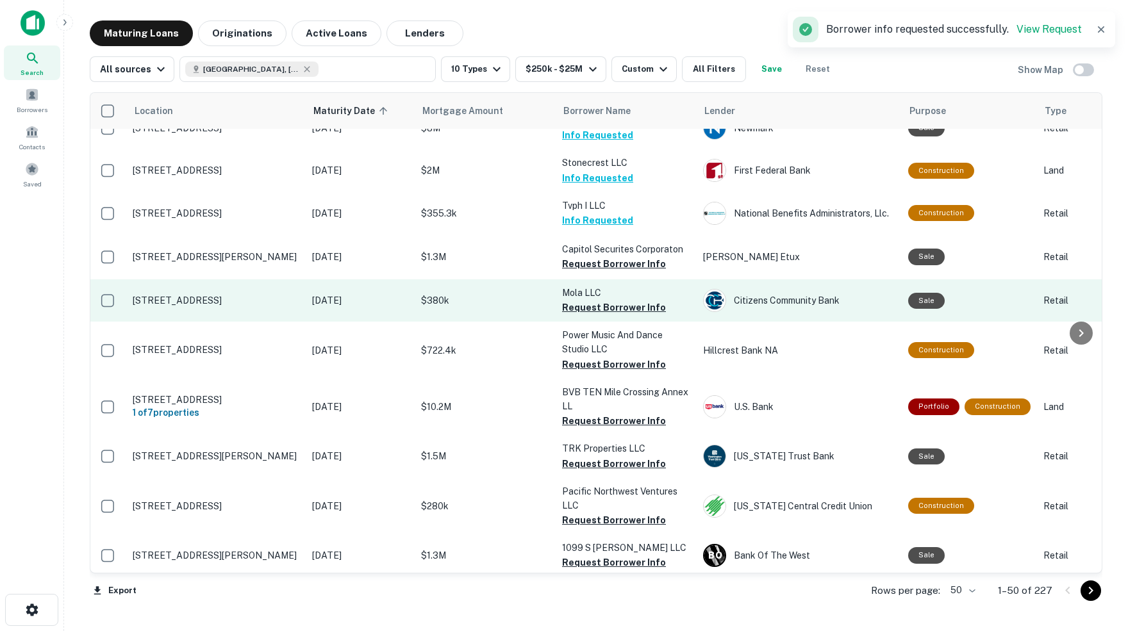
scroll to position [947, 1]
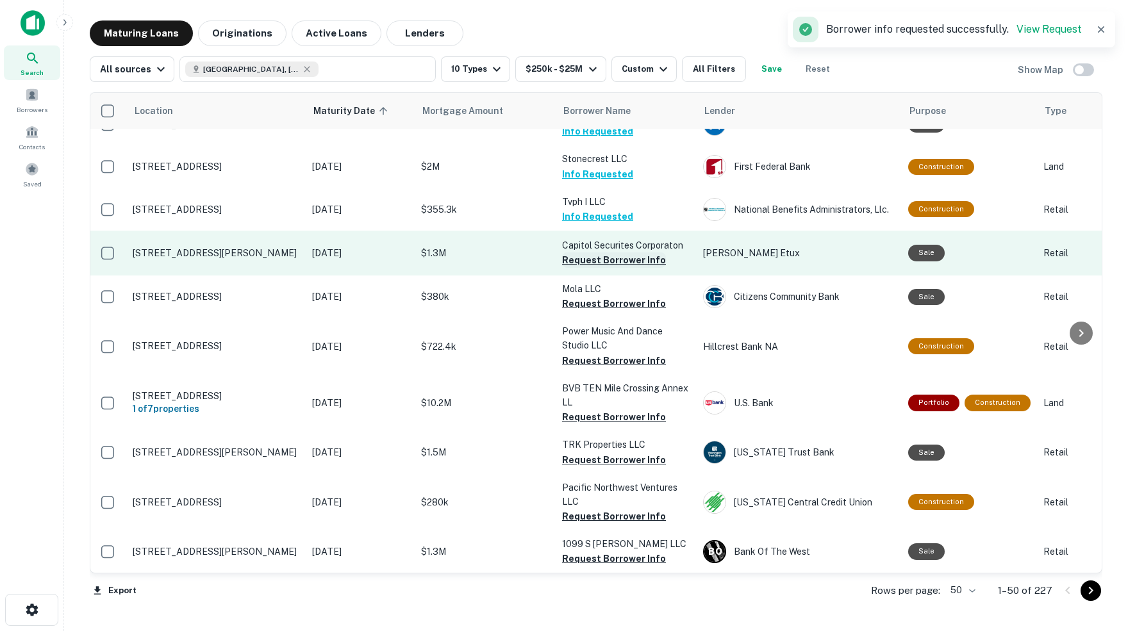
click at [601, 252] on button "Request Borrower Info" at bounding box center [614, 259] width 104 height 15
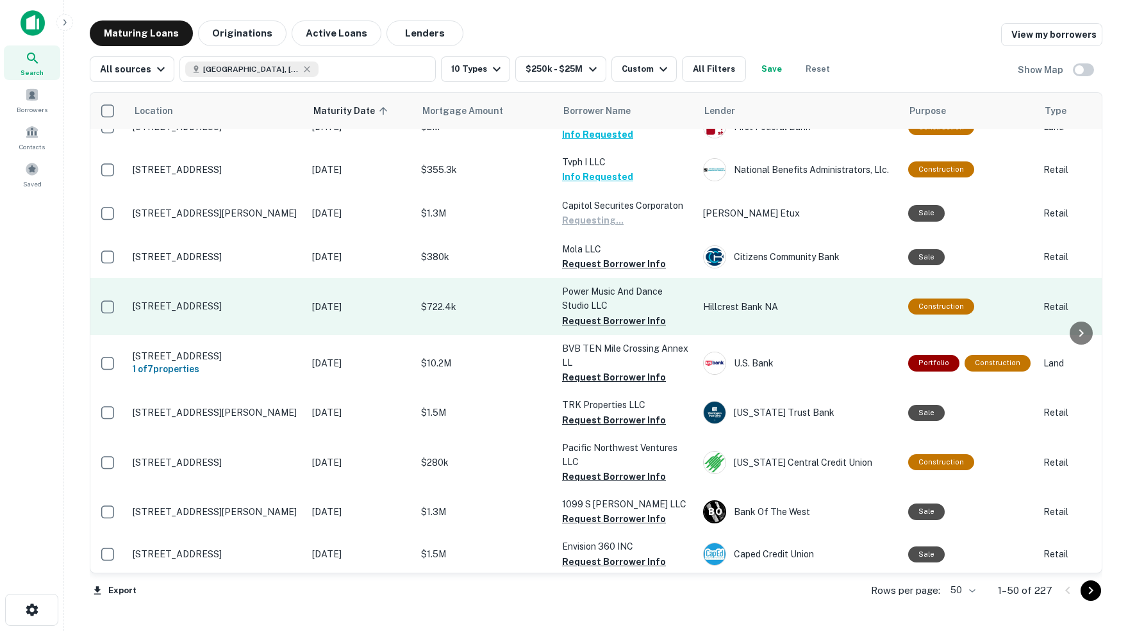
scroll to position [989, 1]
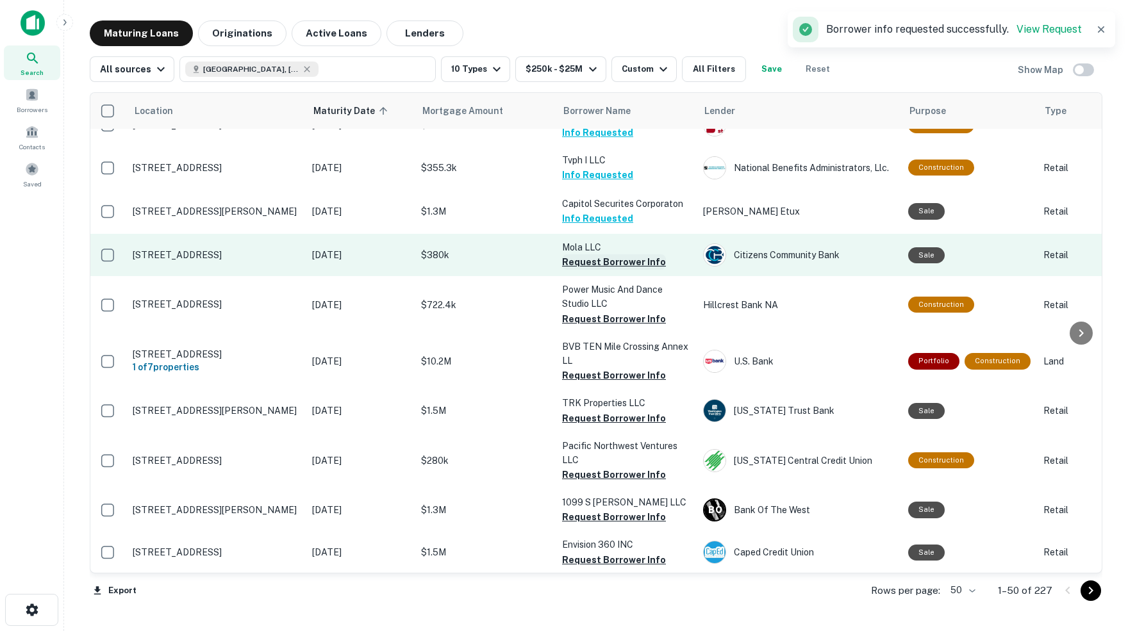
click at [616, 254] on button "Request Borrower Info" at bounding box center [614, 261] width 104 height 15
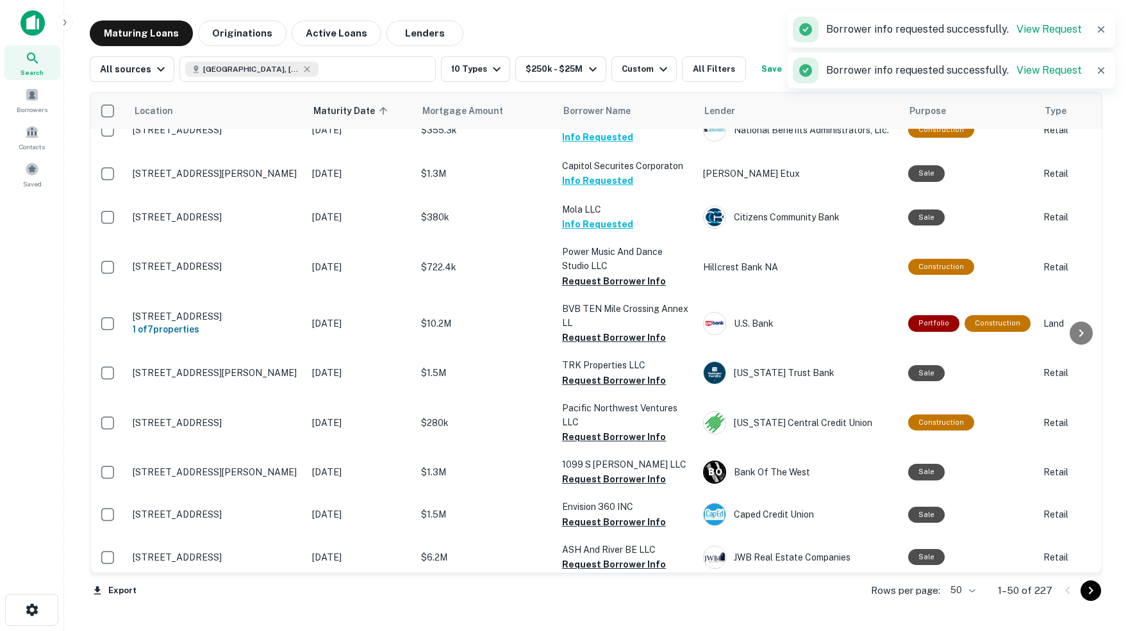
scroll to position [1032, 1]
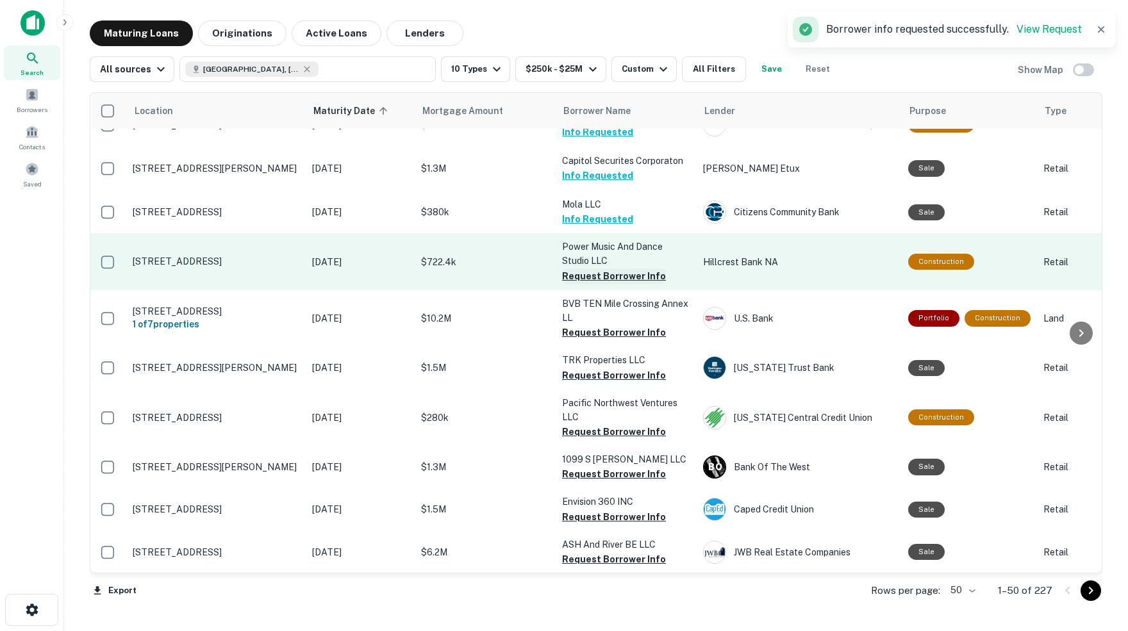
click at [591, 268] on button "Request Borrower Info" at bounding box center [614, 275] width 104 height 15
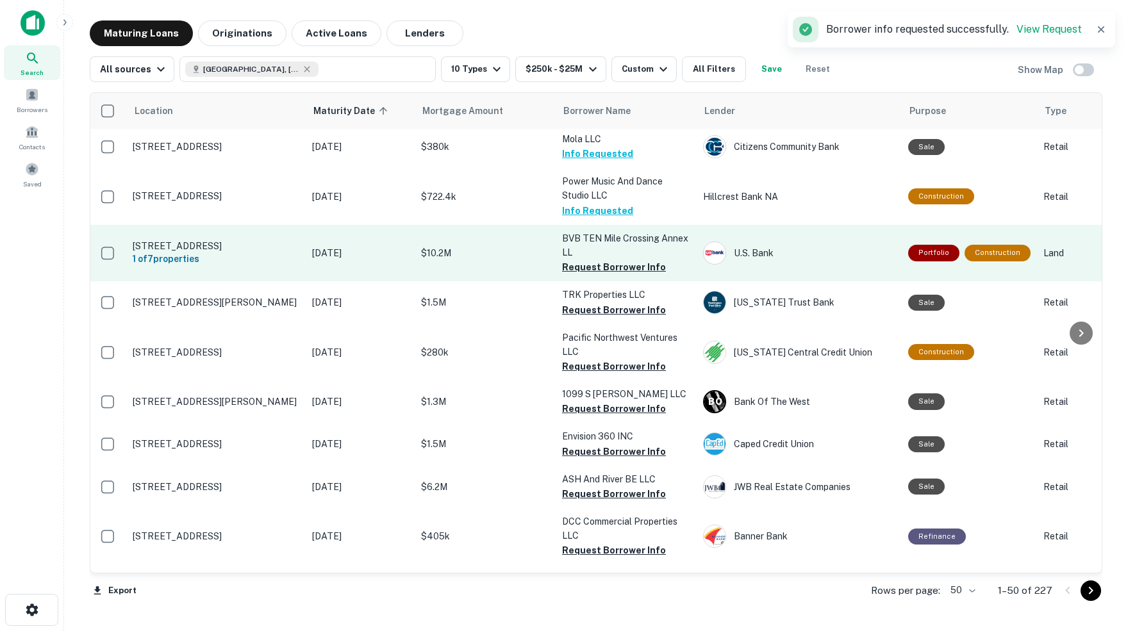
scroll to position [1102, 1]
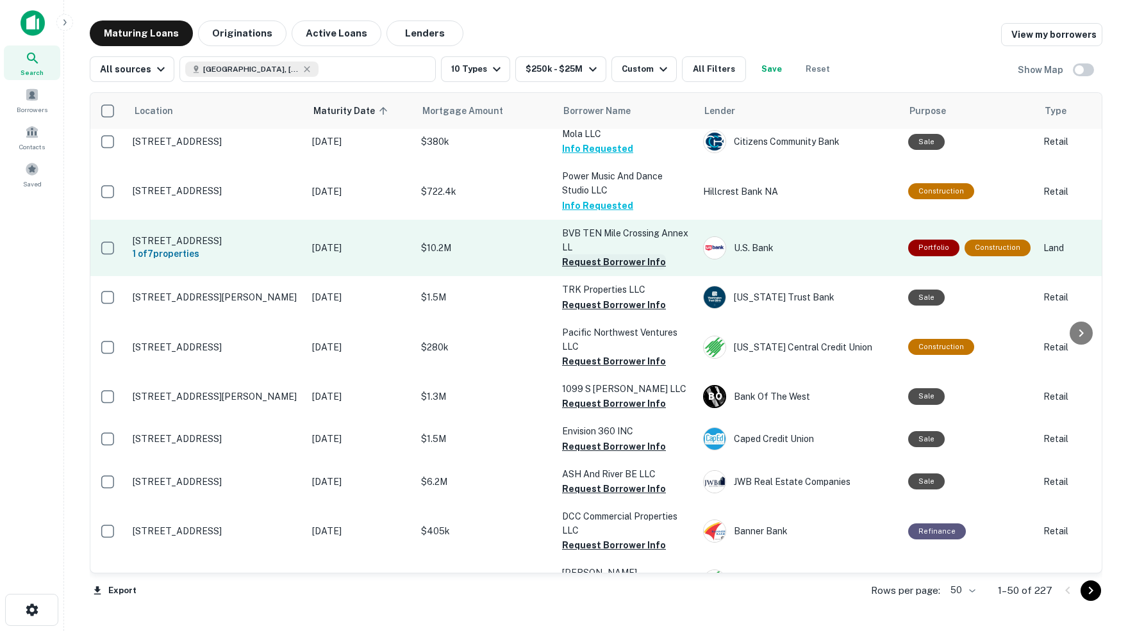
click at [600, 254] on button "Request Borrower Info" at bounding box center [614, 261] width 104 height 15
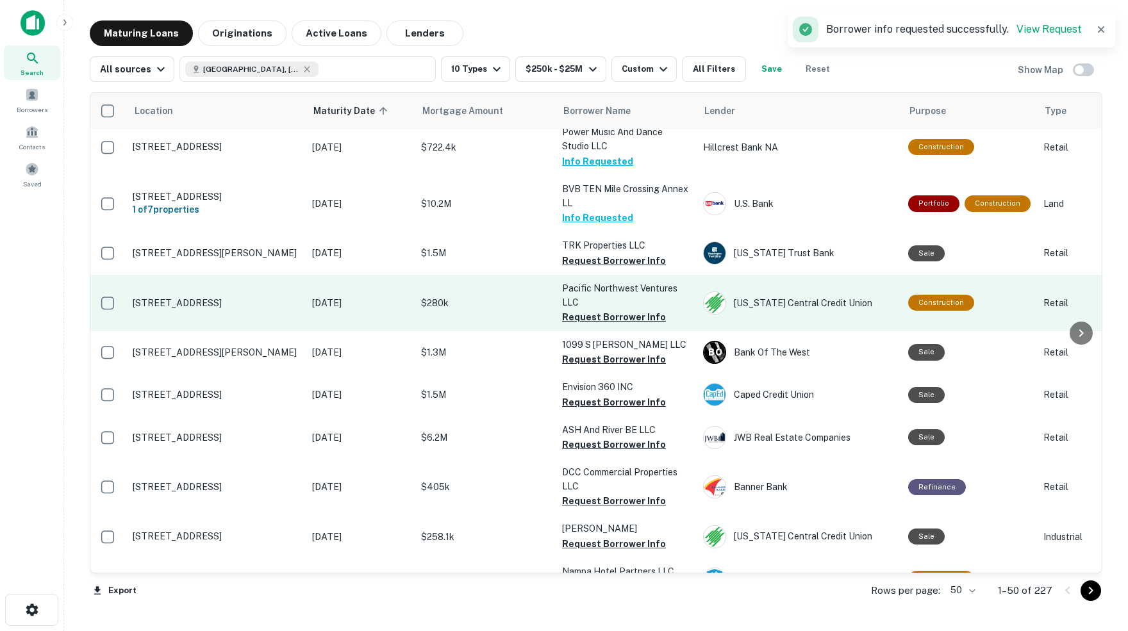
scroll to position [1148, 1]
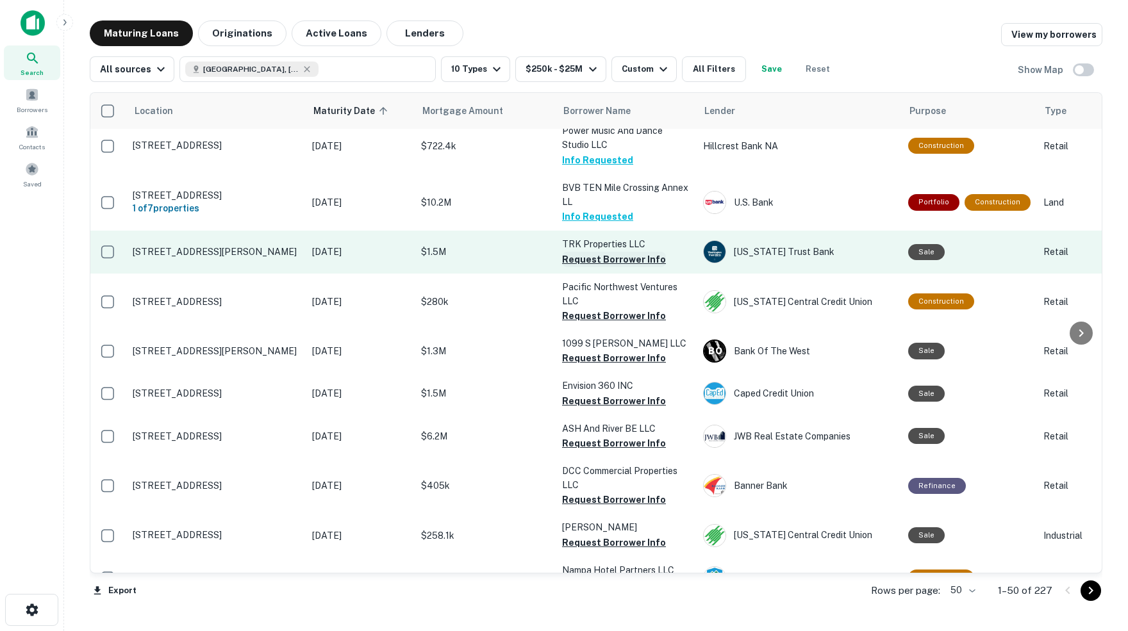
click at [629, 252] on button "Request Borrower Info" at bounding box center [614, 259] width 104 height 15
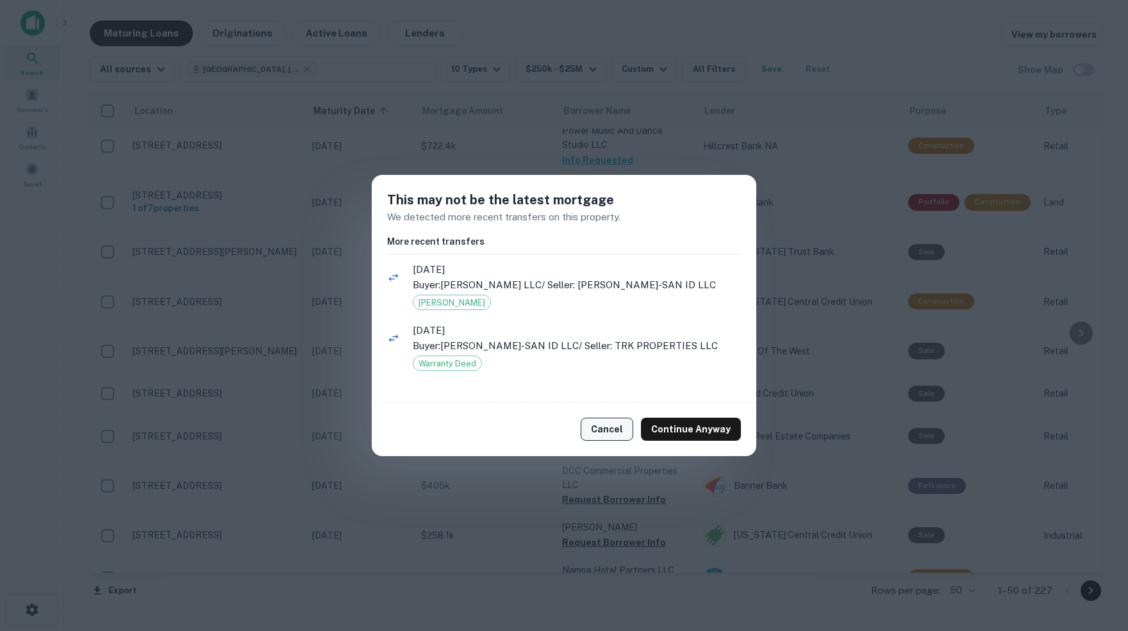
click at [611, 431] on button "Cancel" at bounding box center [607, 429] width 53 height 23
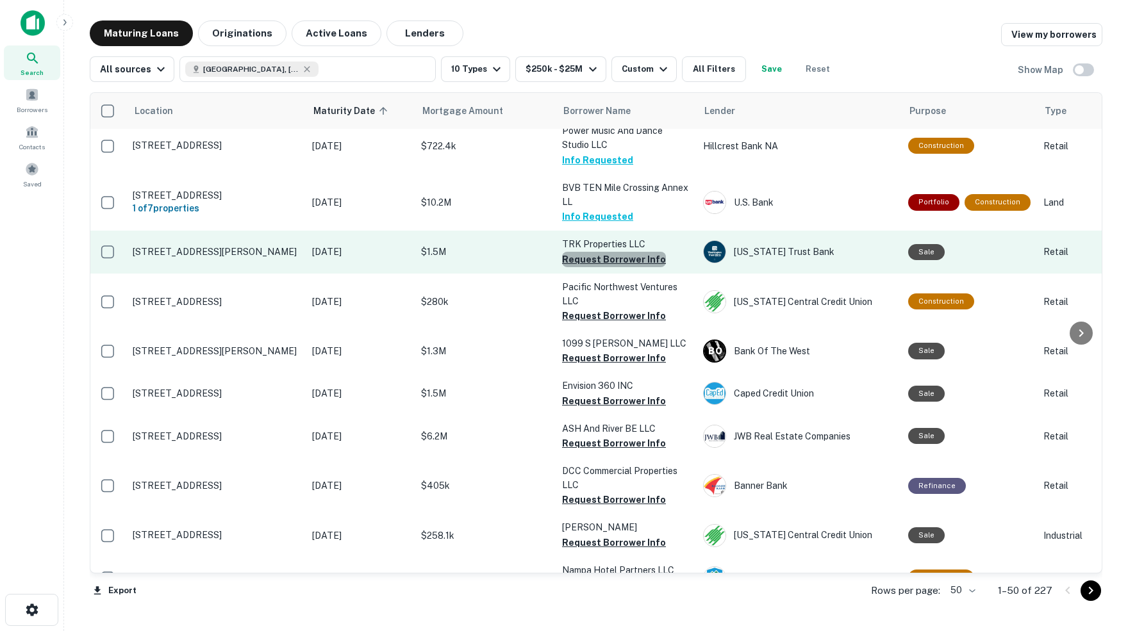
click at [622, 252] on button "Request Borrower Info" at bounding box center [614, 259] width 104 height 15
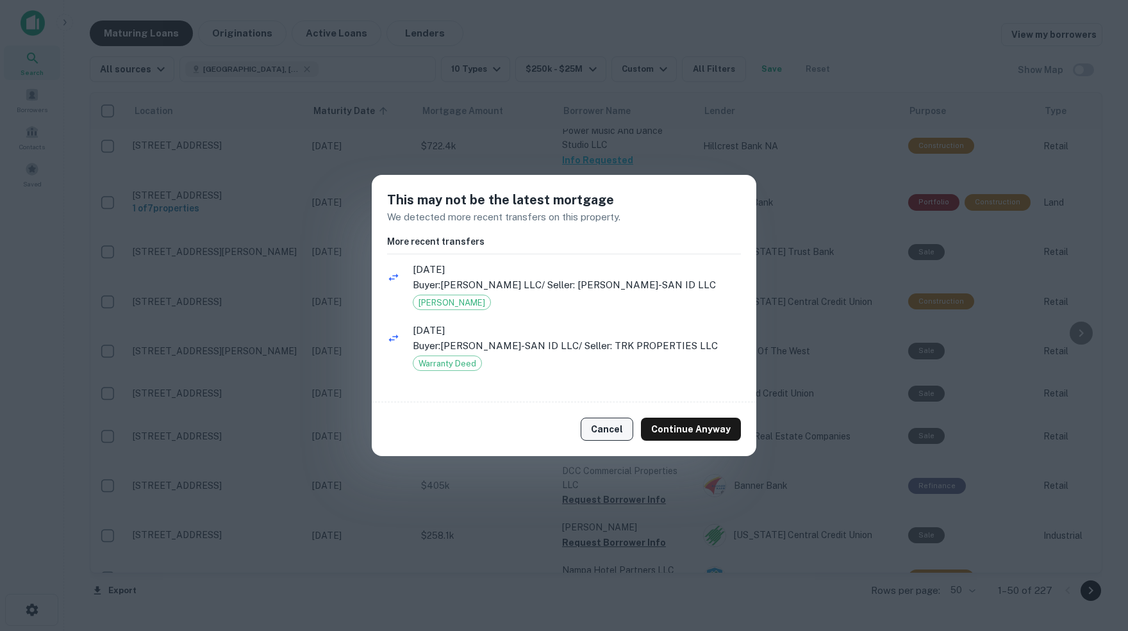
click at [614, 431] on button "Cancel" at bounding box center [607, 429] width 53 height 23
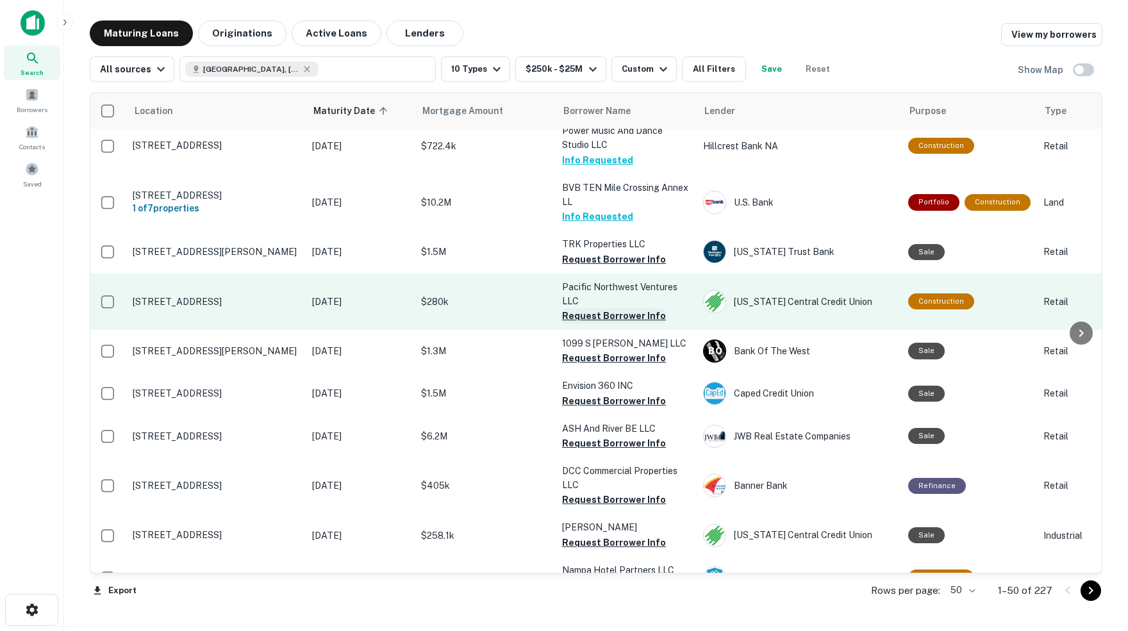
click at [607, 308] on button "Request Borrower Info" at bounding box center [614, 315] width 104 height 15
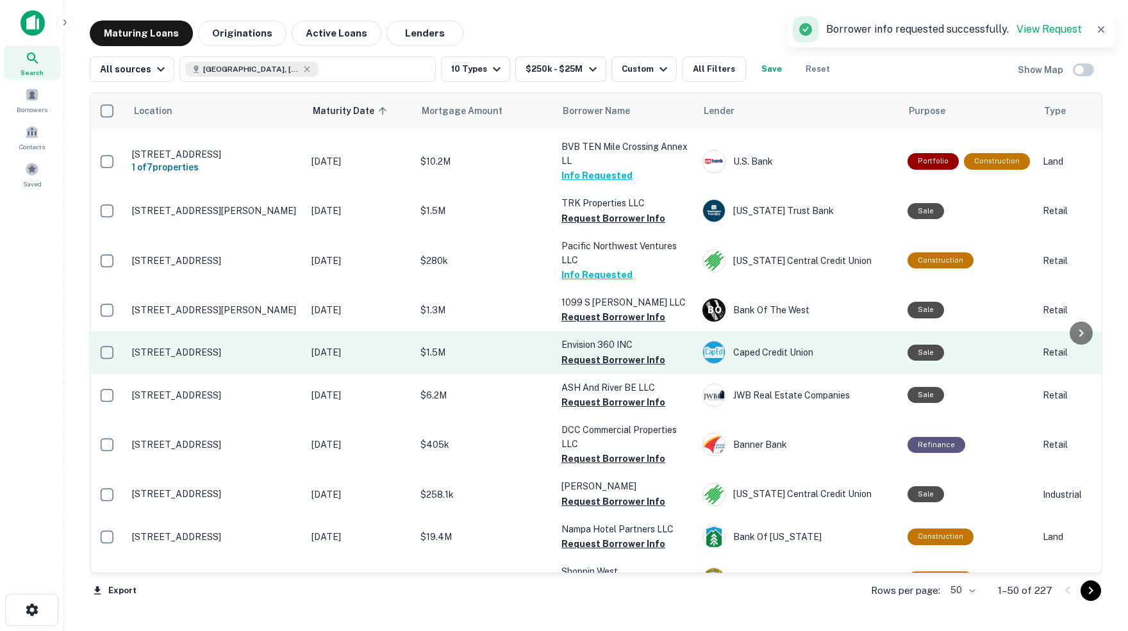
scroll to position [1195, 2]
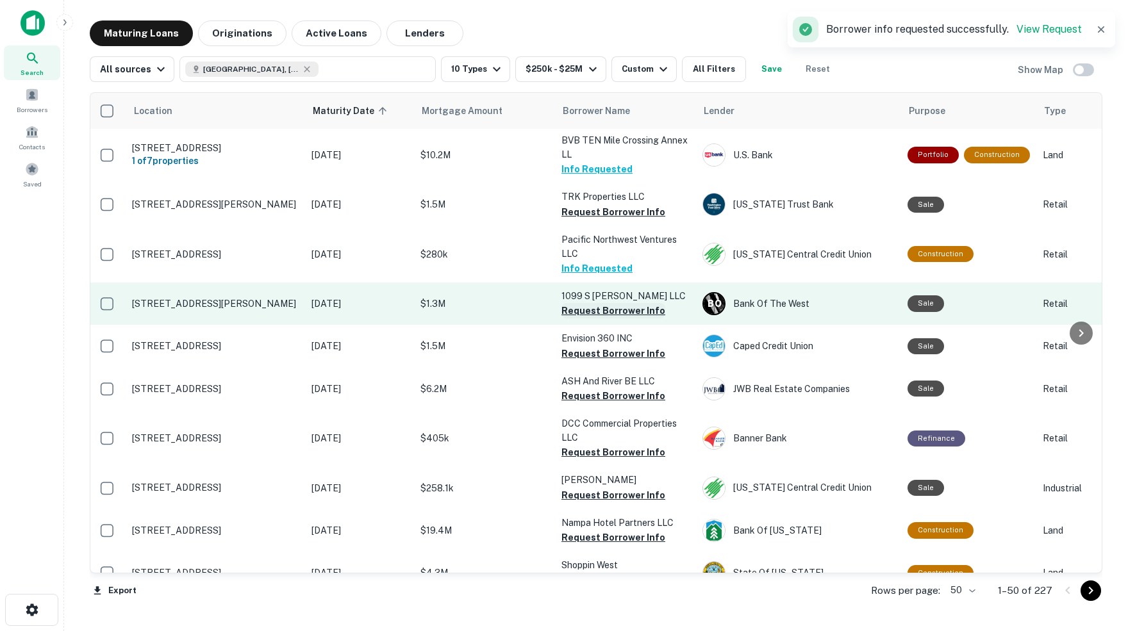
click at [609, 303] on button "Request Borrower Info" at bounding box center [613, 310] width 104 height 15
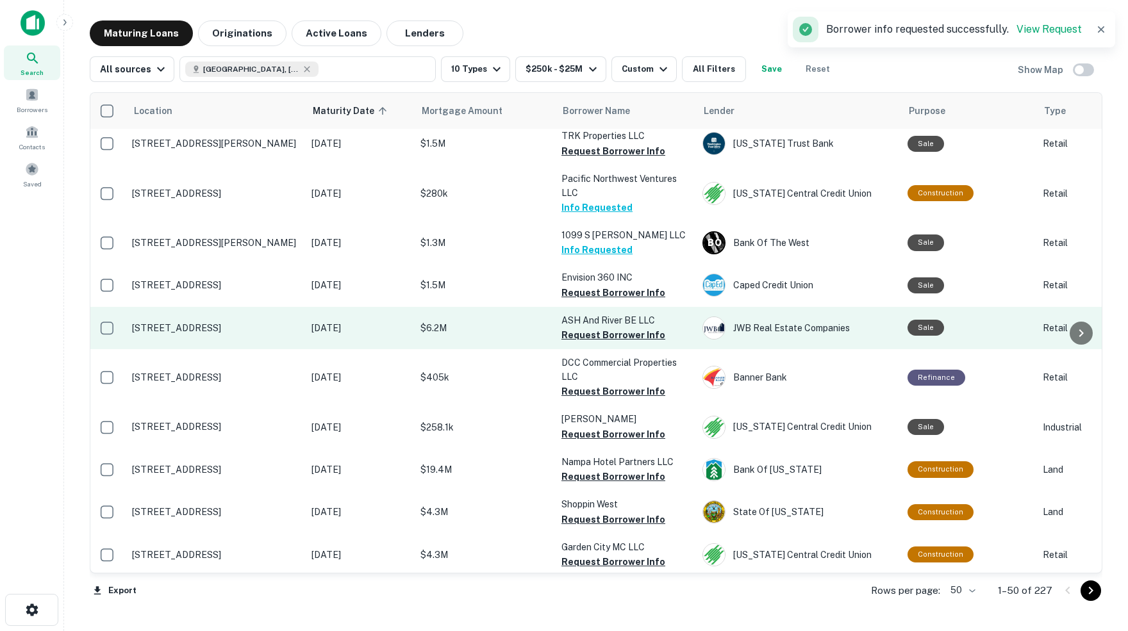
scroll to position [1256, 1]
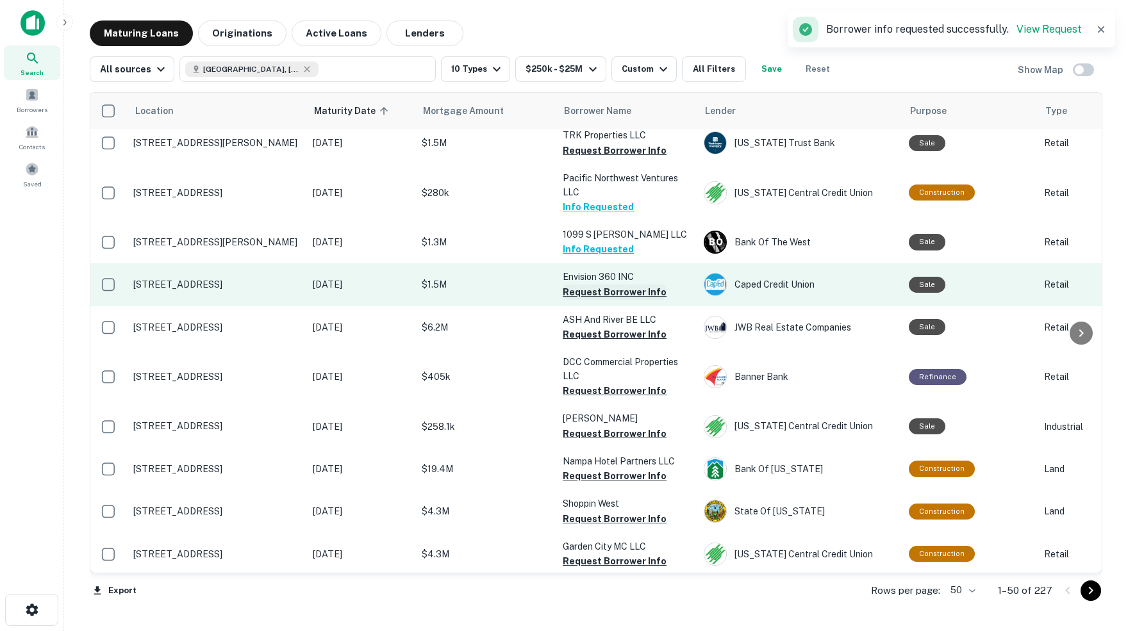
click at [607, 284] on button "Request Borrower Info" at bounding box center [615, 291] width 104 height 15
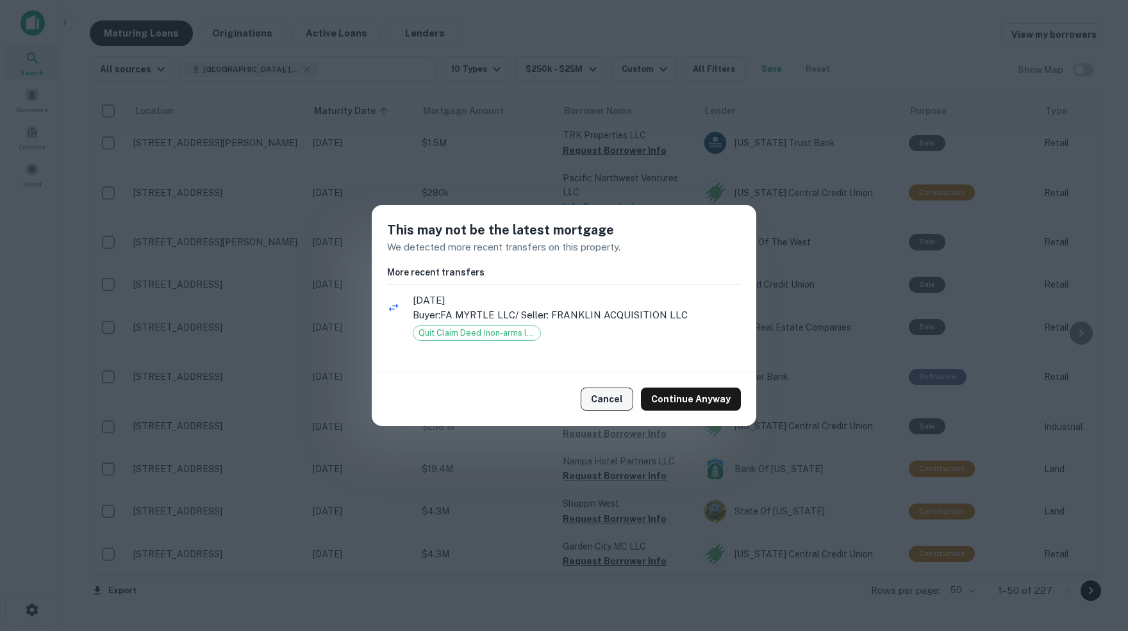
click at [617, 396] on button "Cancel" at bounding box center [607, 399] width 53 height 23
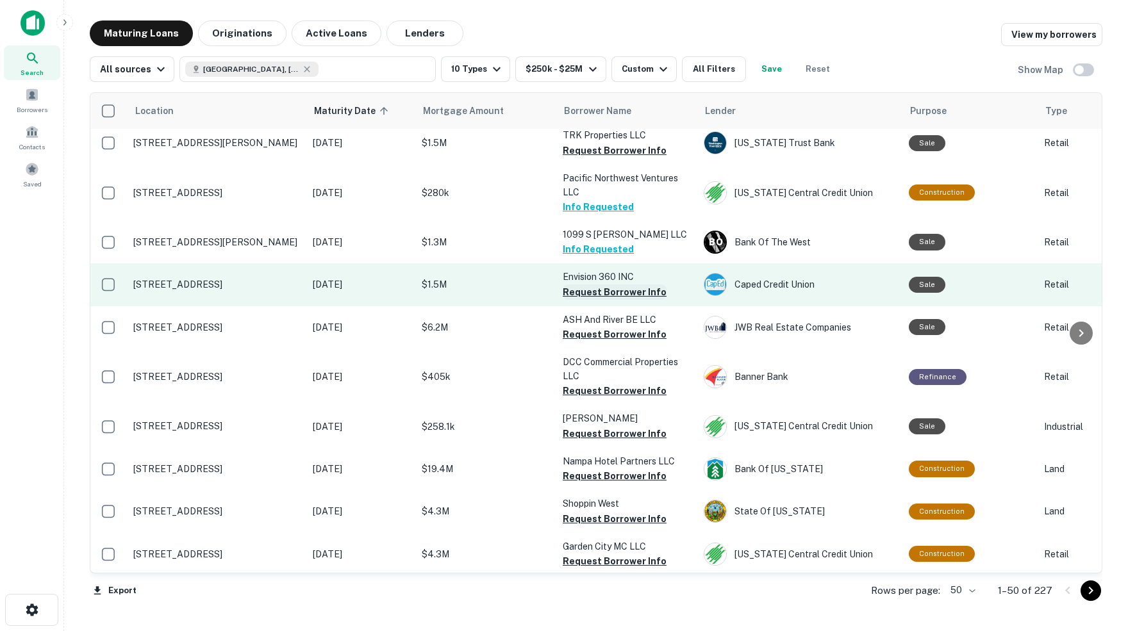
click at [616, 284] on button "Request Borrower Info" at bounding box center [615, 291] width 104 height 15
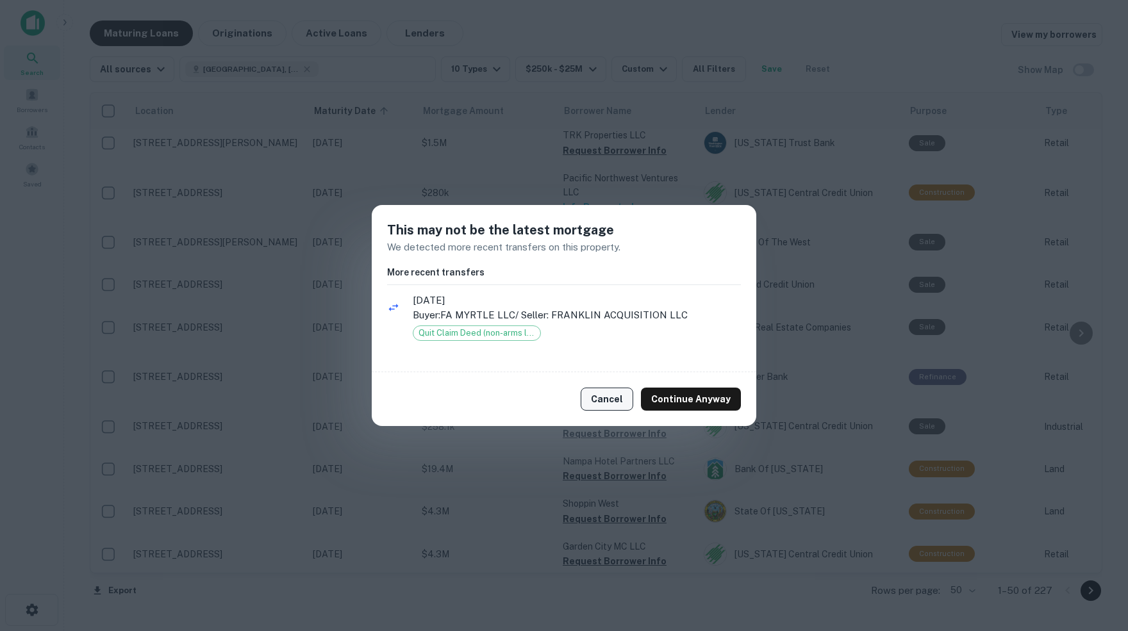
click at [611, 400] on button "Cancel" at bounding box center [607, 399] width 53 height 23
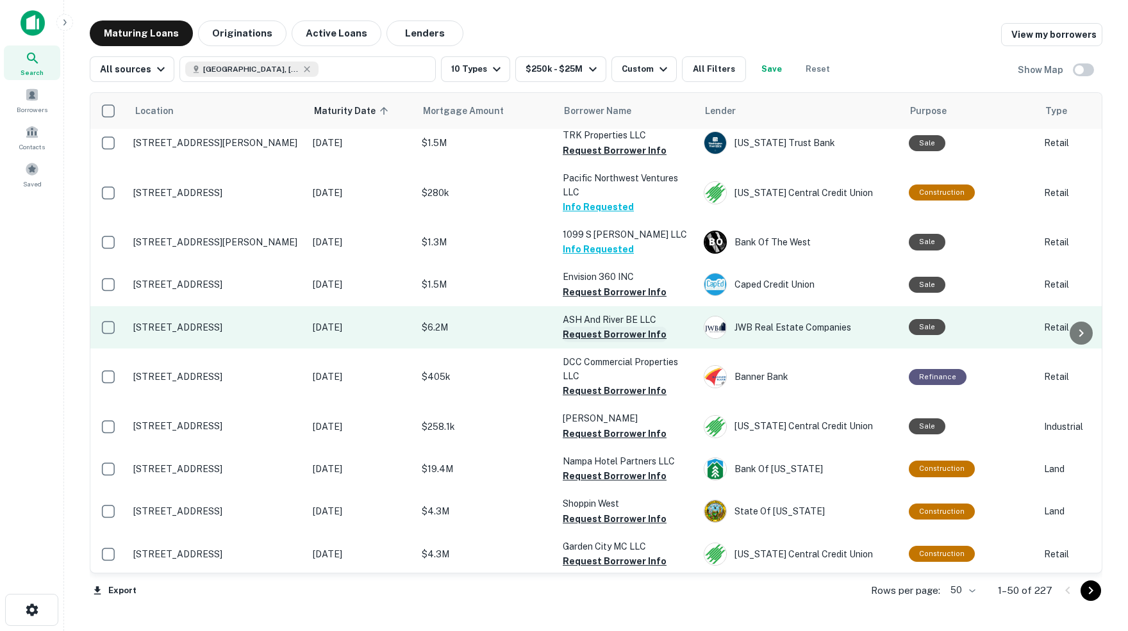
click at [583, 327] on button "Request Borrower Info" at bounding box center [615, 334] width 104 height 15
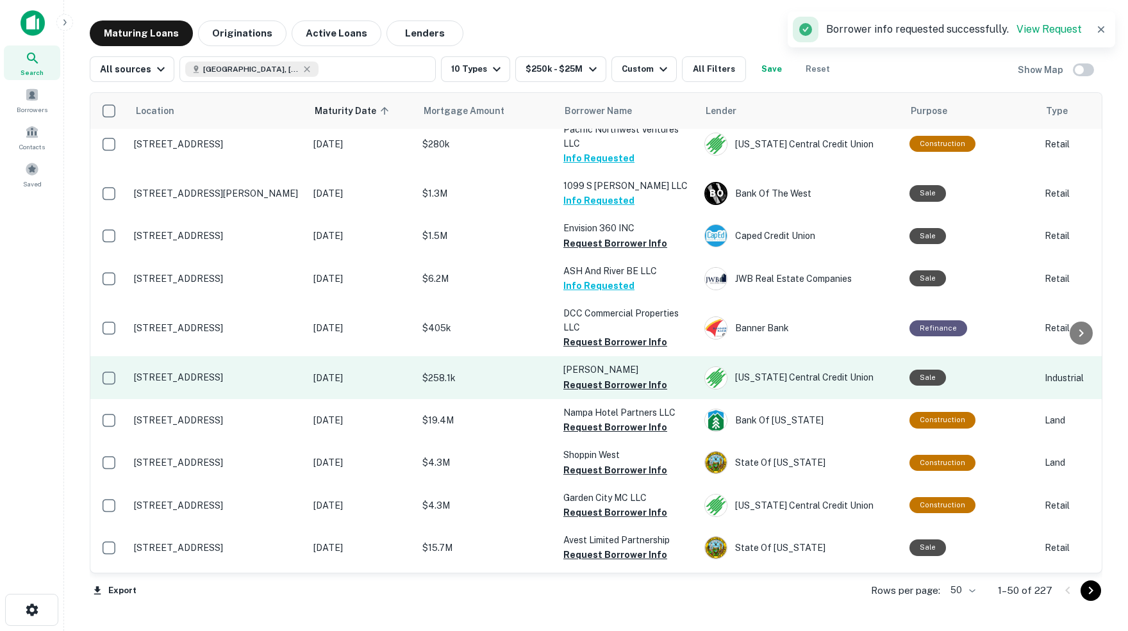
scroll to position [1310, 0]
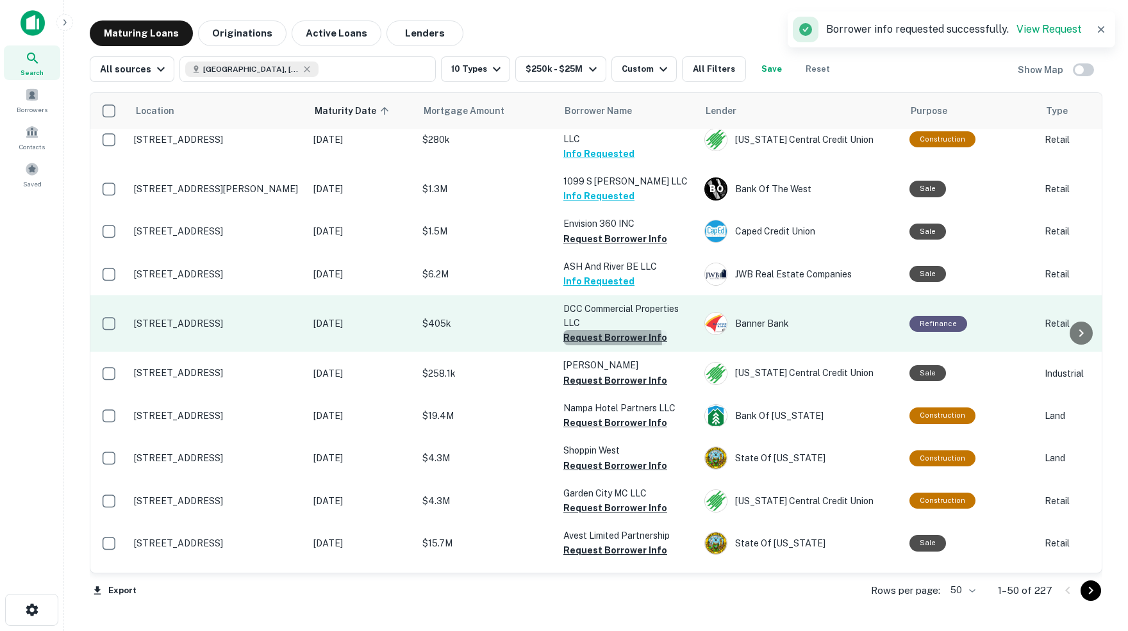
click at [595, 330] on button "Request Borrower Info" at bounding box center [615, 337] width 104 height 15
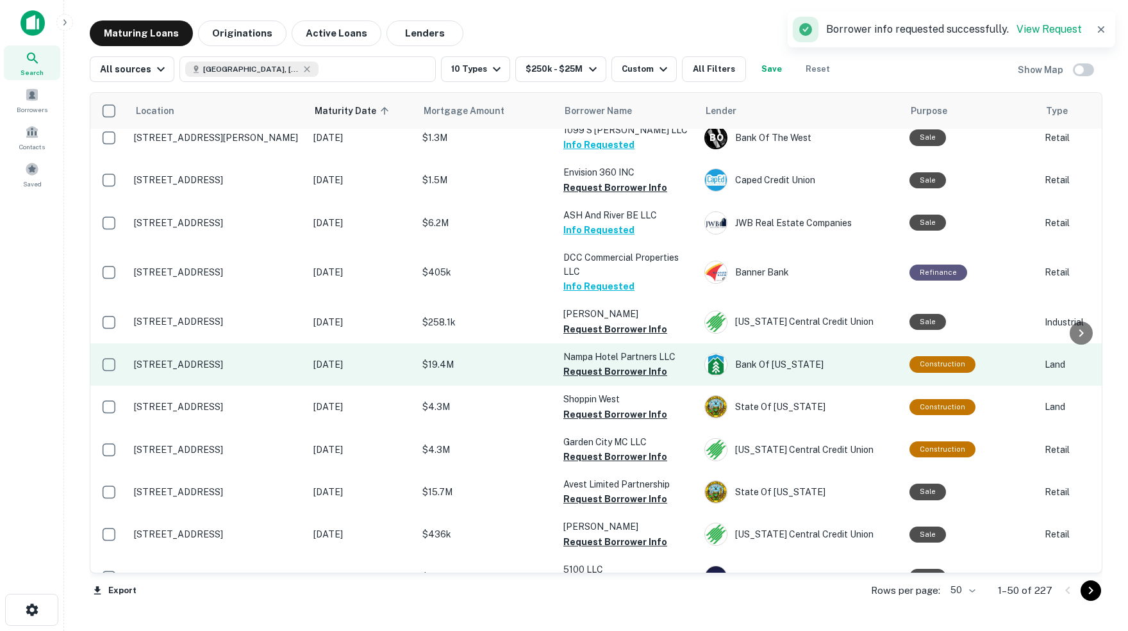
scroll to position [1364, 0]
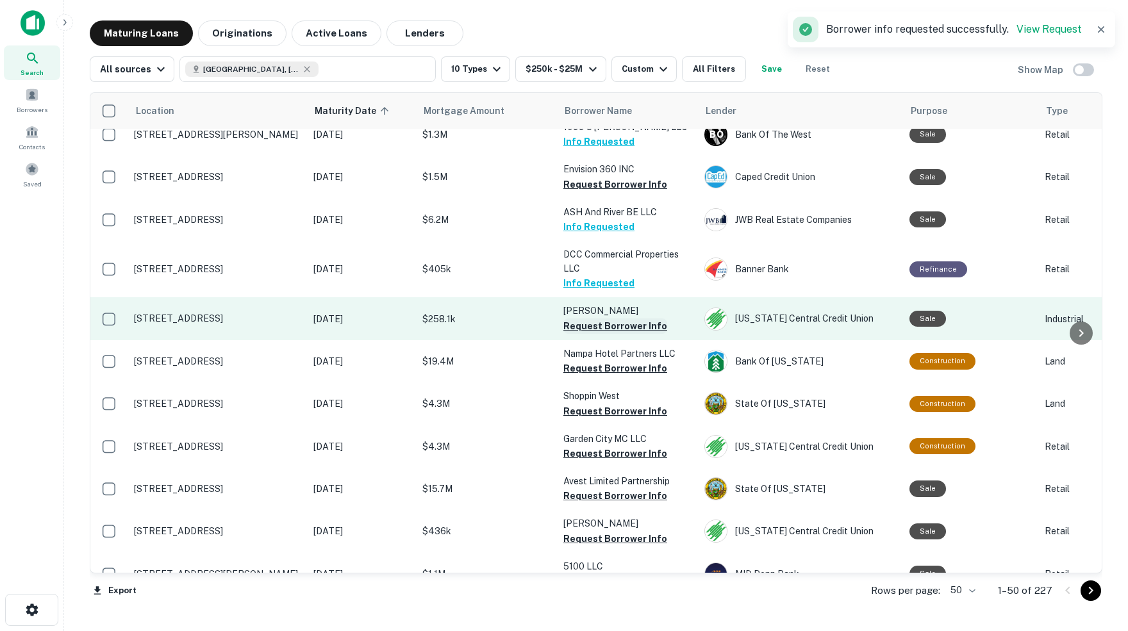
click at [592, 318] on button "Request Borrower Info" at bounding box center [615, 325] width 104 height 15
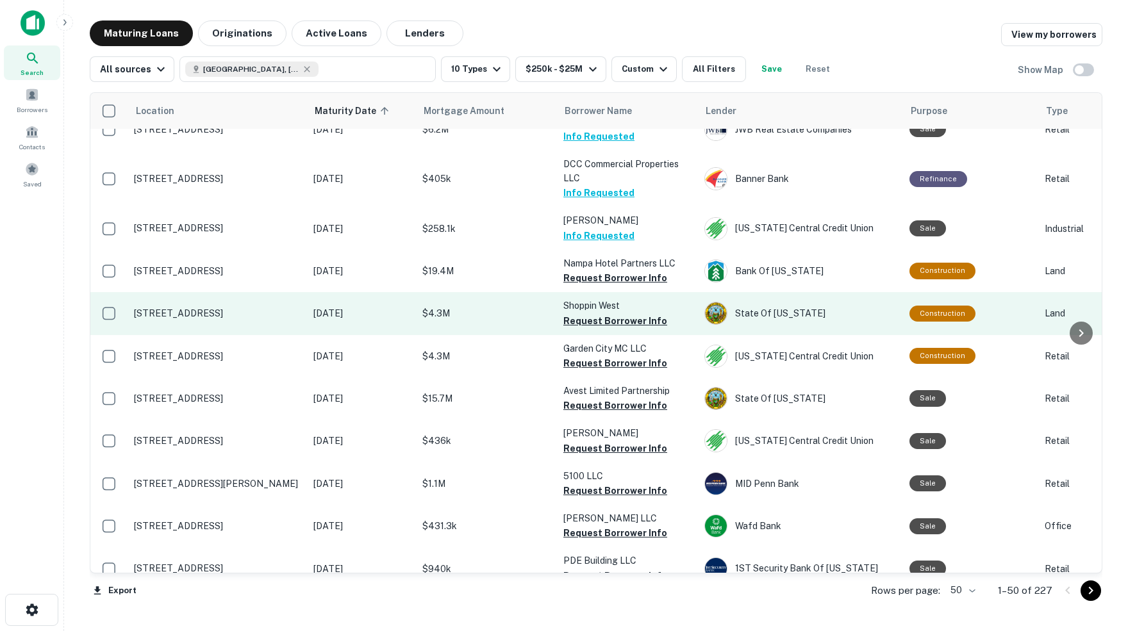
scroll to position [1456, 0]
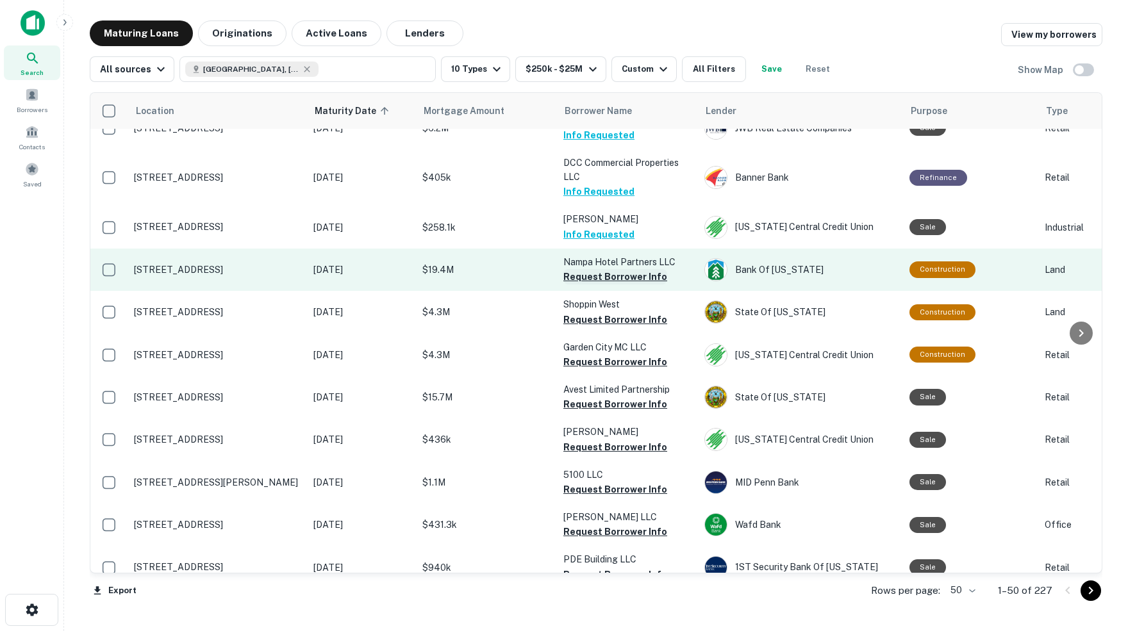
click at [603, 269] on button "Request Borrower Info" at bounding box center [615, 276] width 104 height 15
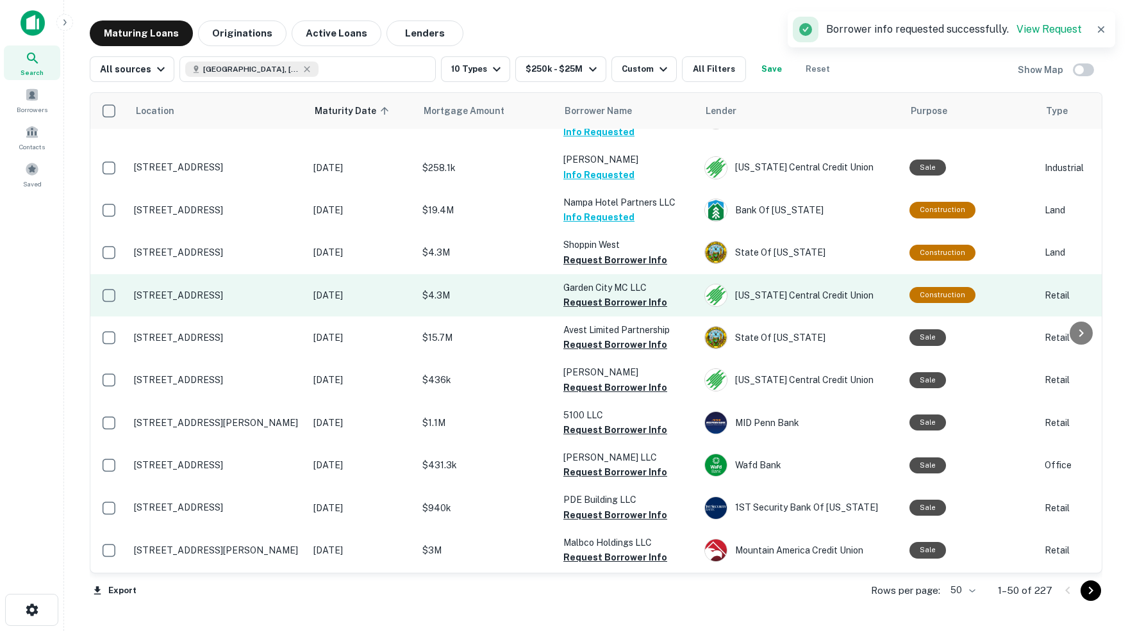
scroll to position [1523, 1]
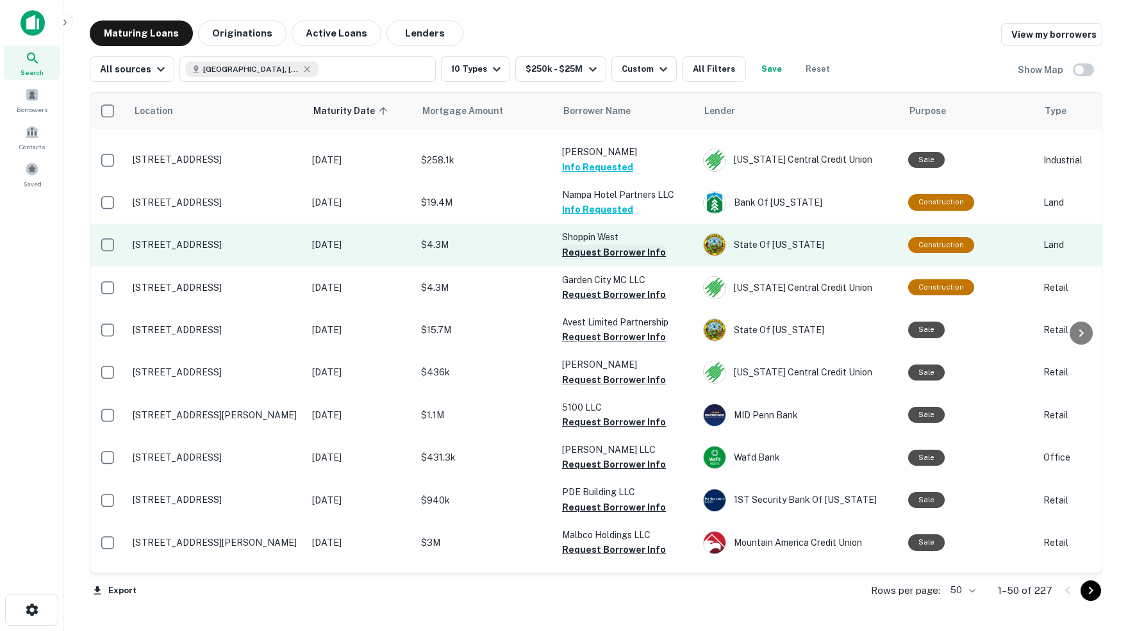
click at [593, 245] on button "Request Borrower Info" at bounding box center [614, 252] width 104 height 15
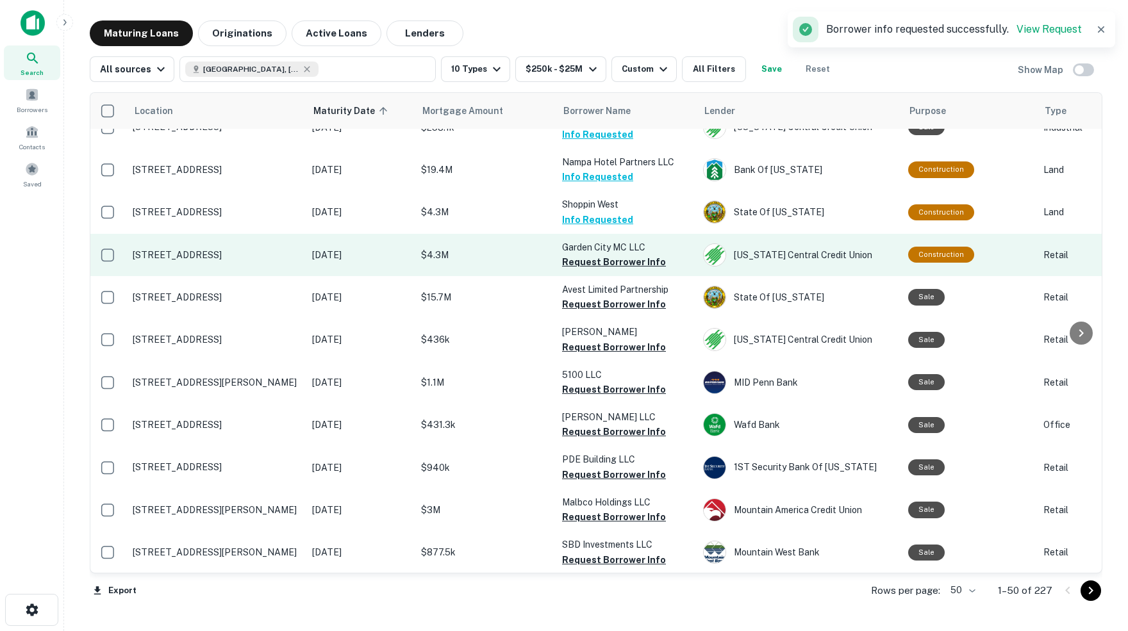
scroll to position [1562, 1]
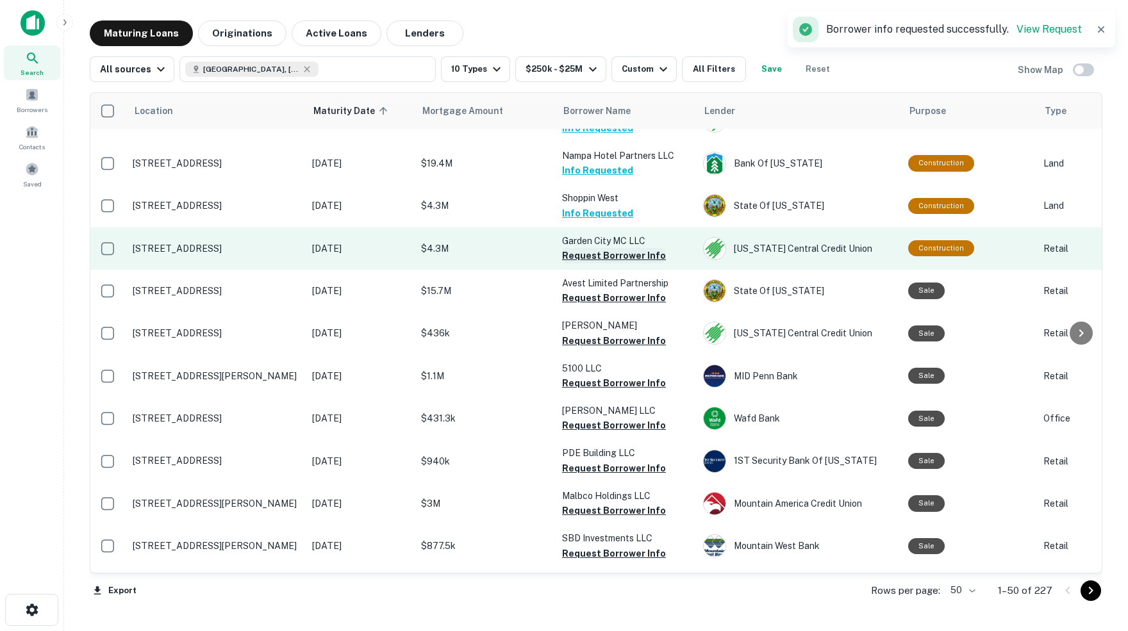
click at [595, 248] on button "Request Borrower Info" at bounding box center [614, 255] width 104 height 15
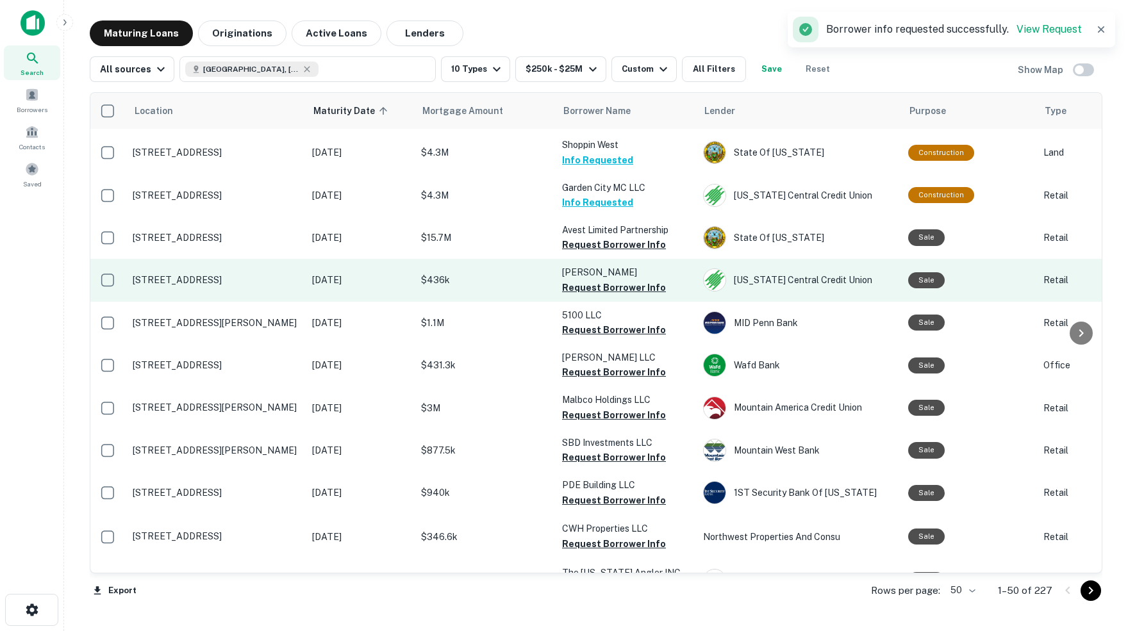
scroll to position [1619, 1]
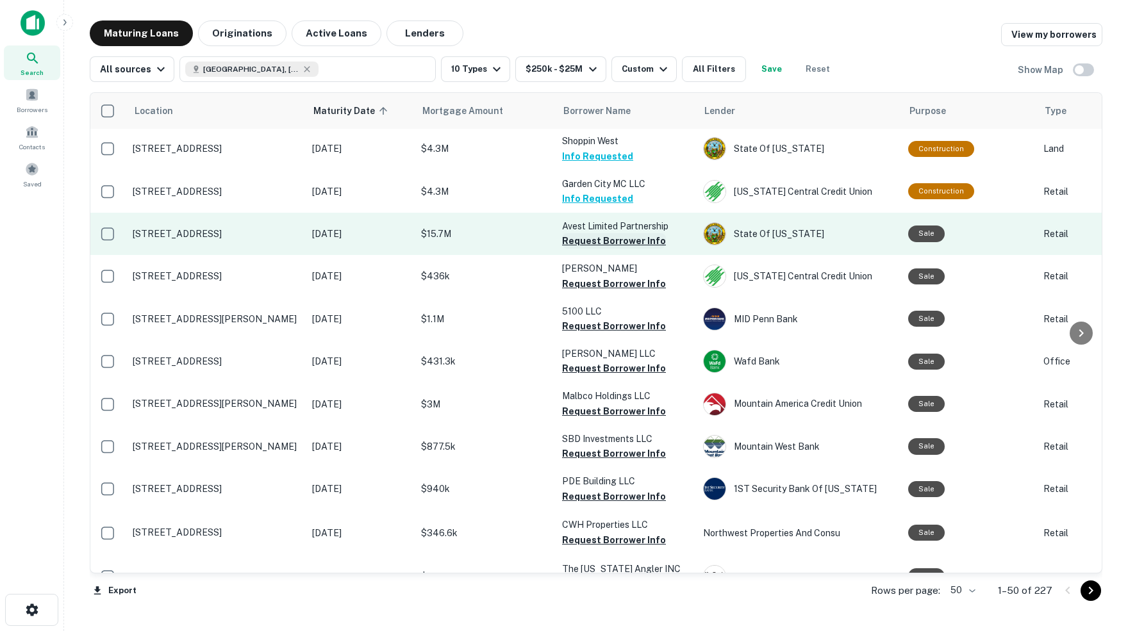
click at [583, 233] on button "Request Borrower Info" at bounding box center [614, 240] width 104 height 15
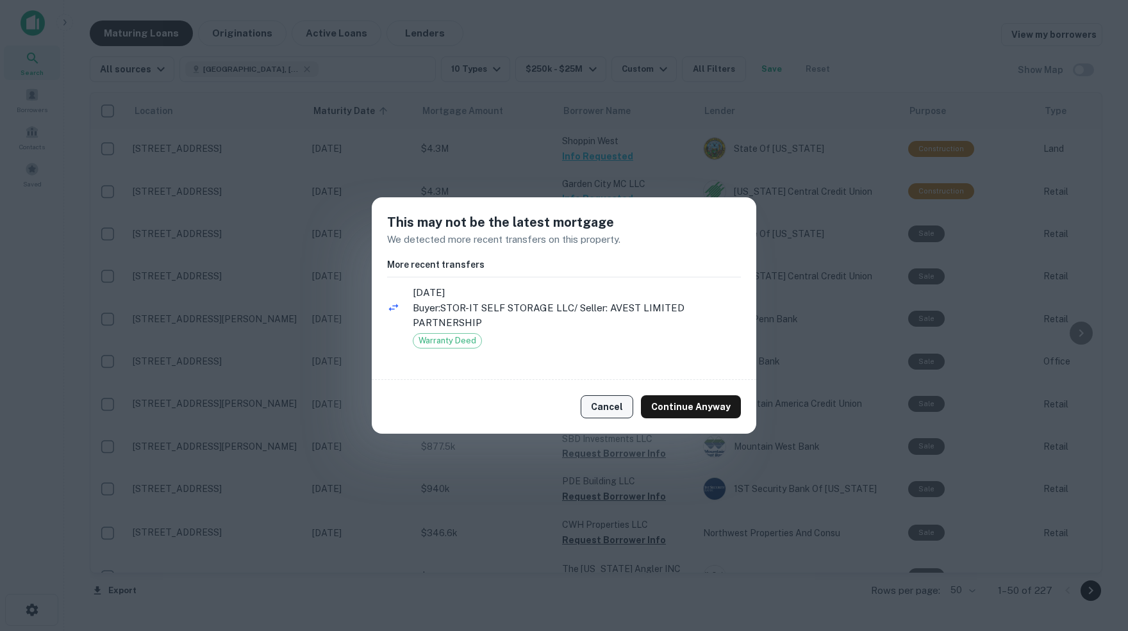
click at [608, 405] on button "Cancel" at bounding box center [607, 406] width 53 height 23
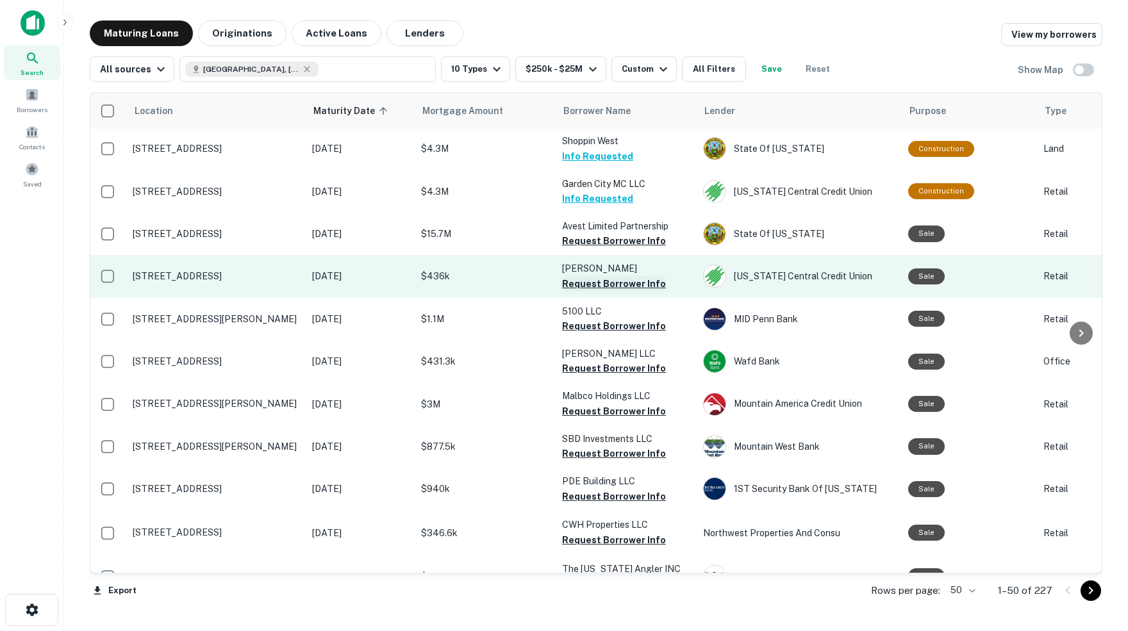
click at [594, 276] on button "Request Borrower Info" at bounding box center [614, 283] width 104 height 15
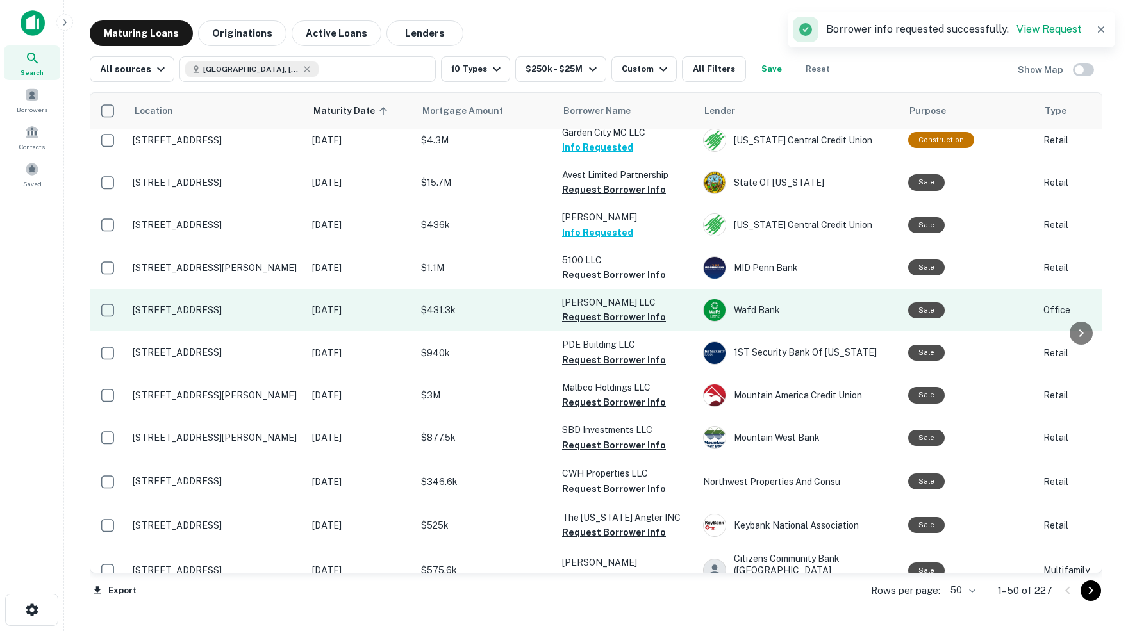
scroll to position [1675, 1]
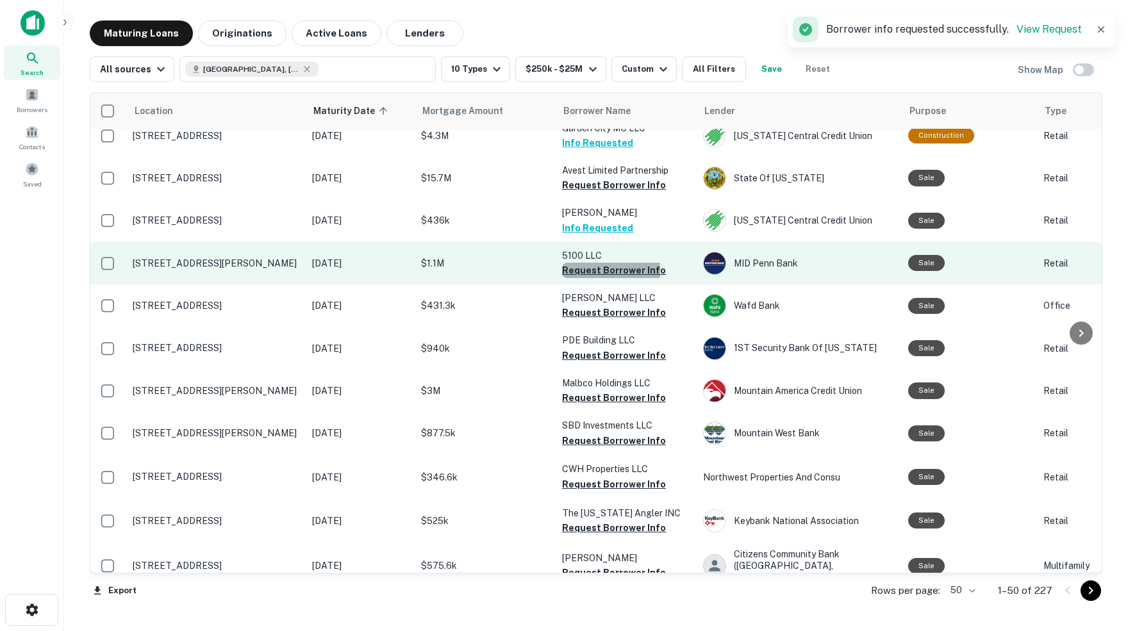
click at [575, 263] on button "Request Borrower Info" at bounding box center [614, 270] width 104 height 15
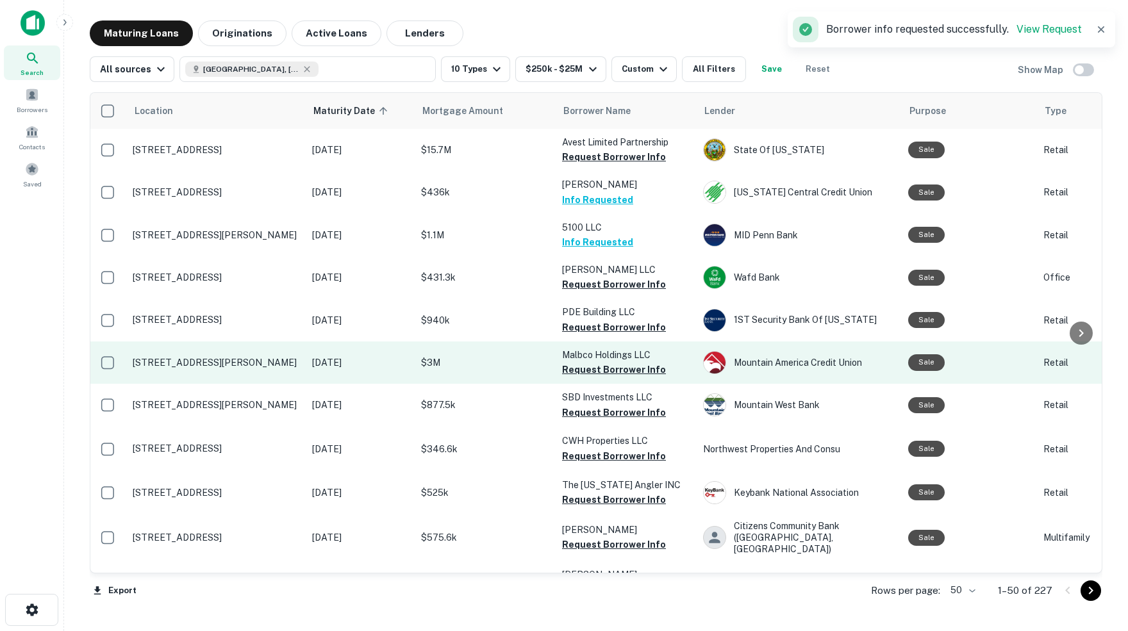
scroll to position [1702, 1]
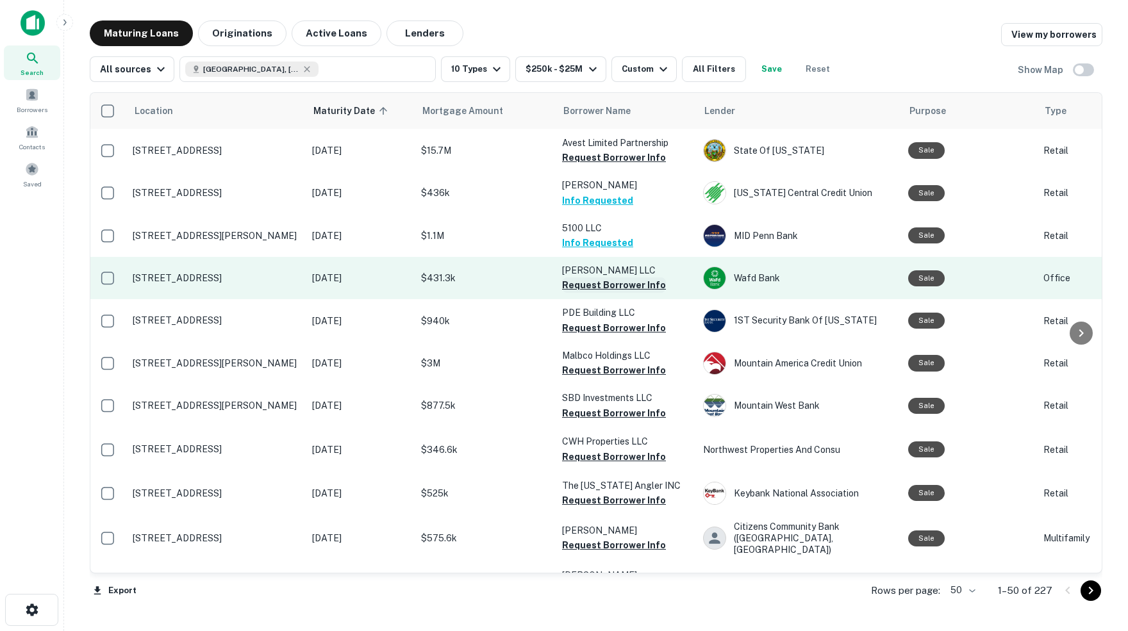
click at [582, 277] on button "Request Borrower Info" at bounding box center [614, 284] width 104 height 15
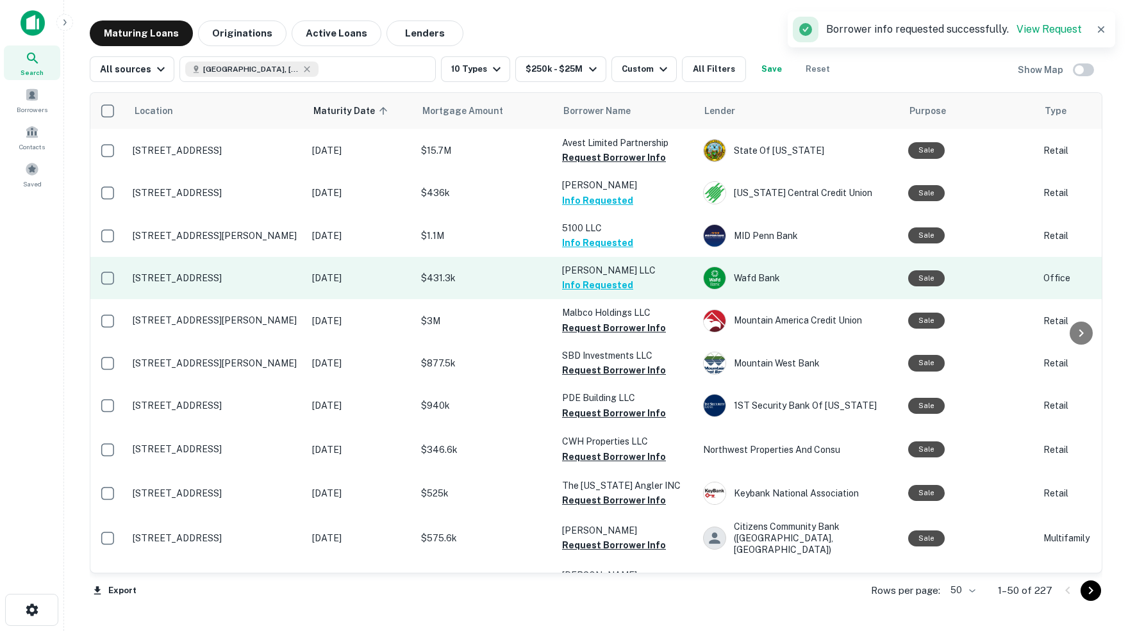
scroll to position [0, 0]
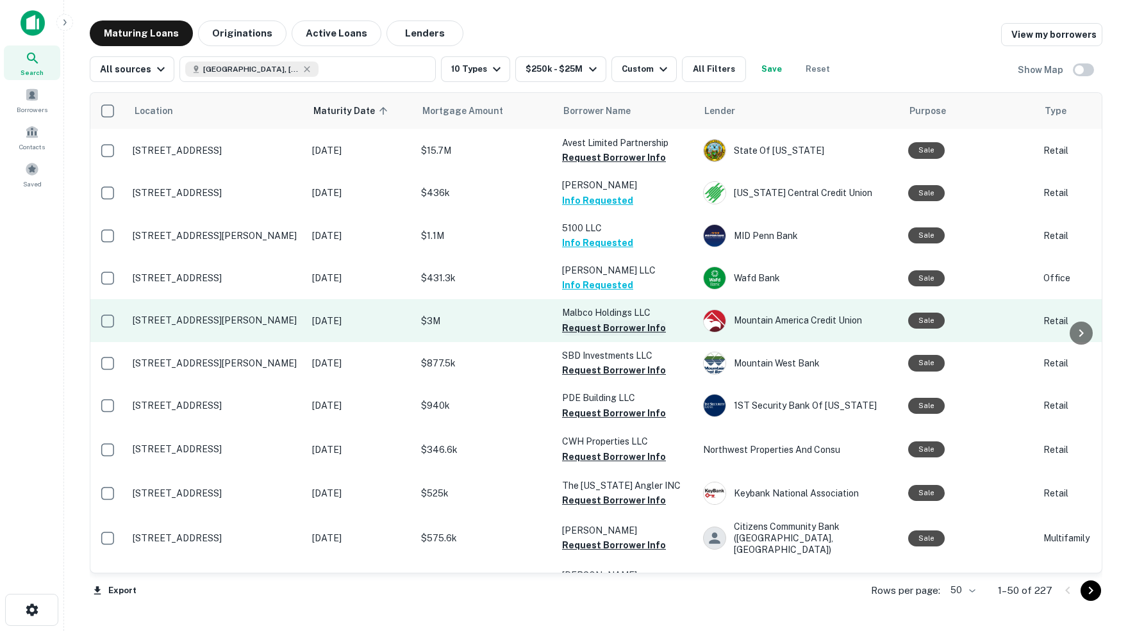
click at [590, 320] on button "Request Borrower Info" at bounding box center [614, 327] width 104 height 15
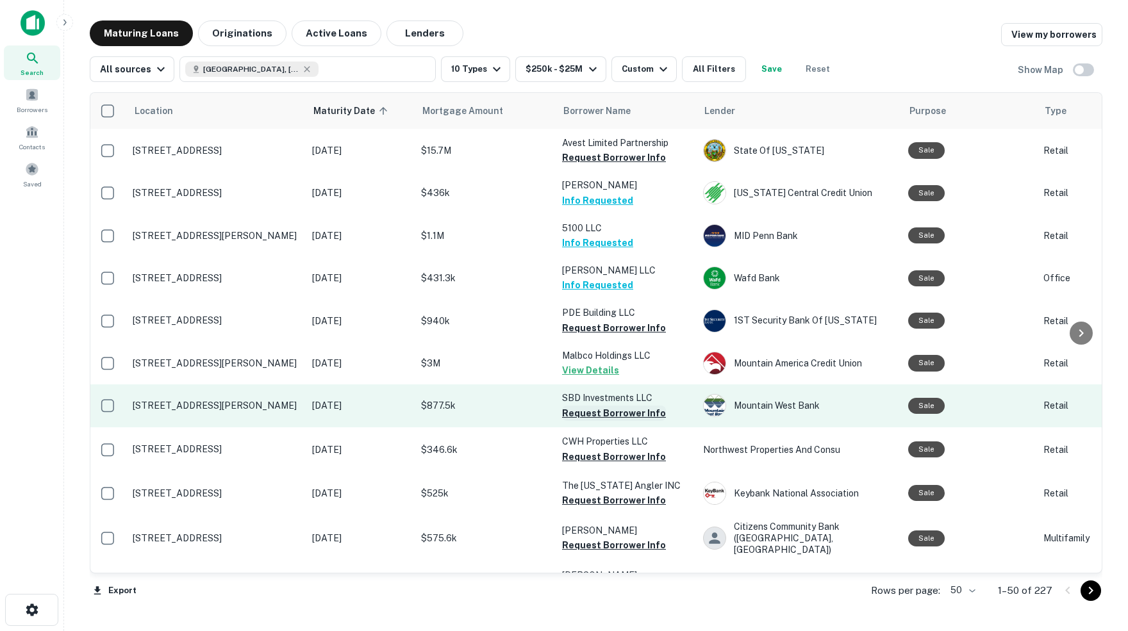
click at [592, 406] on button "Request Borrower Info" at bounding box center [614, 413] width 104 height 15
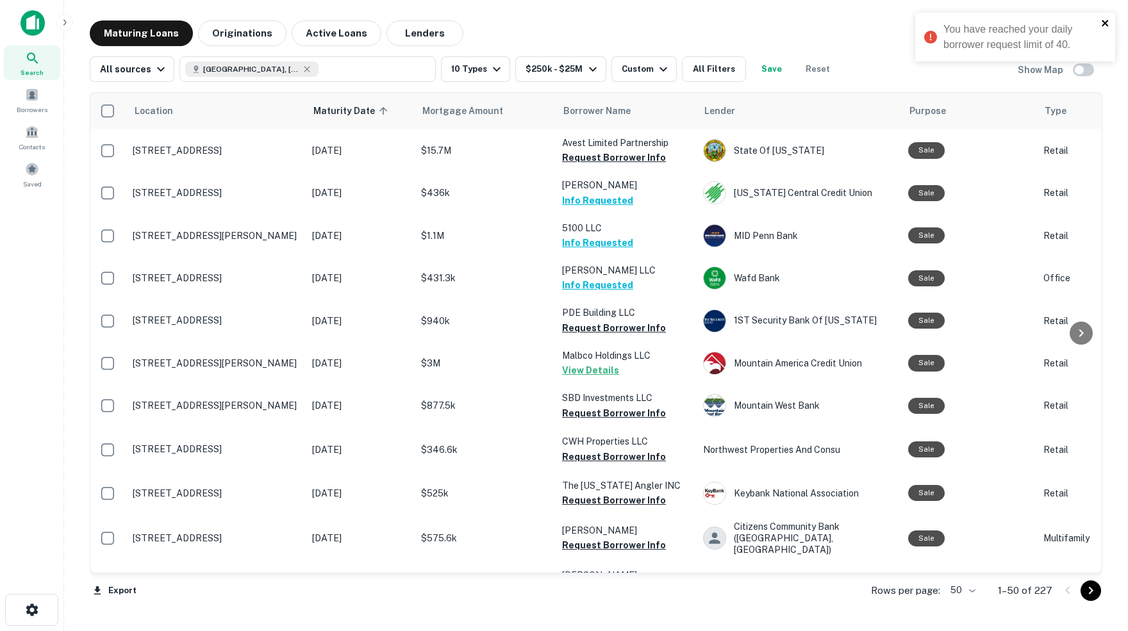
click at [1107, 22] on icon "close" at bounding box center [1104, 23] width 6 height 6
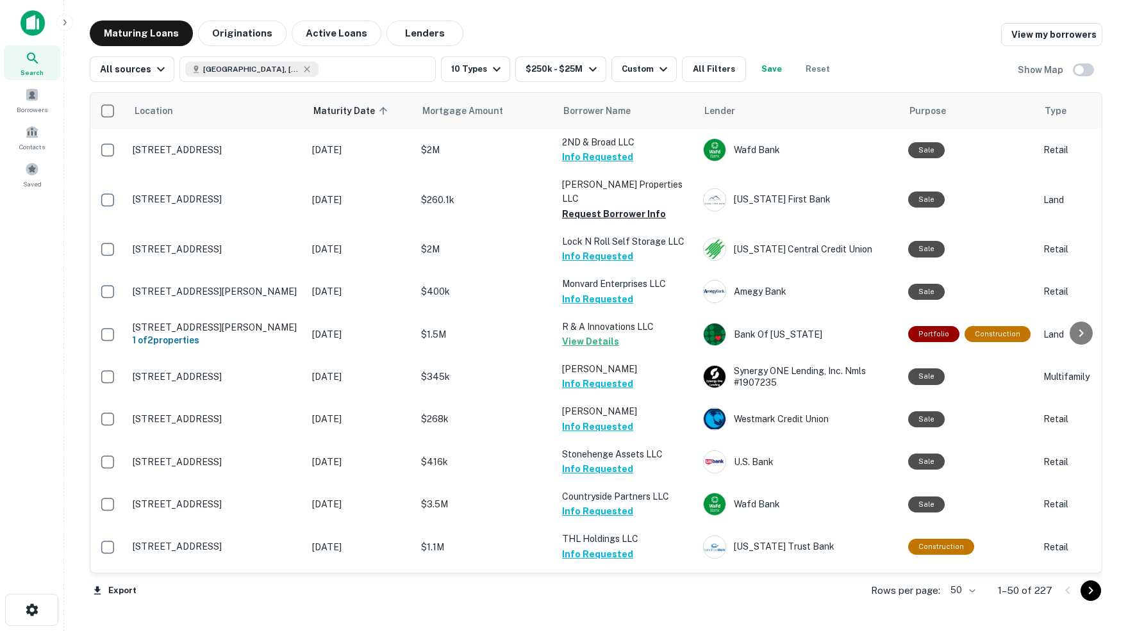
scroll to position [0, 1]
click at [31, 100] on span at bounding box center [32, 95] width 14 height 14
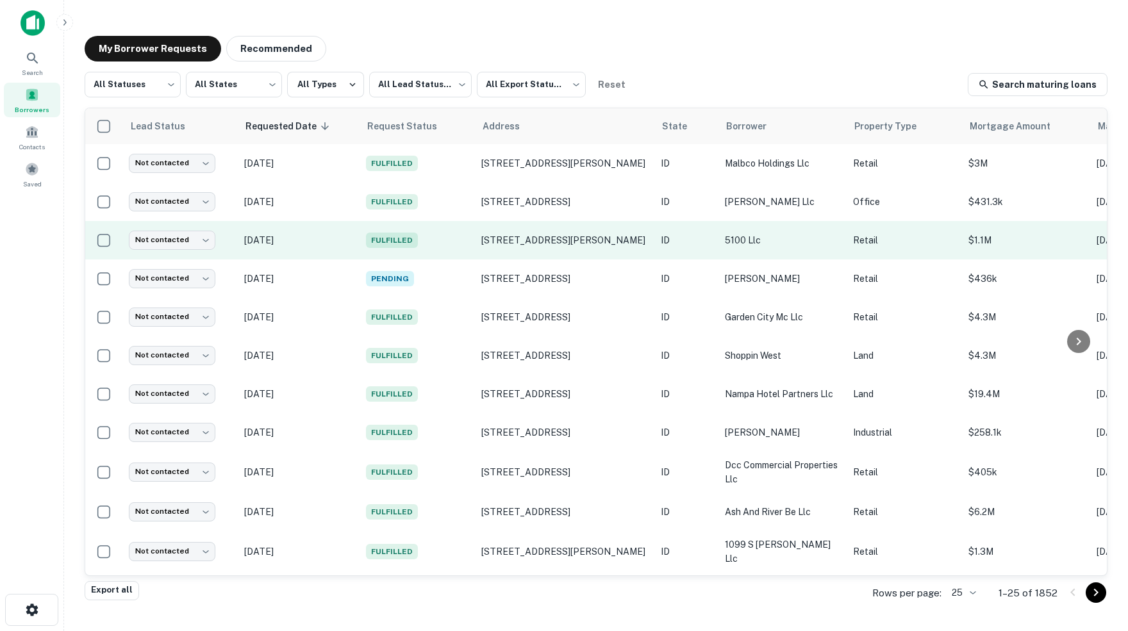
click at [374, 245] on span "Fulfilled" at bounding box center [392, 240] width 52 height 15
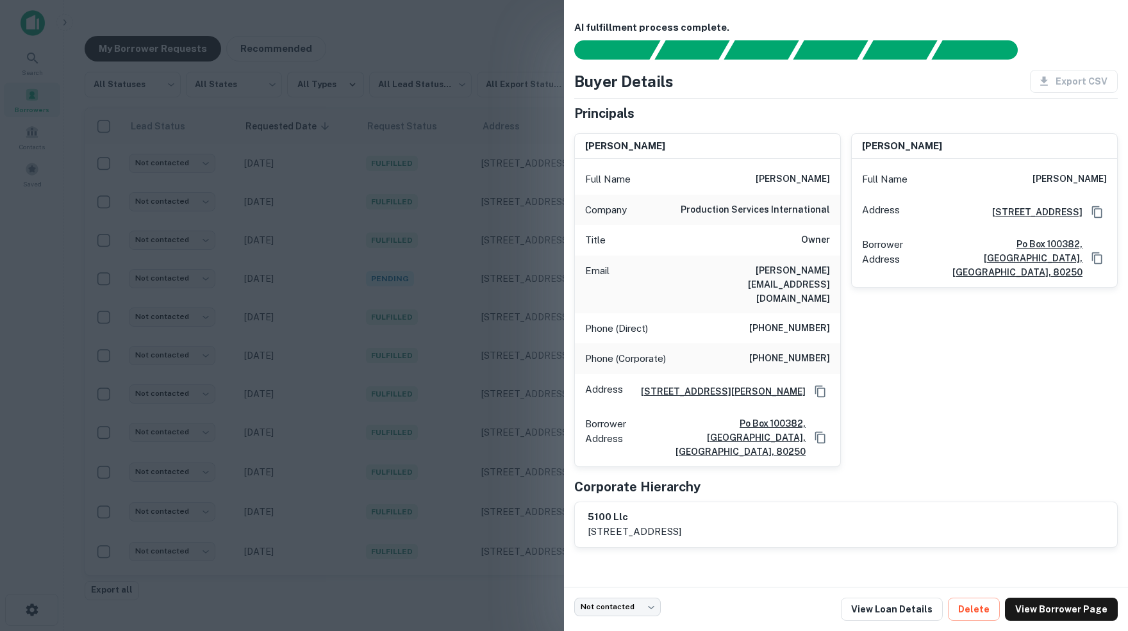
click at [350, 143] on div at bounding box center [564, 315] width 1128 height 631
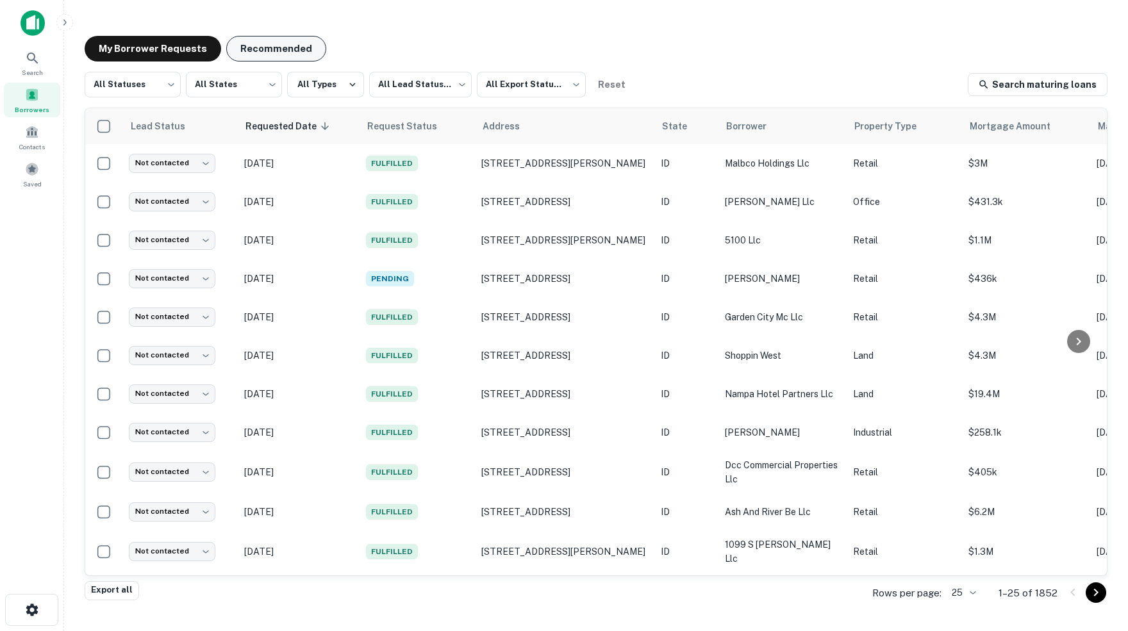
click at [279, 49] on button "Recommended" at bounding box center [276, 49] width 100 height 26
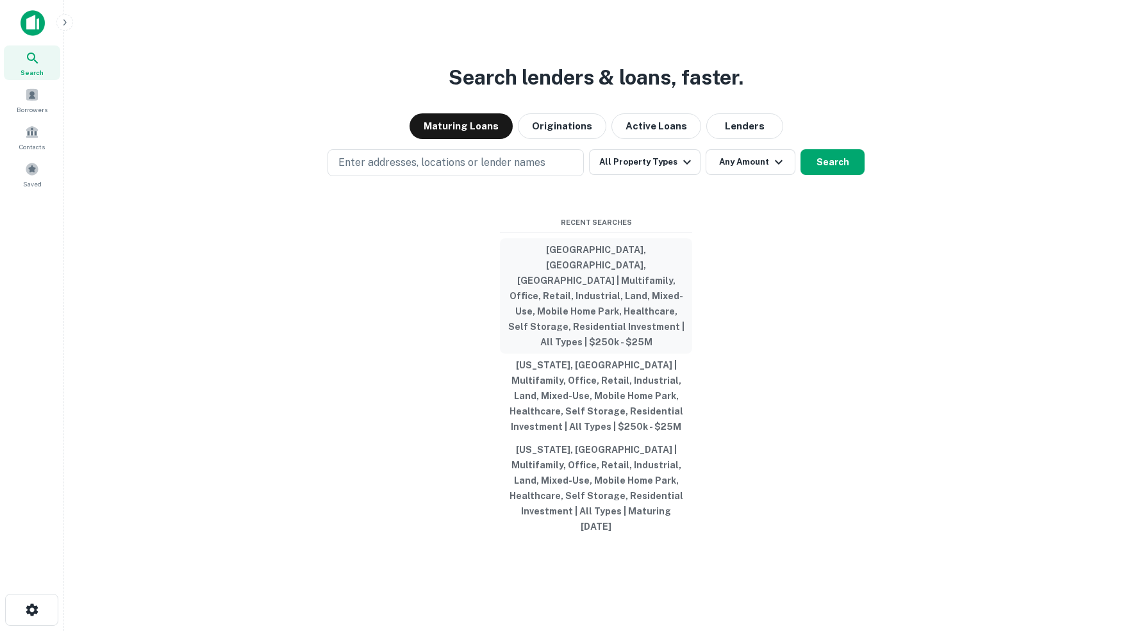
click at [584, 275] on button "[GEOGRAPHIC_DATA], [GEOGRAPHIC_DATA], [GEOGRAPHIC_DATA] | Multifamily, Office, …" at bounding box center [596, 295] width 192 height 115
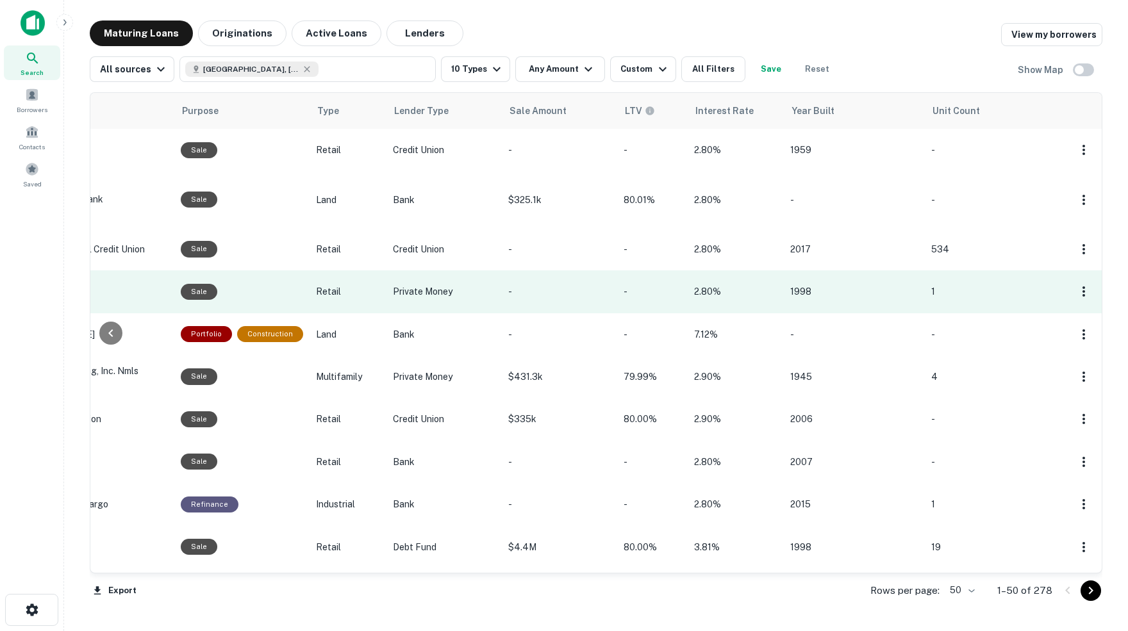
scroll to position [0, 742]
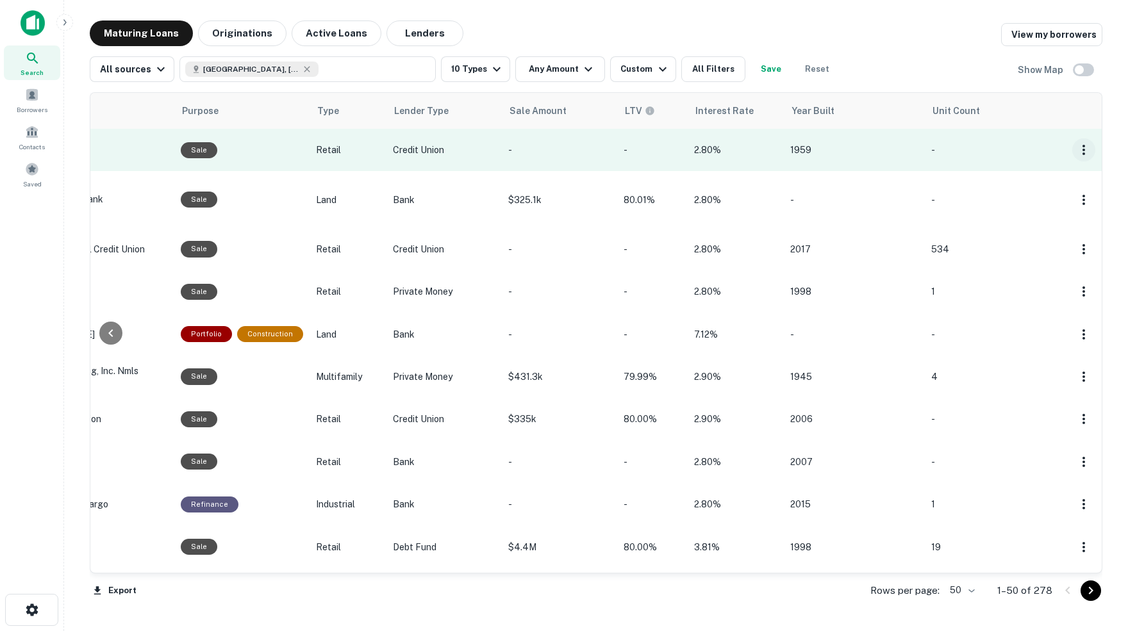
click at [1081, 153] on icon "button" at bounding box center [1083, 149] width 15 height 15
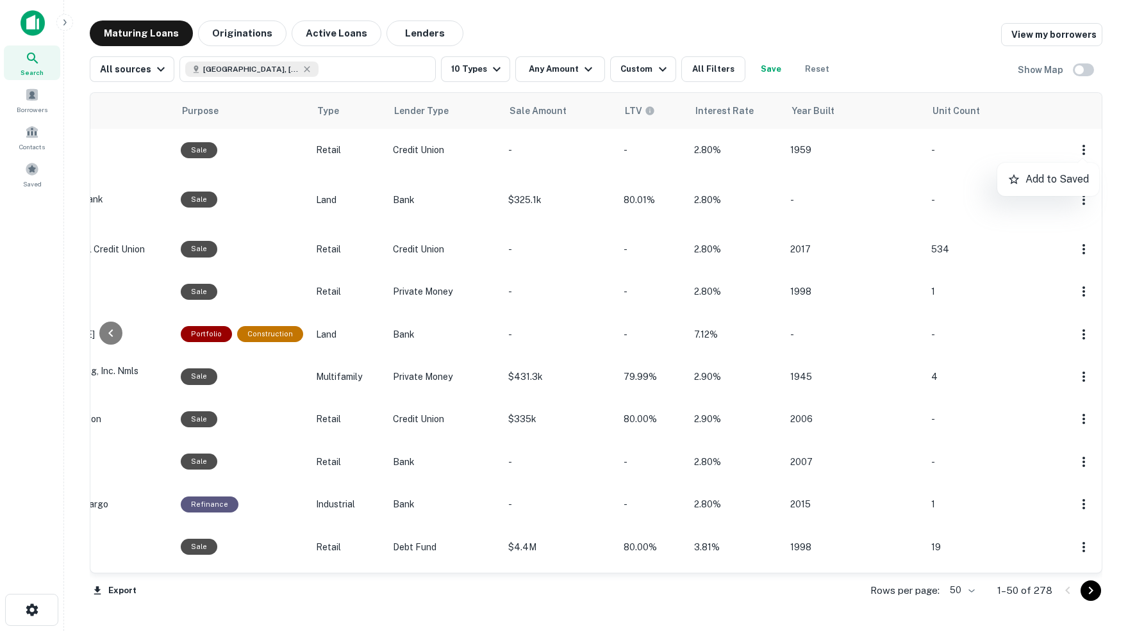
click at [960, 54] on div at bounding box center [564, 315] width 1128 height 631
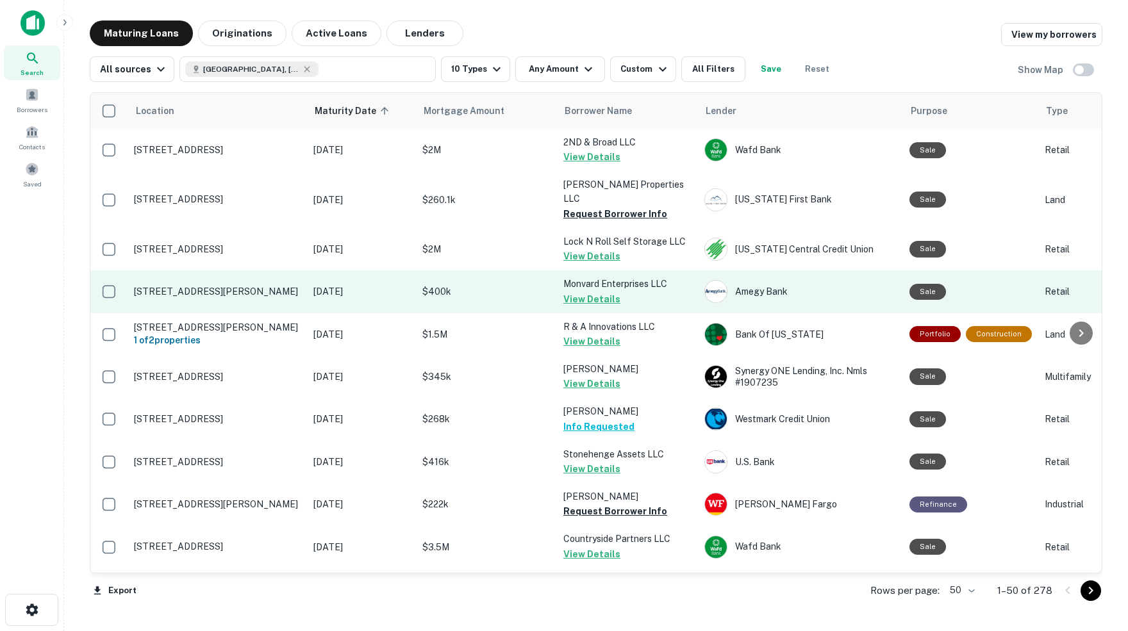
scroll to position [0, 0]
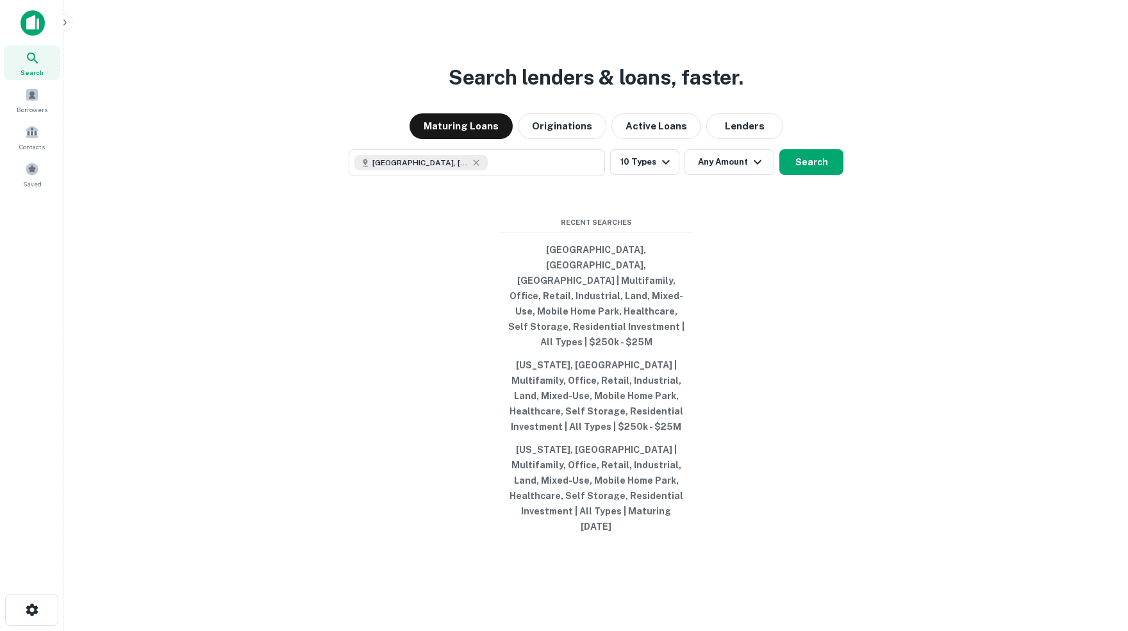
click at [35, 24] on img at bounding box center [33, 23] width 24 height 26
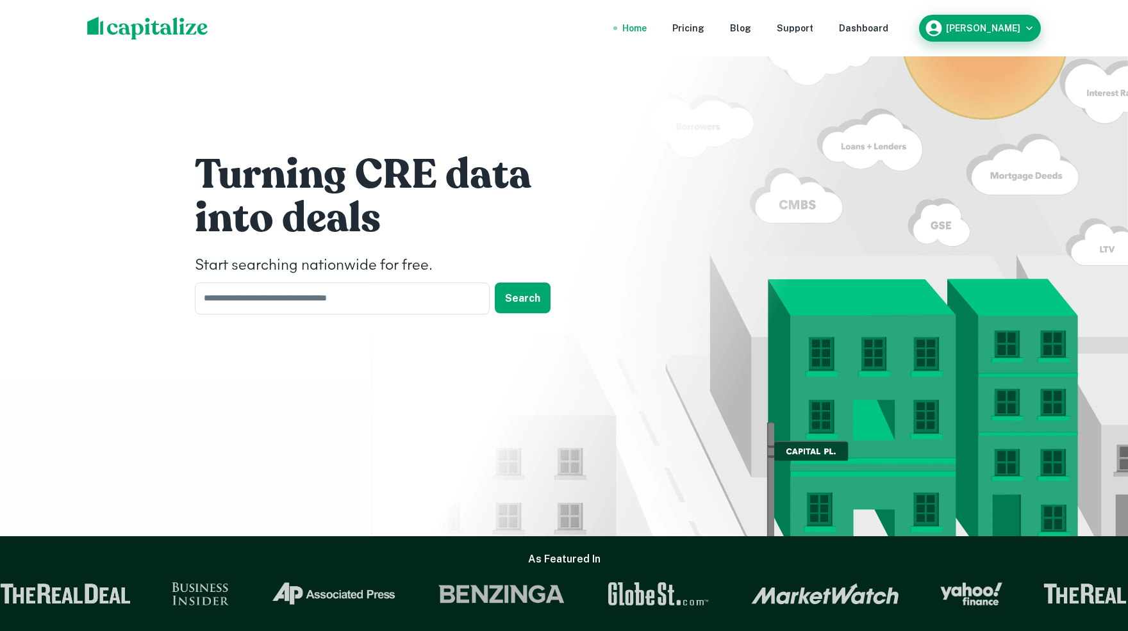
click at [1023, 29] on icon "button" at bounding box center [1029, 28] width 13 height 13
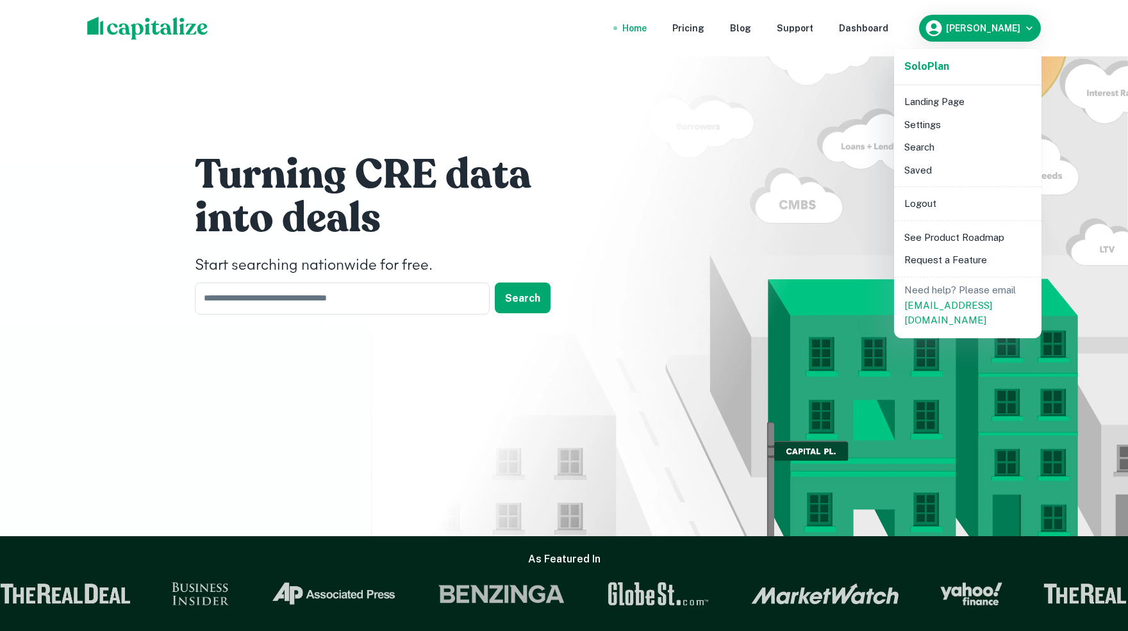
click at [925, 97] on li "Landing Page" at bounding box center [967, 101] width 137 height 23
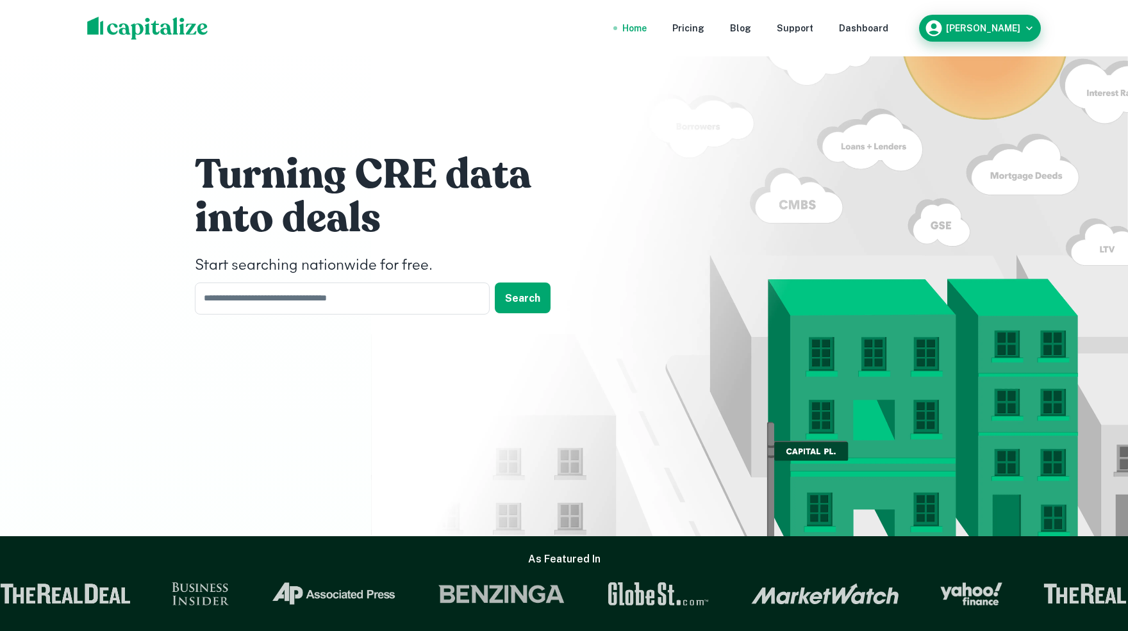
click at [1030, 31] on icon "button" at bounding box center [1029, 28] width 13 height 13
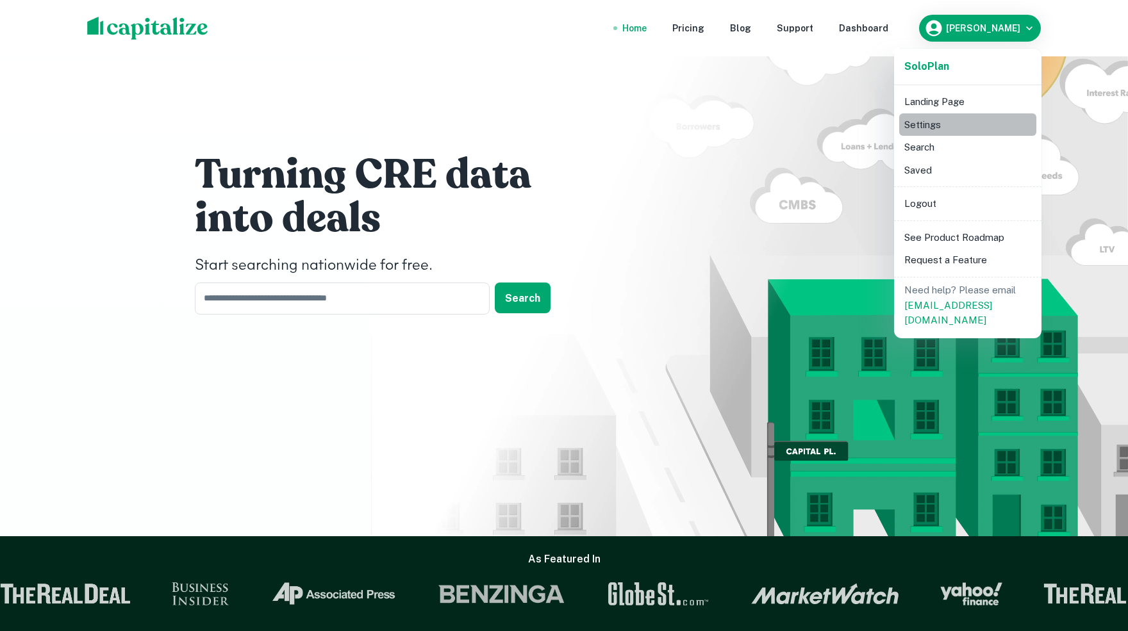
click at [925, 124] on li "Settings" at bounding box center [967, 124] width 137 height 23
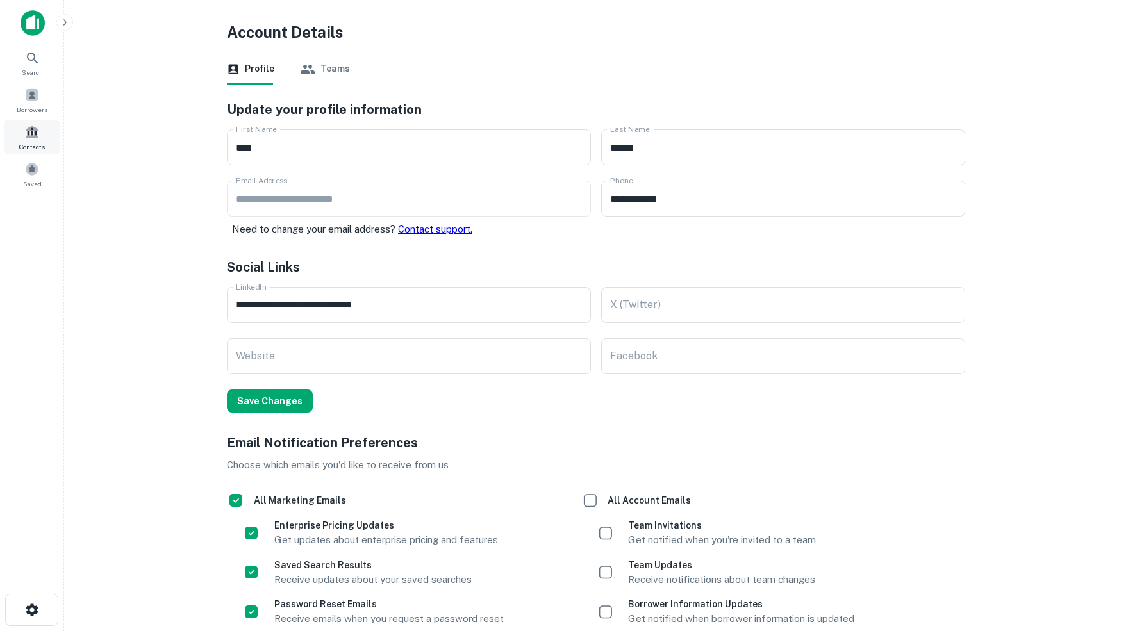
click at [33, 136] on span at bounding box center [32, 132] width 14 height 14
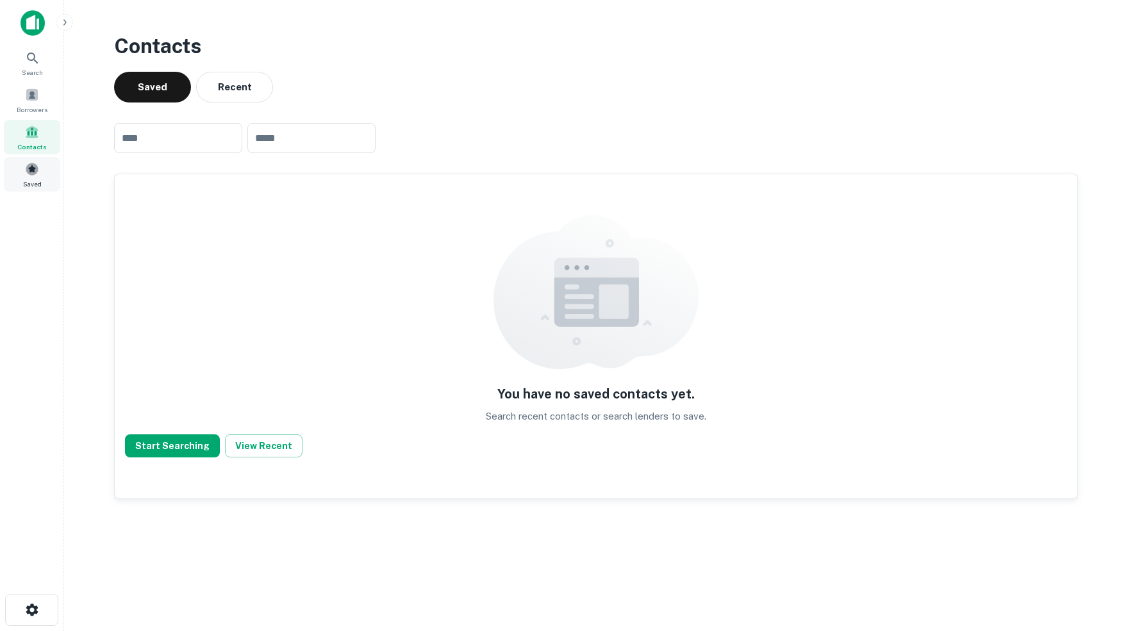
click at [33, 176] on span at bounding box center [32, 169] width 14 height 14
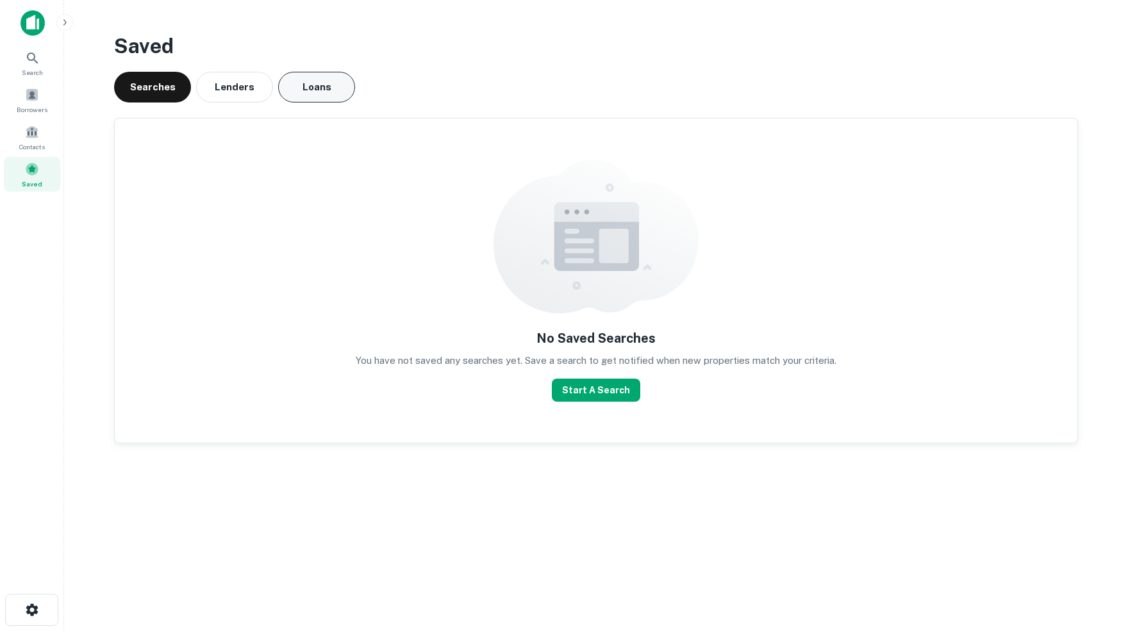
click at [326, 86] on button "Loans" at bounding box center [316, 87] width 77 height 31
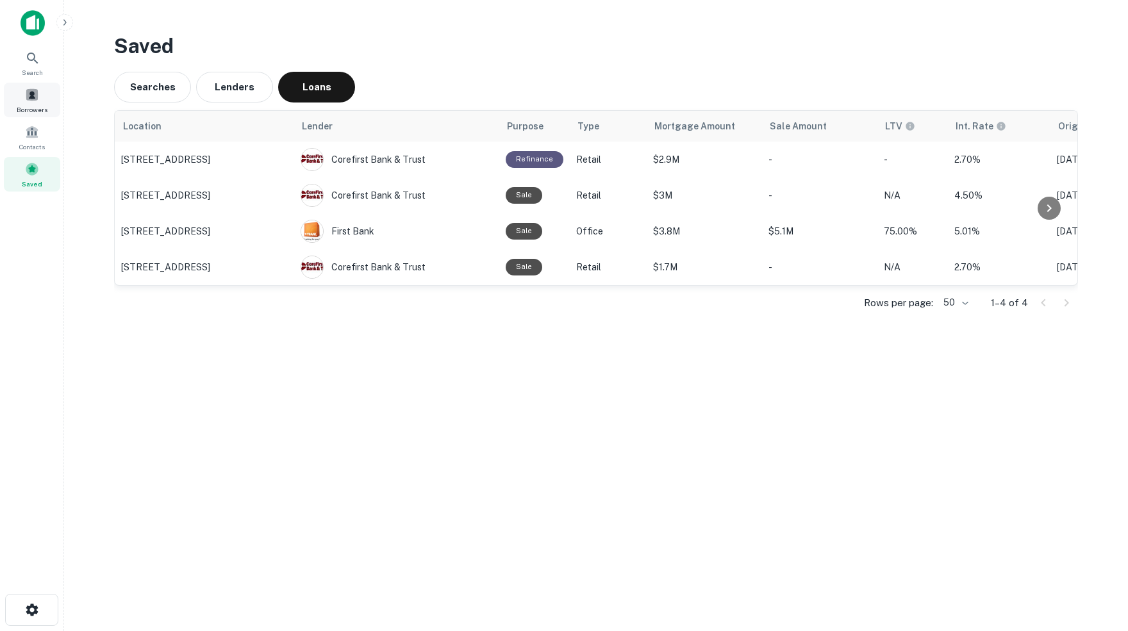
click at [32, 101] on span at bounding box center [32, 95] width 14 height 14
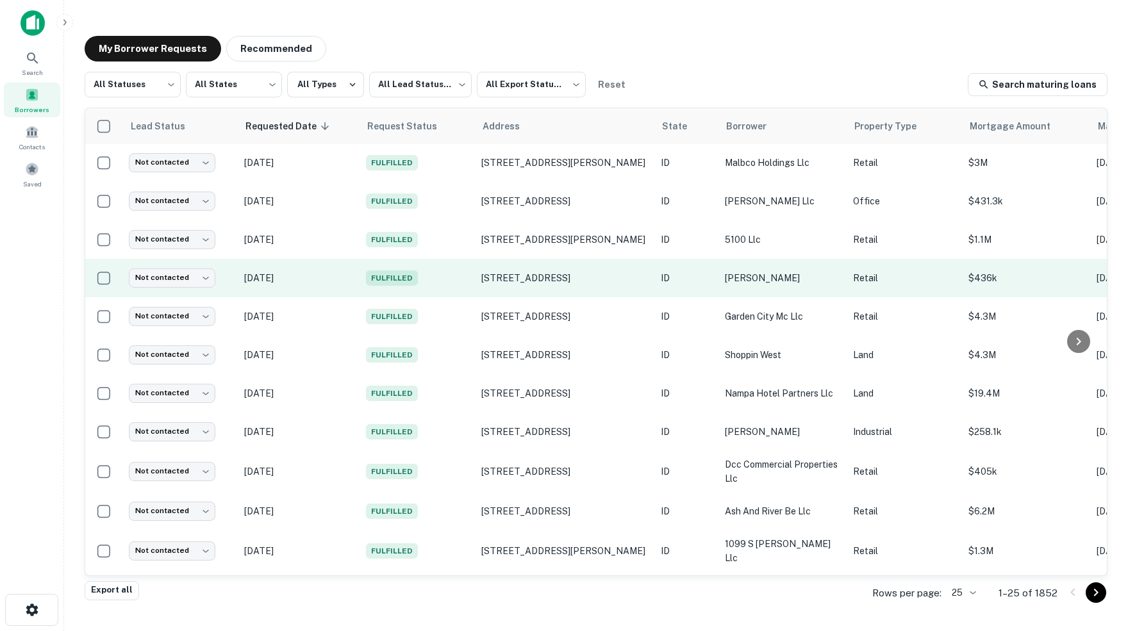
scroll to position [1, -1]
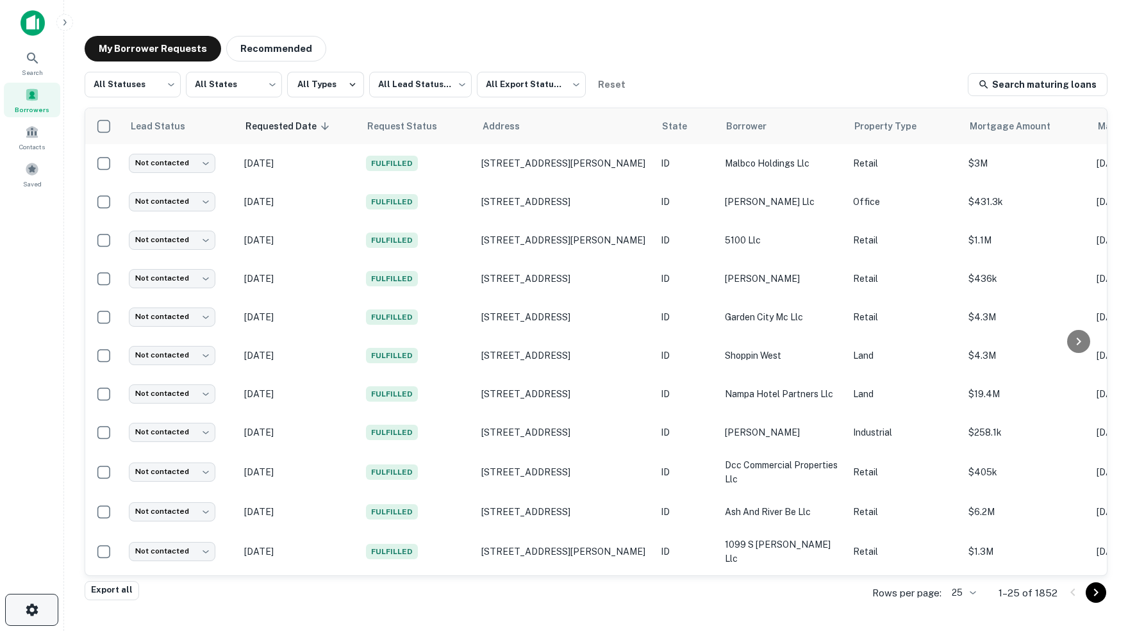
click at [32, 612] on icon "button" at bounding box center [32, 610] width 12 height 12
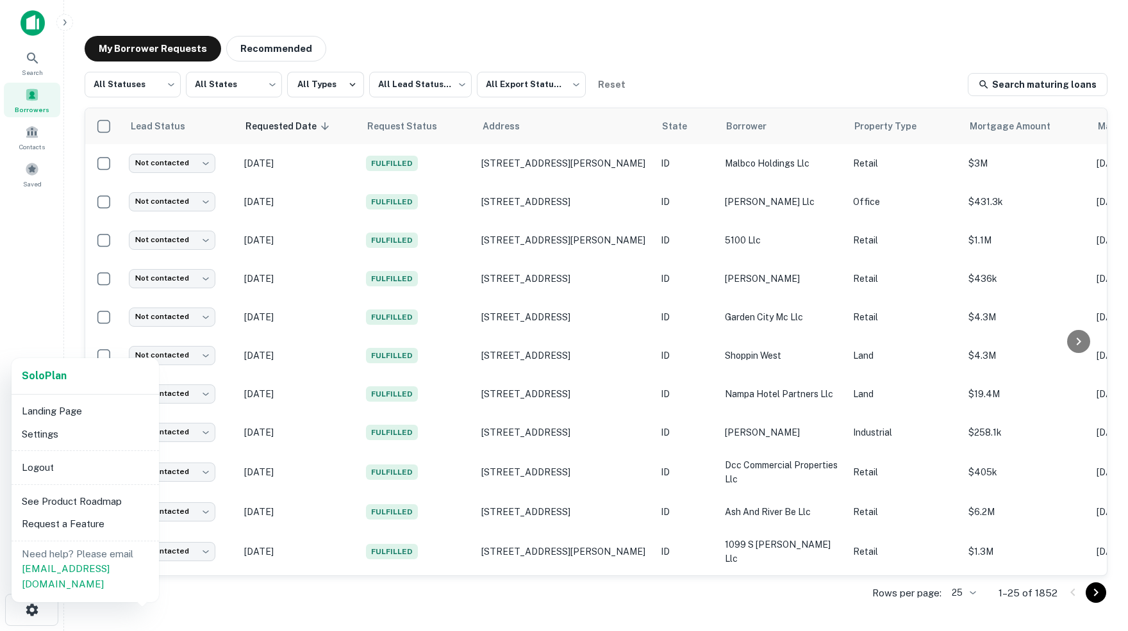
click at [62, 522] on li "Request a Feature" at bounding box center [85, 524] width 137 height 23
